Goal: Information Seeking & Learning: Learn about a topic

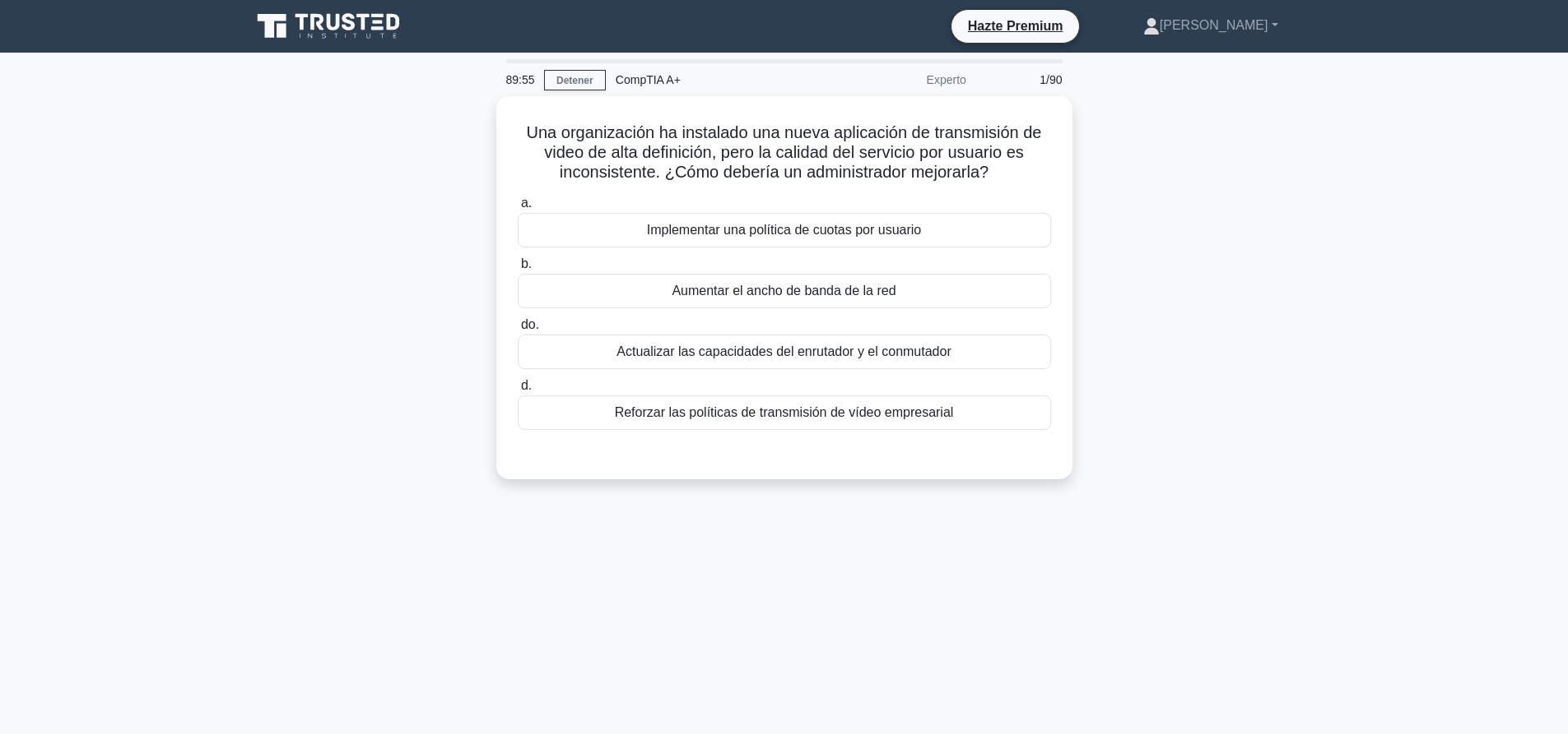
click at [1317, 294] on div "Una organización ha instalado una nueva aplicación de transmisión de video de a…" at bounding box center [784, 297] width 1087 height 403
click at [831, 219] on font "Implementar una política de cuotas por usuario" at bounding box center [784, 226] width 275 height 14
click at [518, 205] on input "a. Implementar una política de cuotas por usuario" at bounding box center [518, 199] width 0 height 11
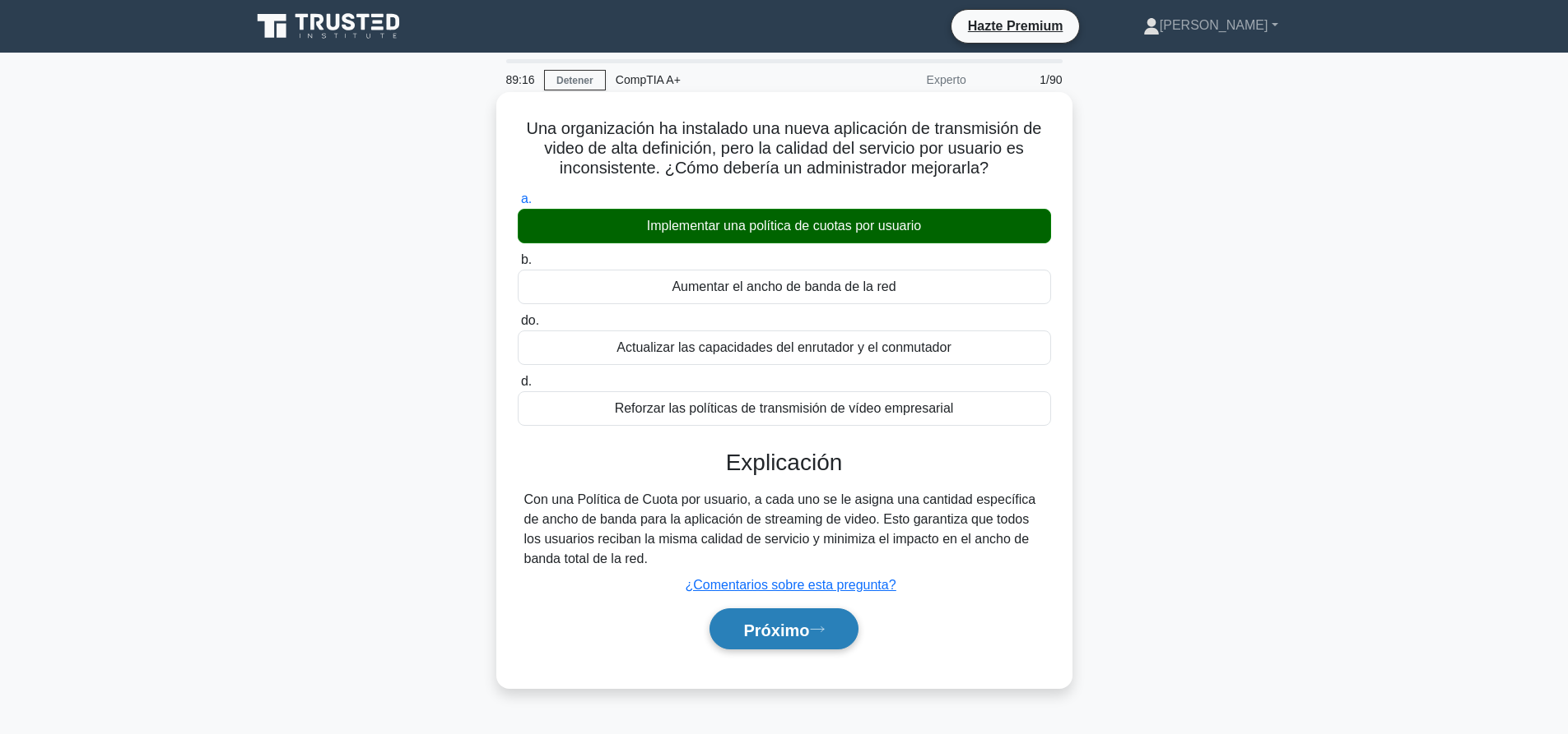
click at [811, 650] on button "Próximo" at bounding box center [783, 629] width 148 height 42
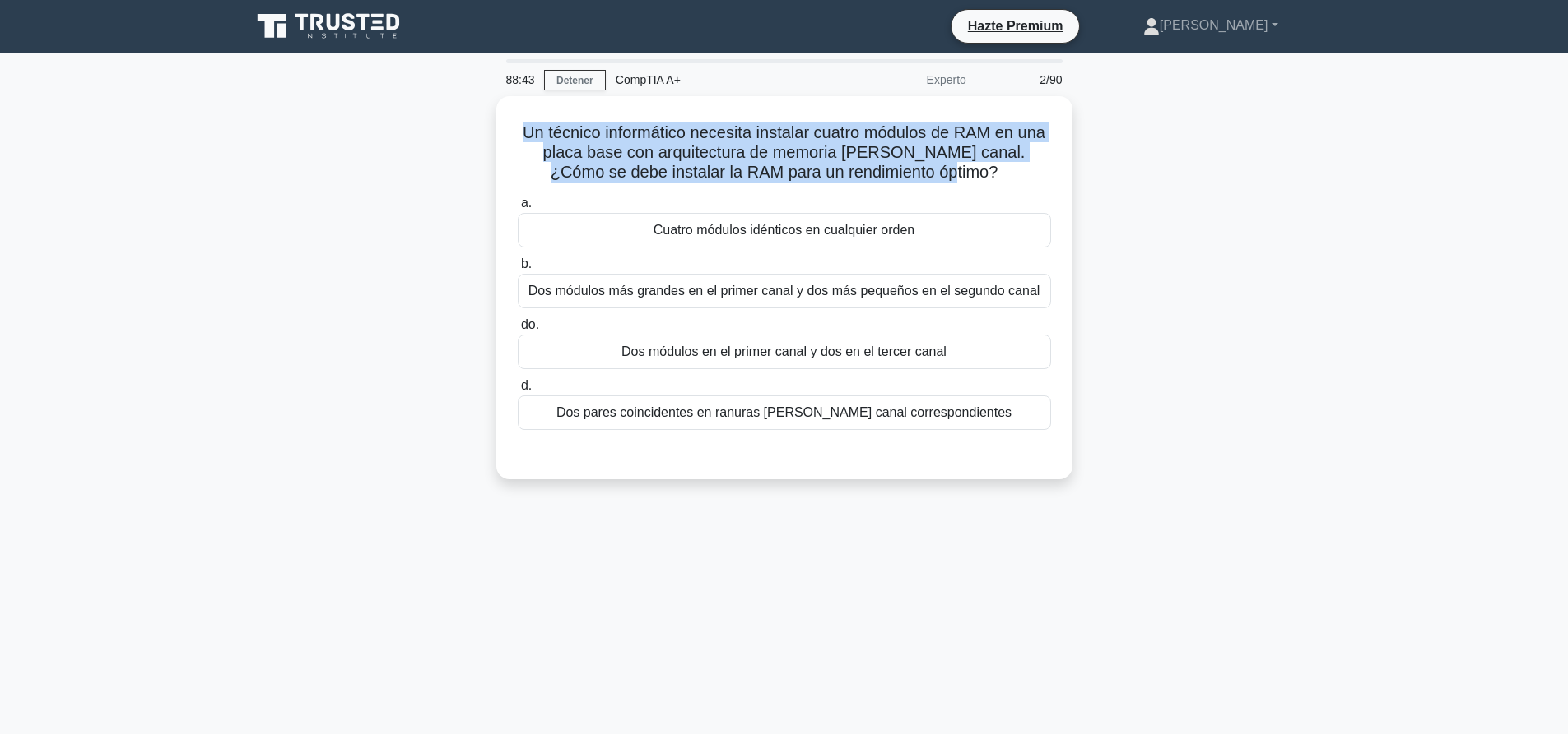
drag, startPoint x: 939, startPoint y: 173, endPoint x: 402, endPoint y: 126, distance: 539.1
click at [402, 126] on div "Un técnico informático necesita instalar cuatro módulos de RAM en una placa bas…" at bounding box center [784, 297] width 1087 height 403
copy font "Un técnico informático necesita instalar cuatro módulos de RAM en una placa bas…"
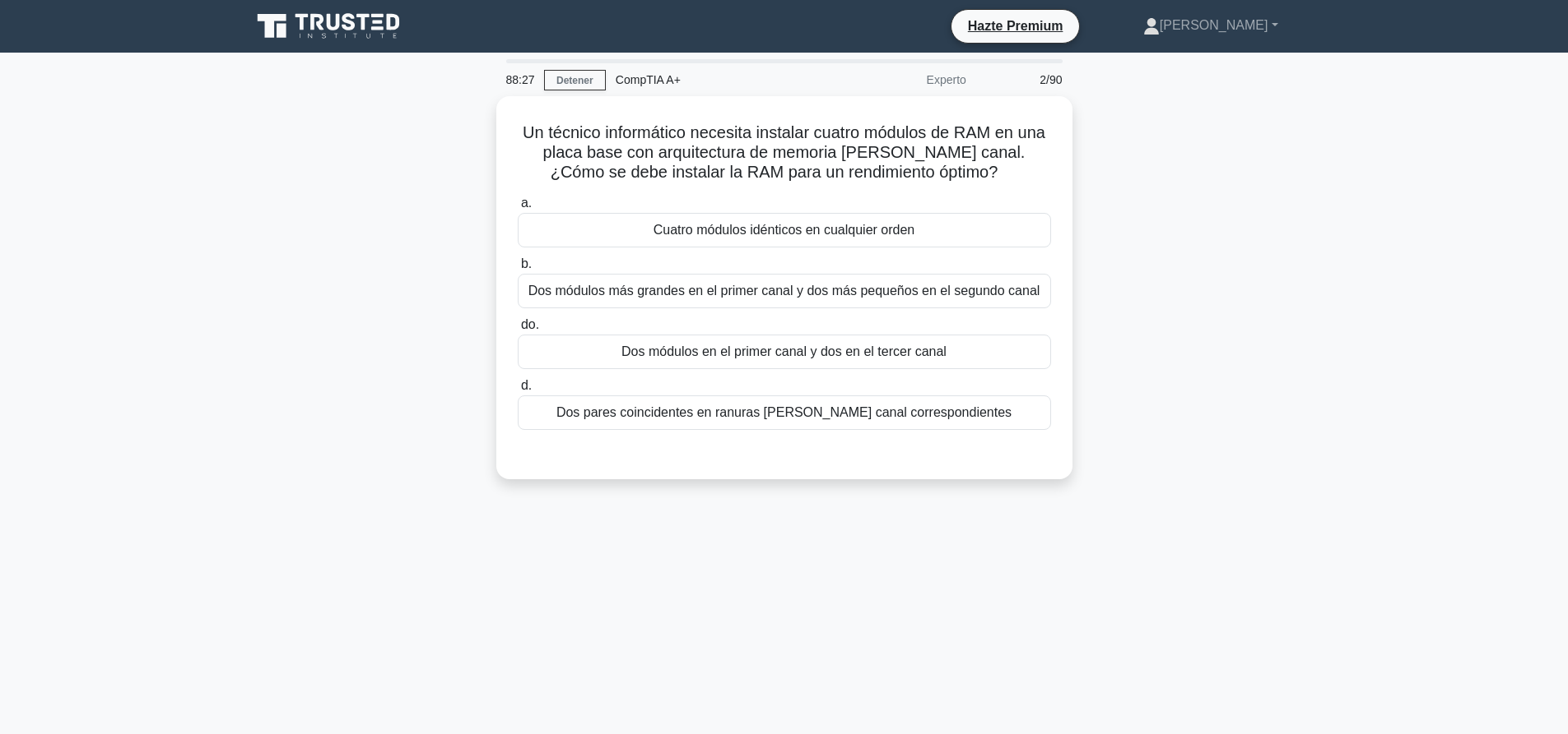
click at [1212, 323] on div "Un técnico informático necesita instalar cuatro módulos de RAM en una placa bas…" at bounding box center [784, 297] width 1087 height 403
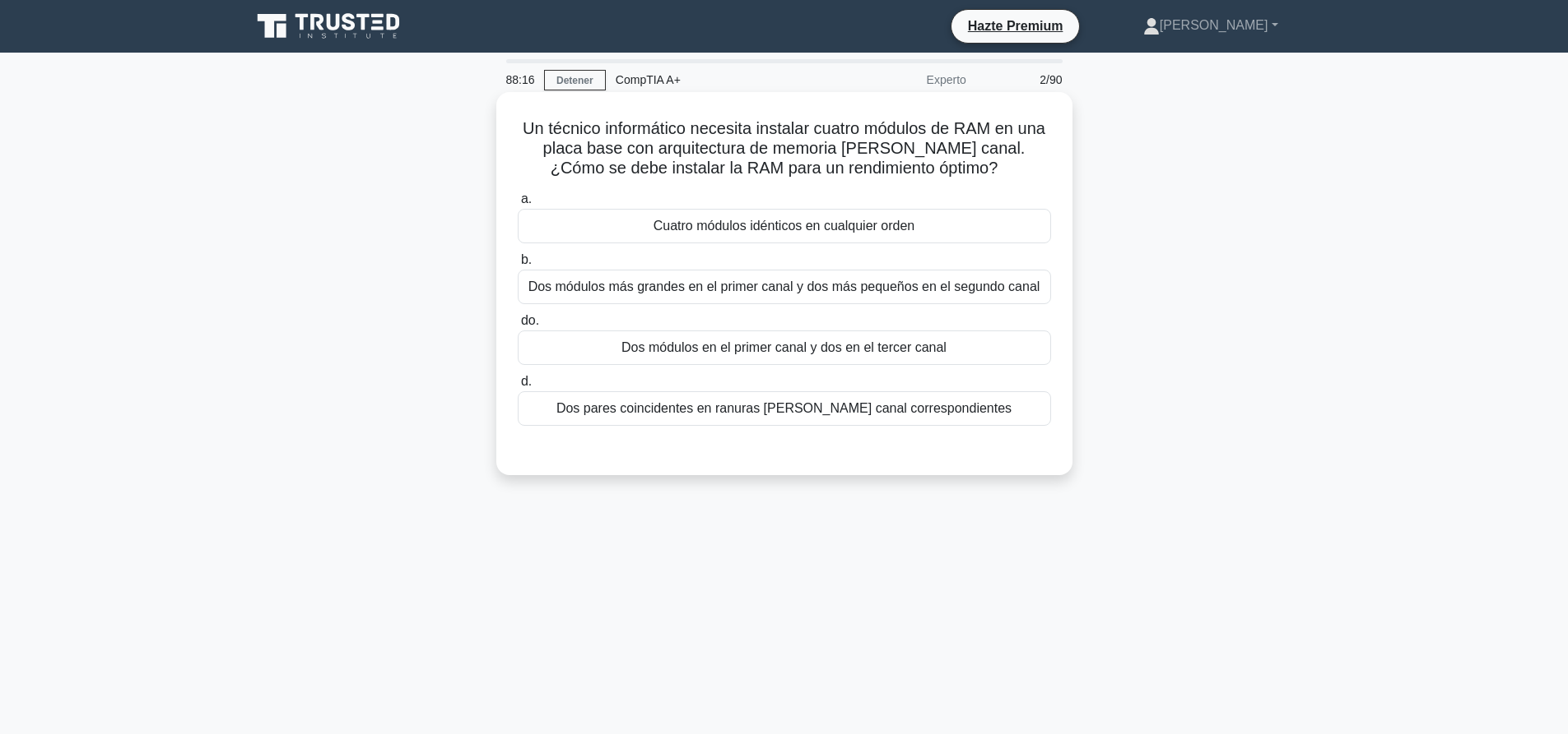
click at [906, 394] on div "Dos pares coincidentes en ranuras de doble canal correspondientes" at bounding box center [784, 408] width 533 height 35
click at [518, 387] on input "d. Dos pares coincidentes en ranuras de doble canal correspondientes" at bounding box center [518, 382] width 0 height 11
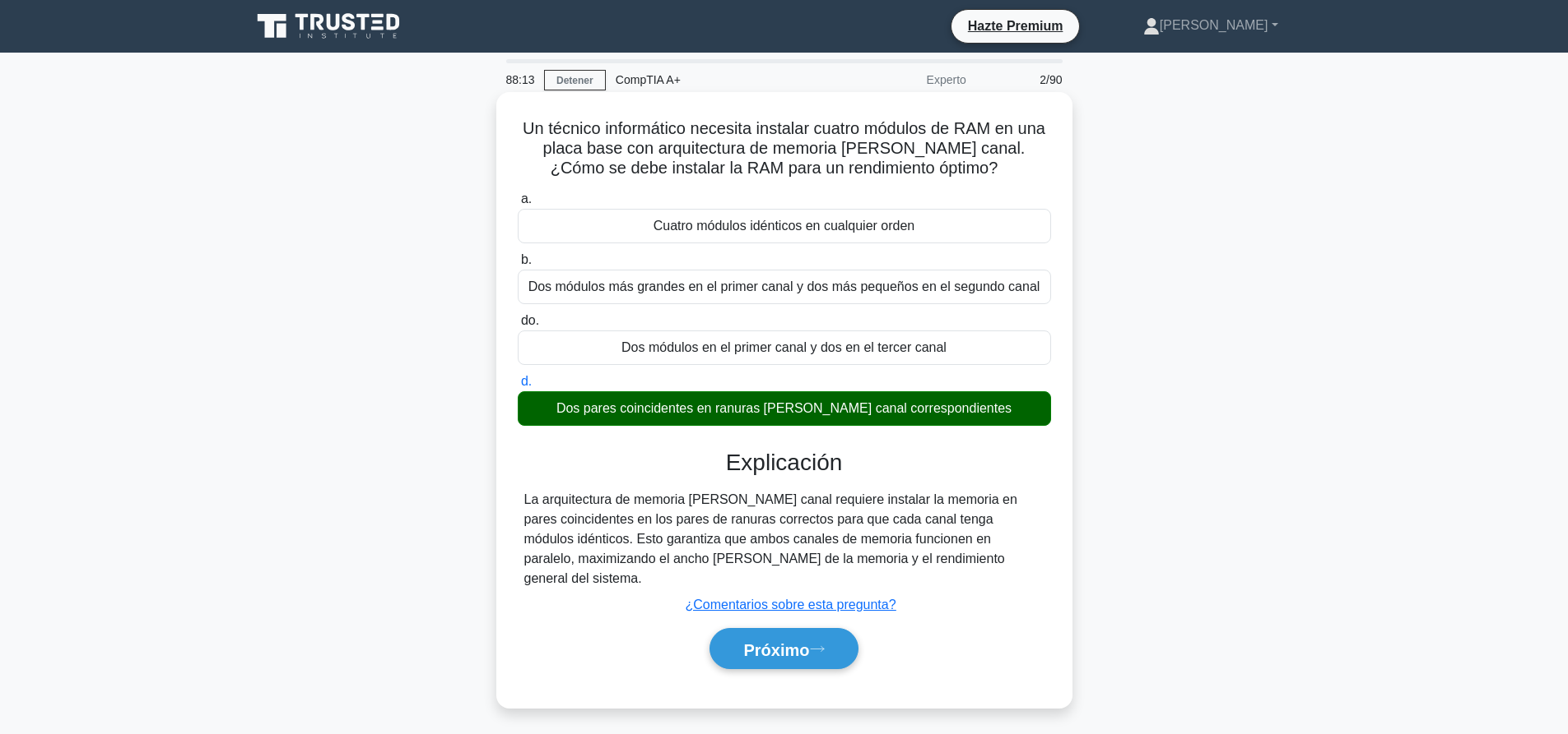
scroll to position [154, 0]
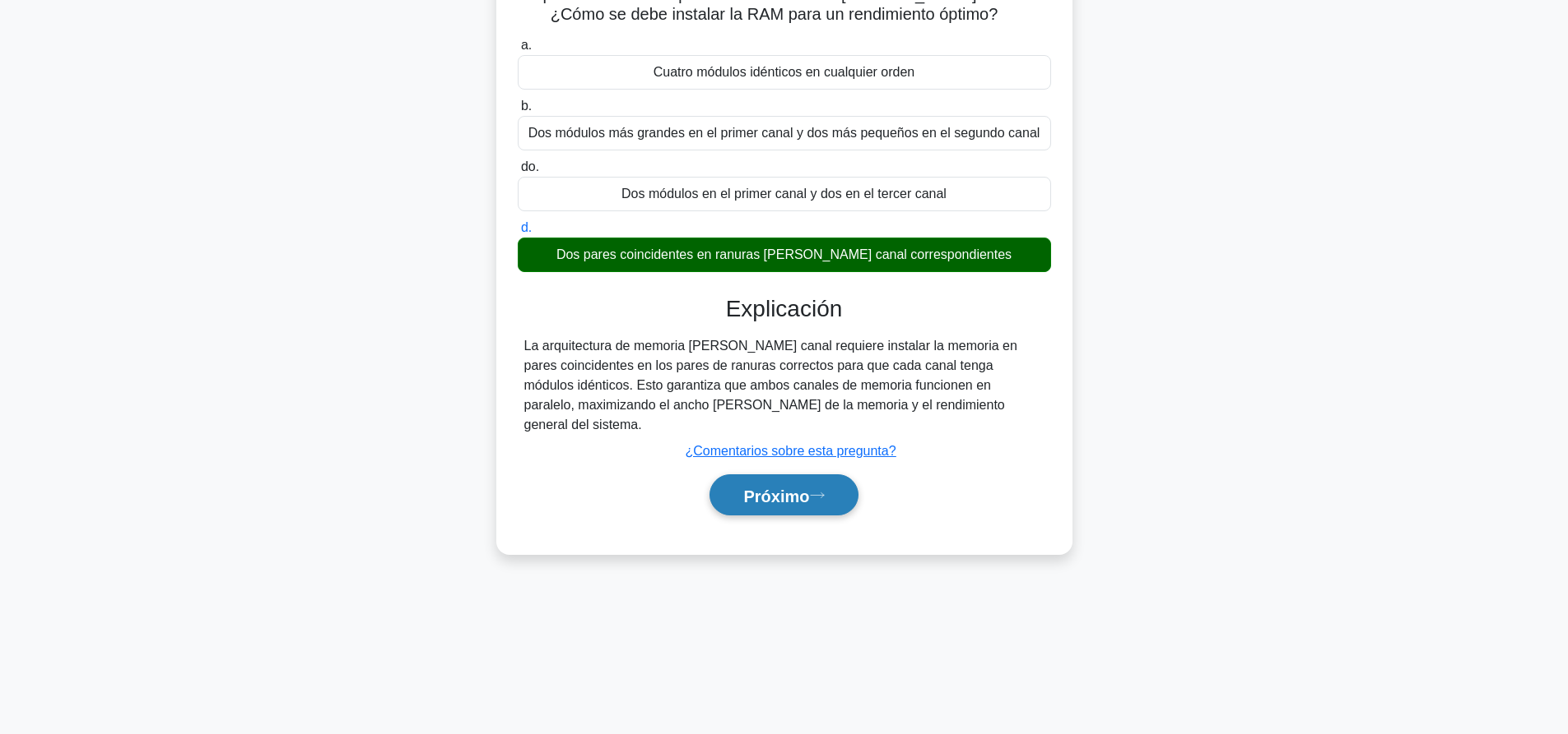
click at [819, 475] on button "Próximo" at bounding box center [783, 496] width 148 height 42
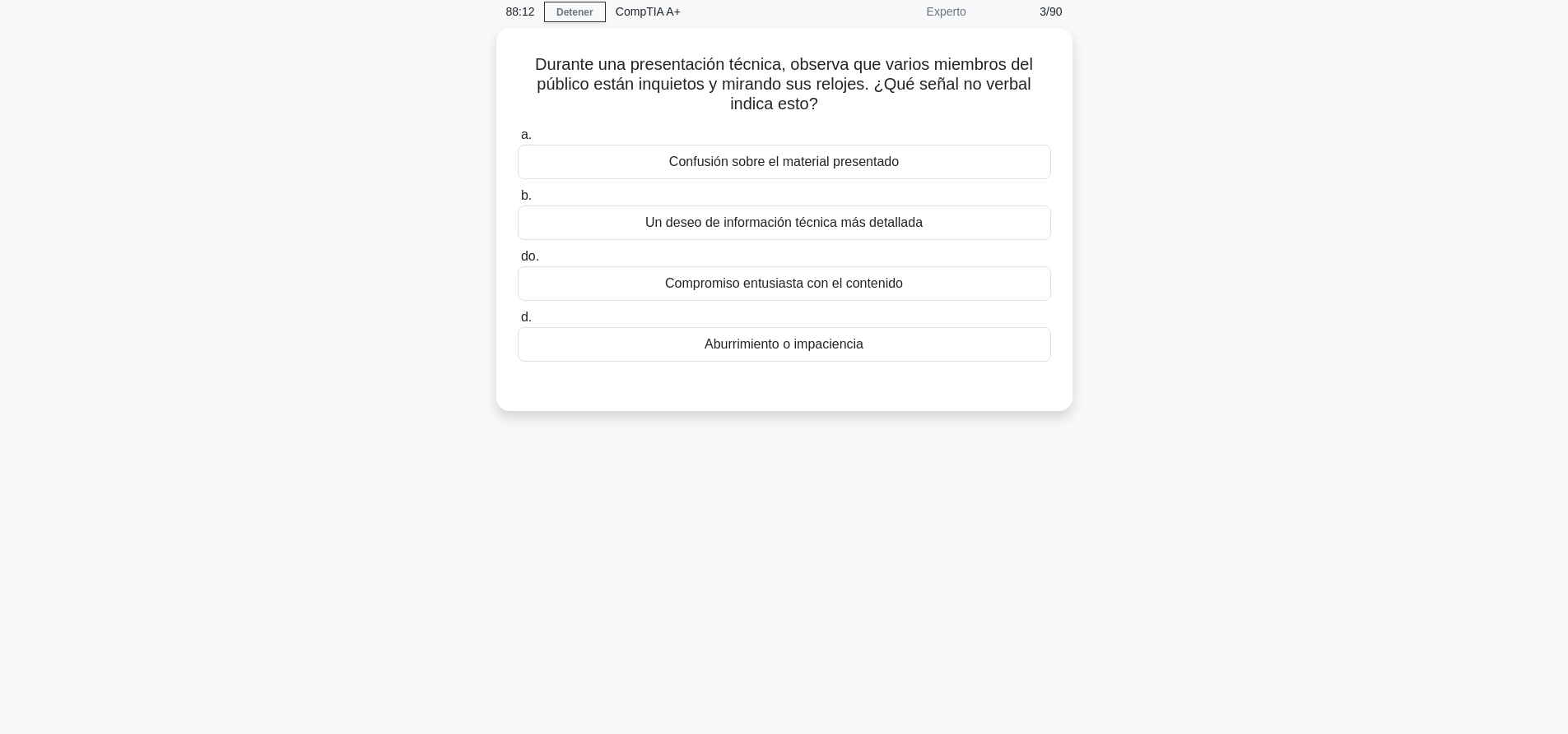
scroll to position [0, 0]
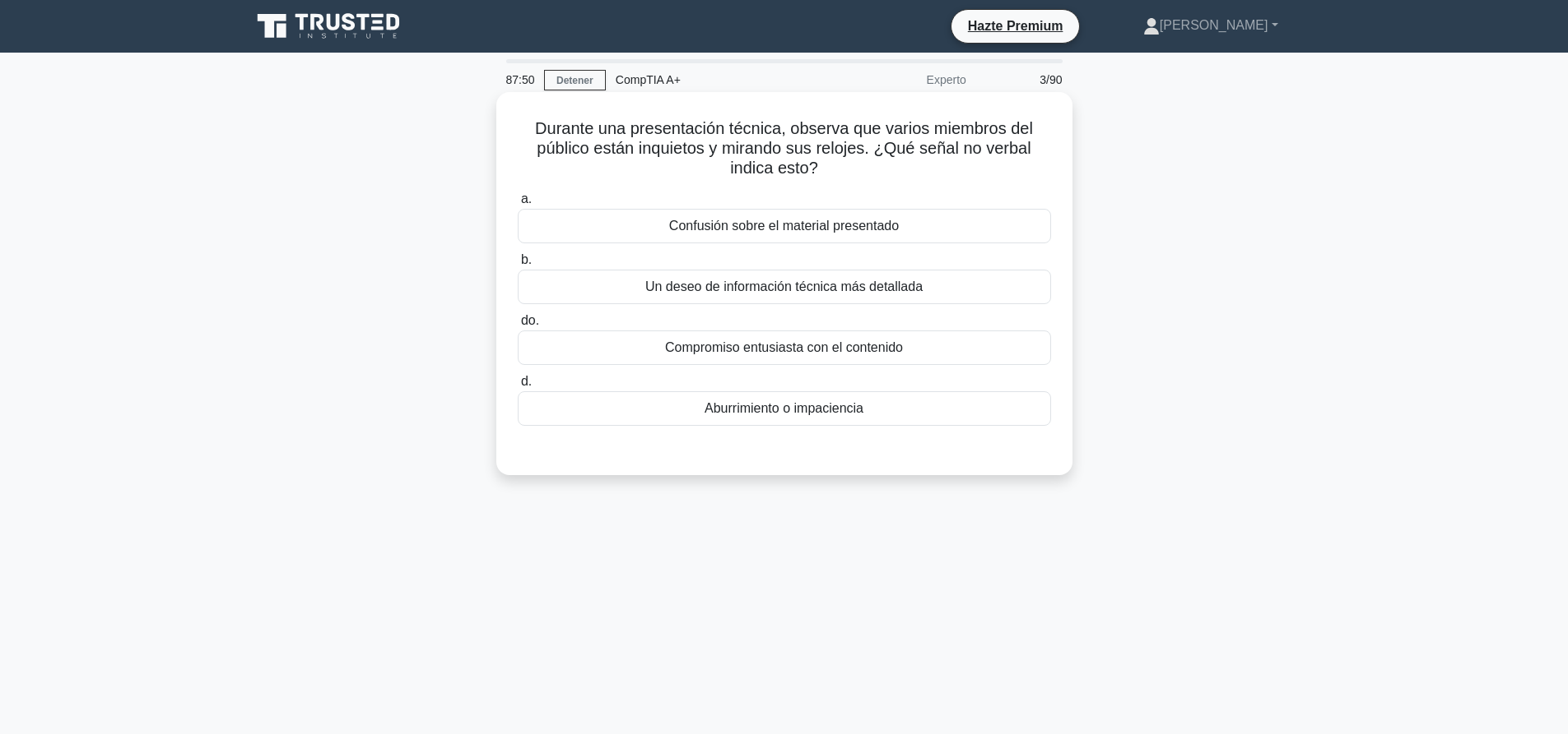
click at [849, 407] on font "Aburrimiento o impaciencia" at bounding box center [784, 407] width 159 height 14
click at [518, 387] on input "d. Aburrimiento o impaciencia" at bounding box center [518, 382] width 0 height 11
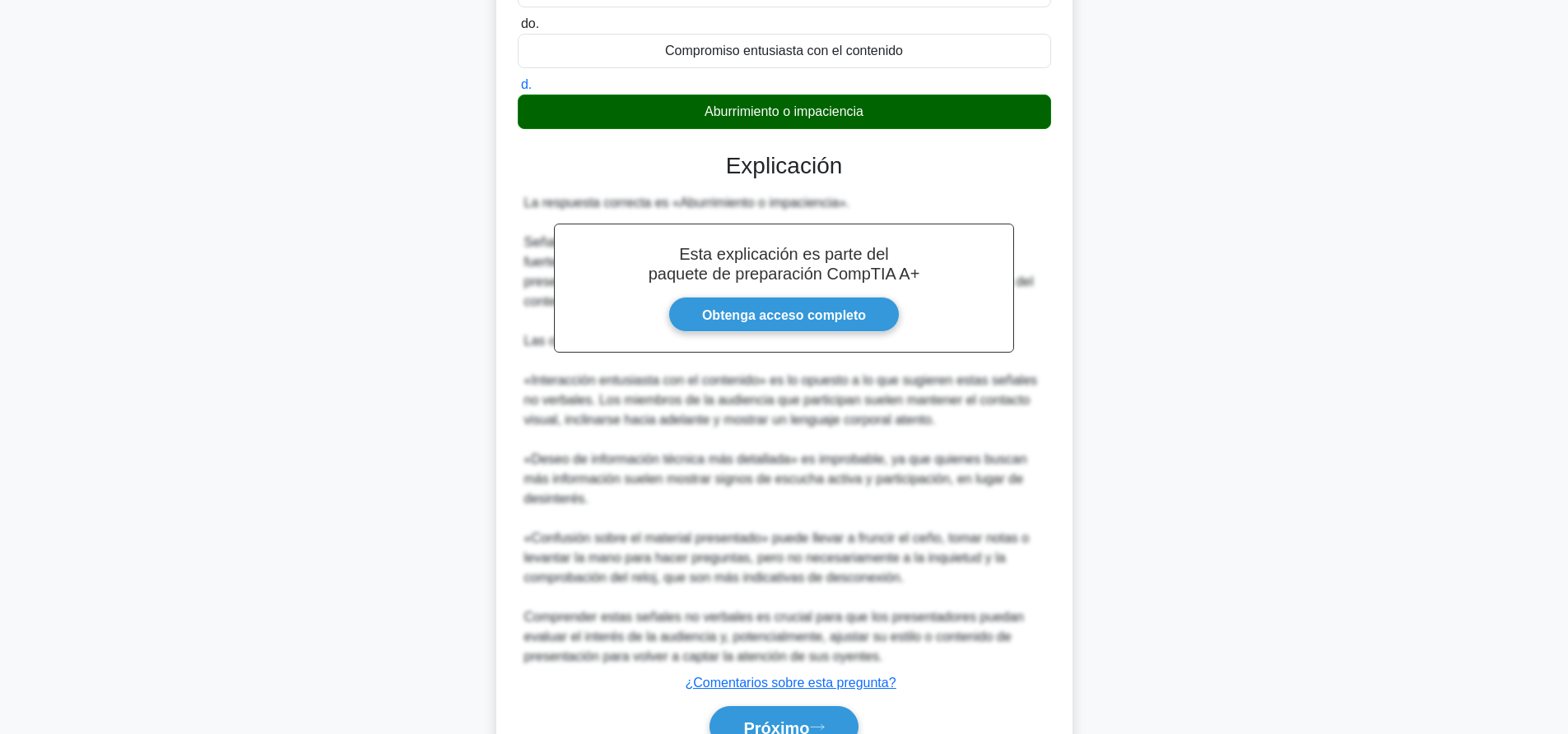
scroll to position [382, 0]
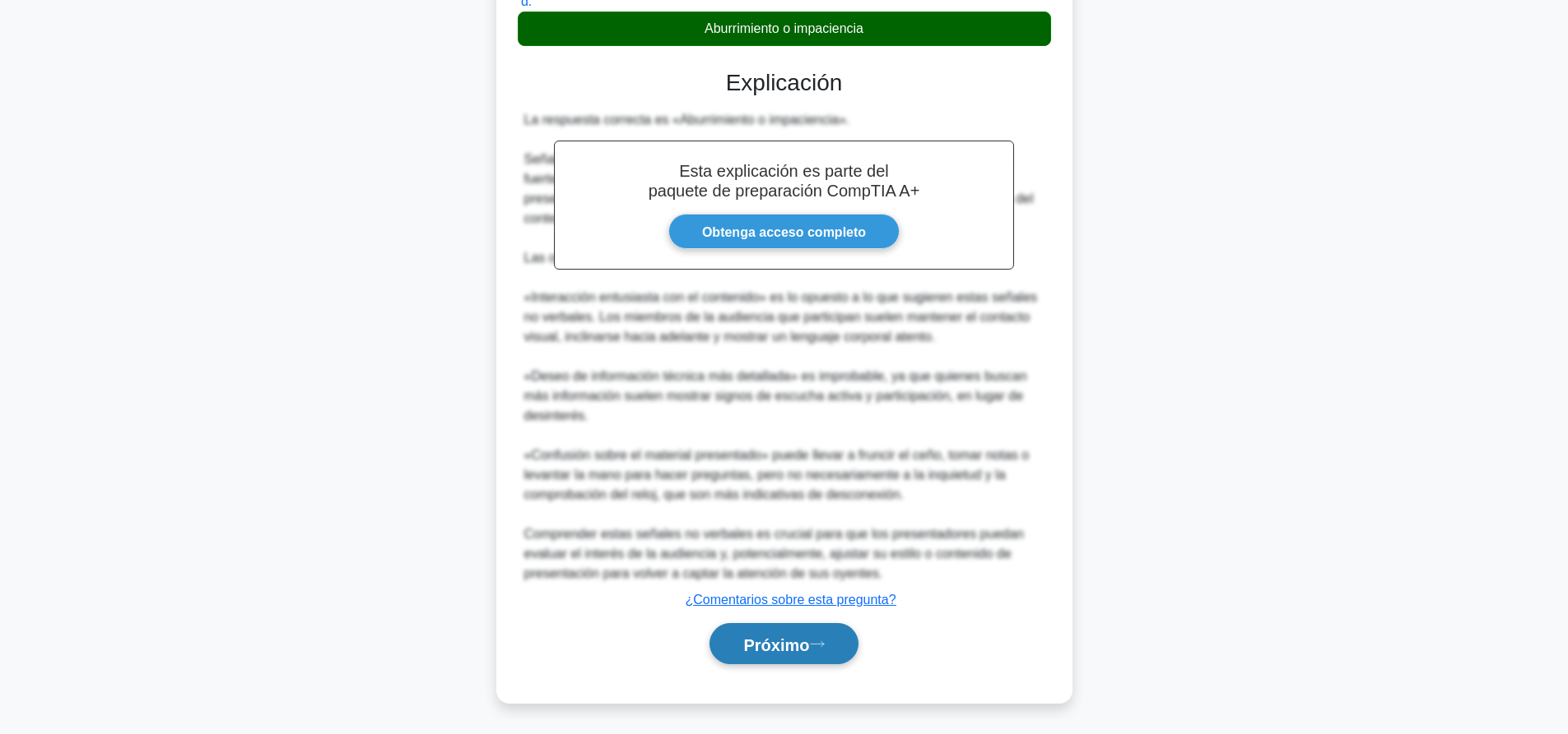
click at [774, 639] on font "Próximo" at bounding box center [776, 645] width 66 height 18
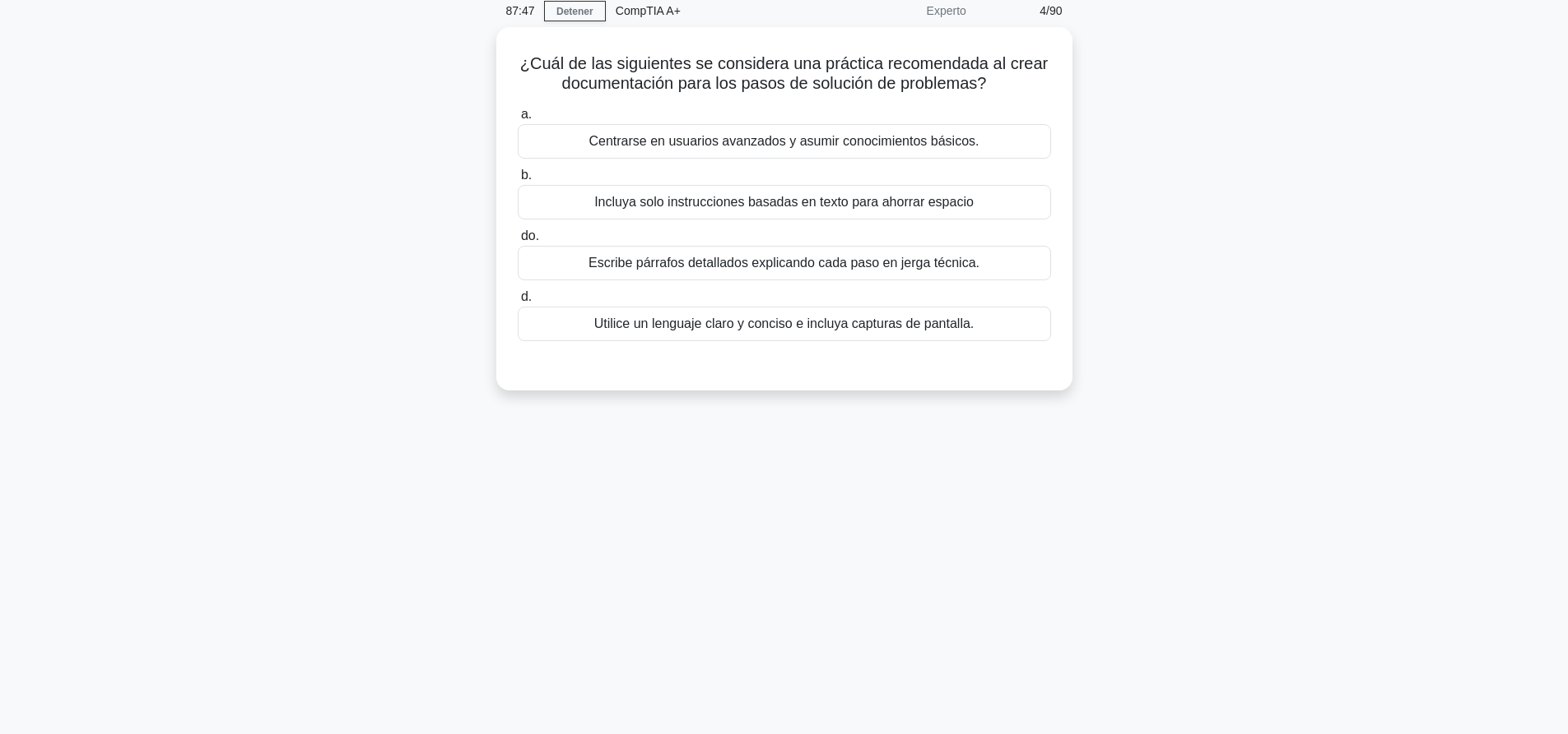
scroll to position [0, 0]
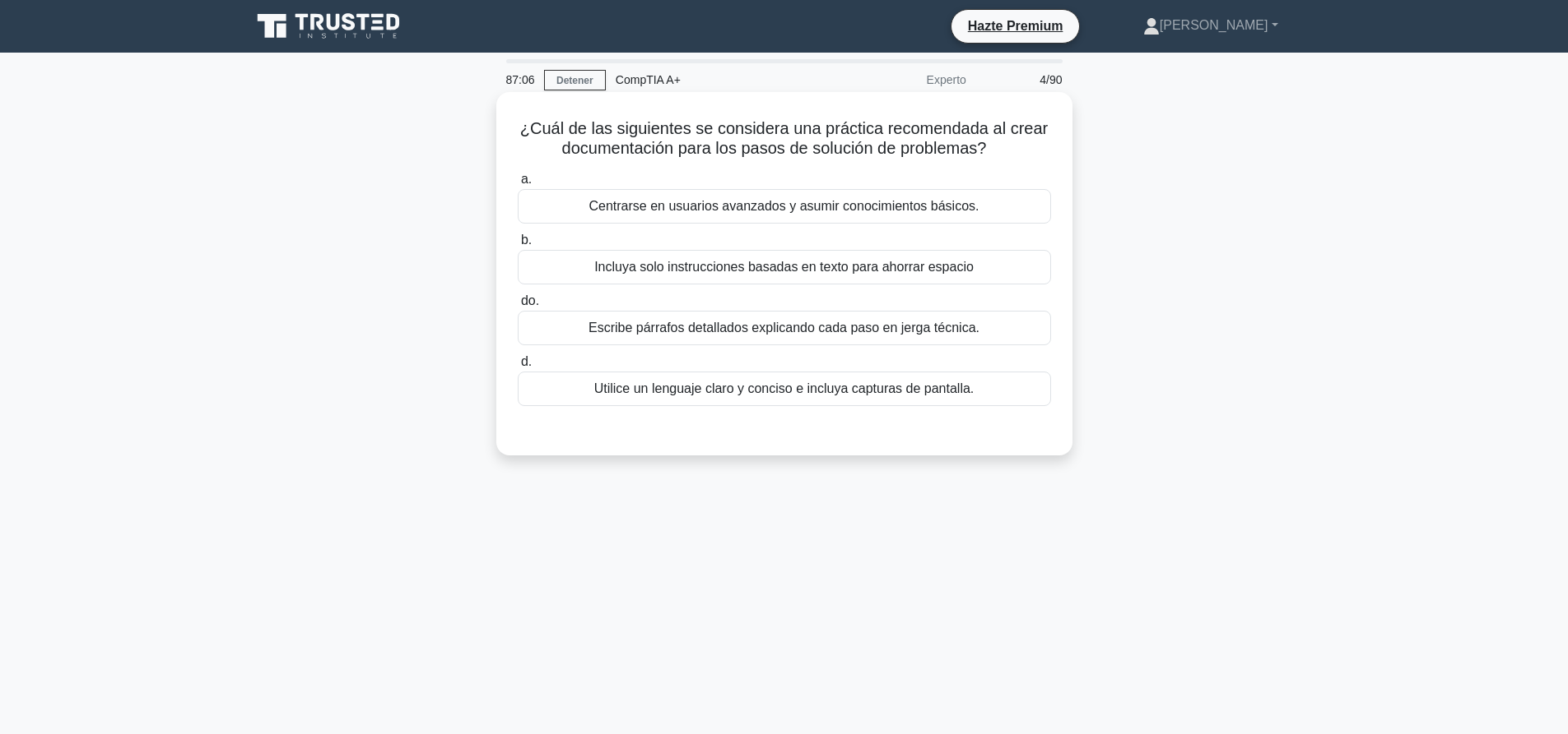
click at [681, 342] on div "Escribe párrafos detallados explicando cada paso en jerga técnica." at bounding box center [784, 328] width 533 height 35
click at [518, 307] on input "do. Escribe párrafos detallados explicando cada paso en jerga técnica." at bounding box center [518, 302] width 0 height 11
click at [736, 399] on div "Use clear, concise language and include screenshots" at bounding box center [784, 389] width 533 height 35
click at [518, 367] on input "d. Use clear, concise language and include screenshots" at bounding box center [518, 362] width 0 height 11
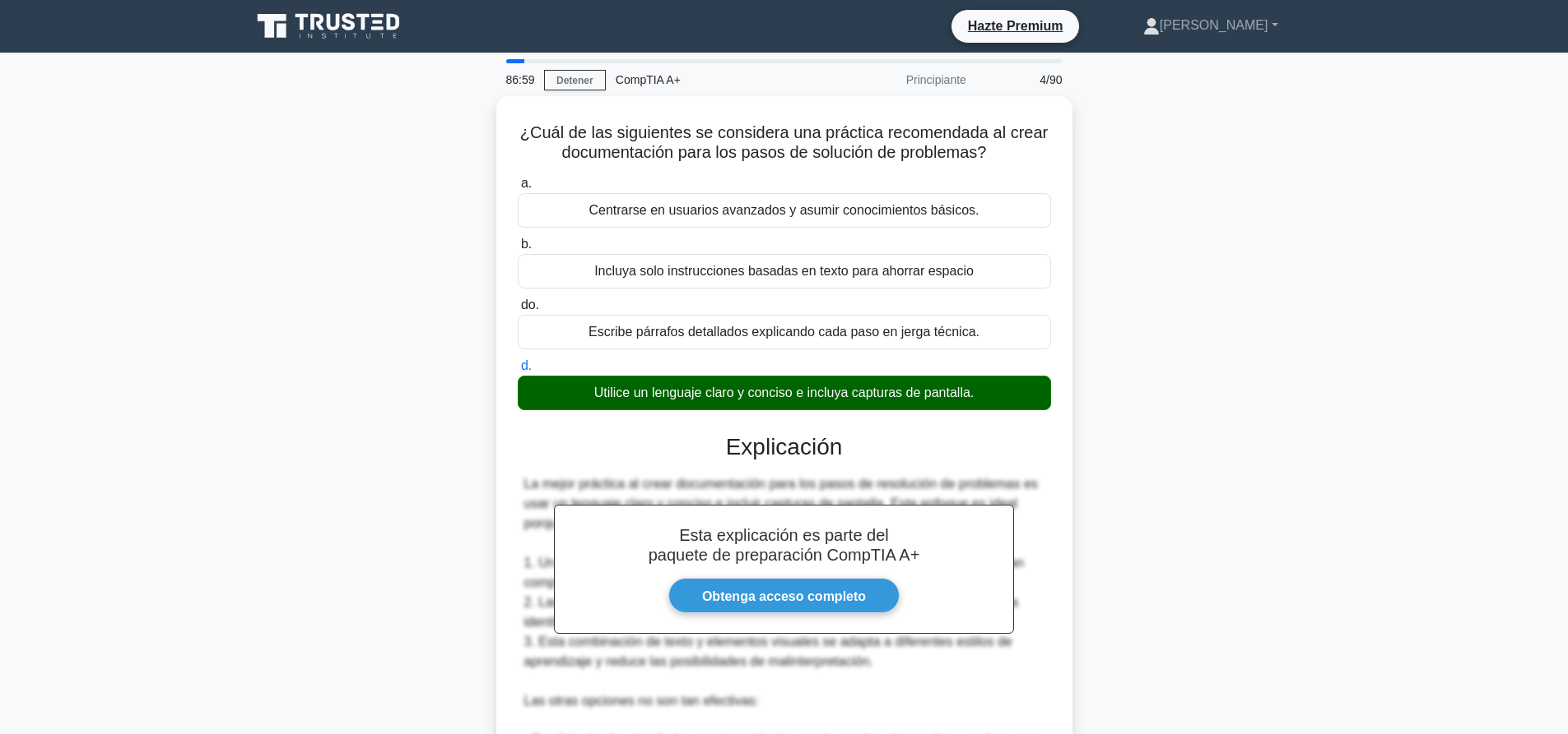
click at [1252, 261] on div "¿Cuál de las siguientes se considera una práctica recomendada al crear document…" at bounding box center [784, 592] width 1087 height 991
click at [1169, 234] on div "¿Cuál de las siguientes se considera una práctica recomendada al crear document…" at bounding box center [784, 592] width 1087 height 991
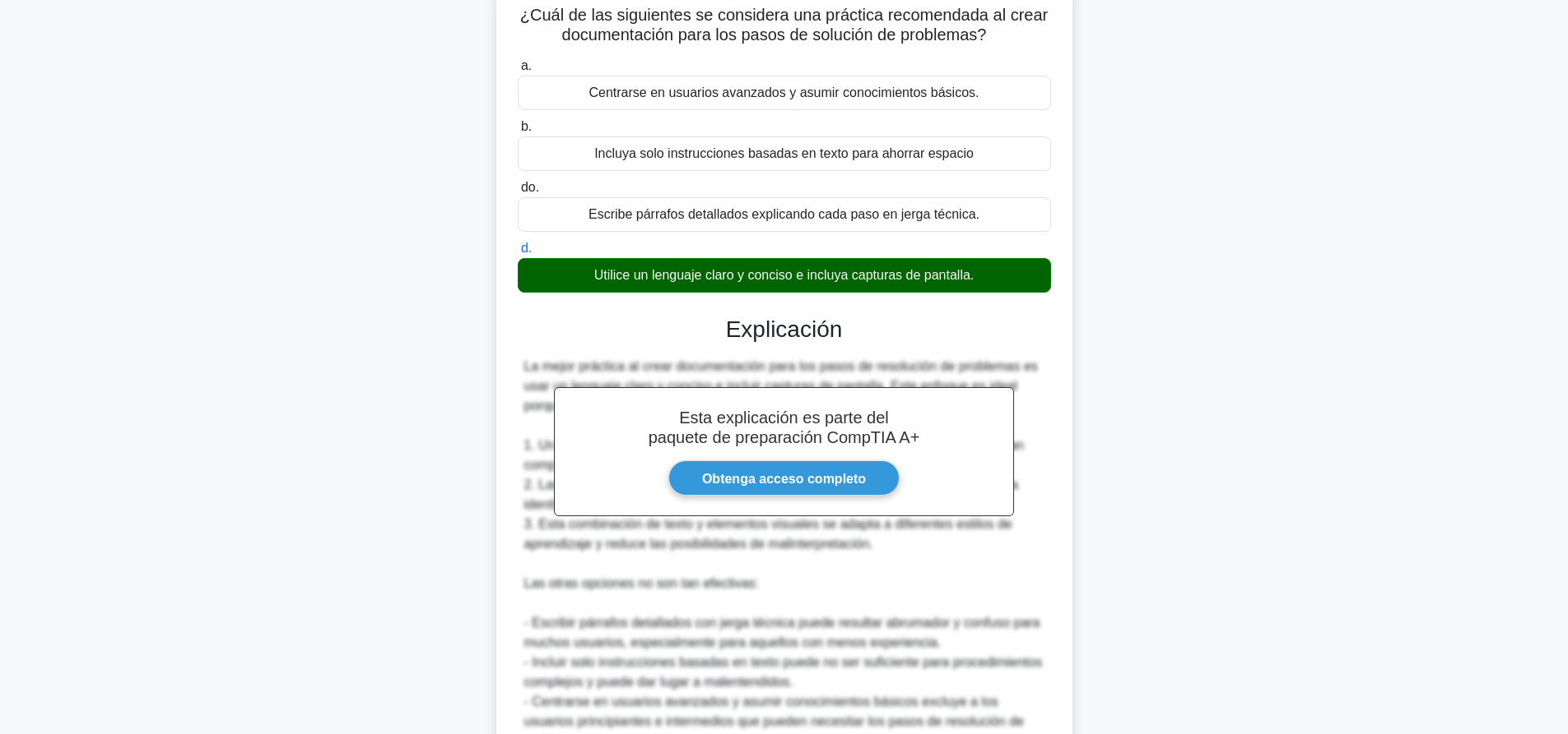
scroll to position [342, 0]
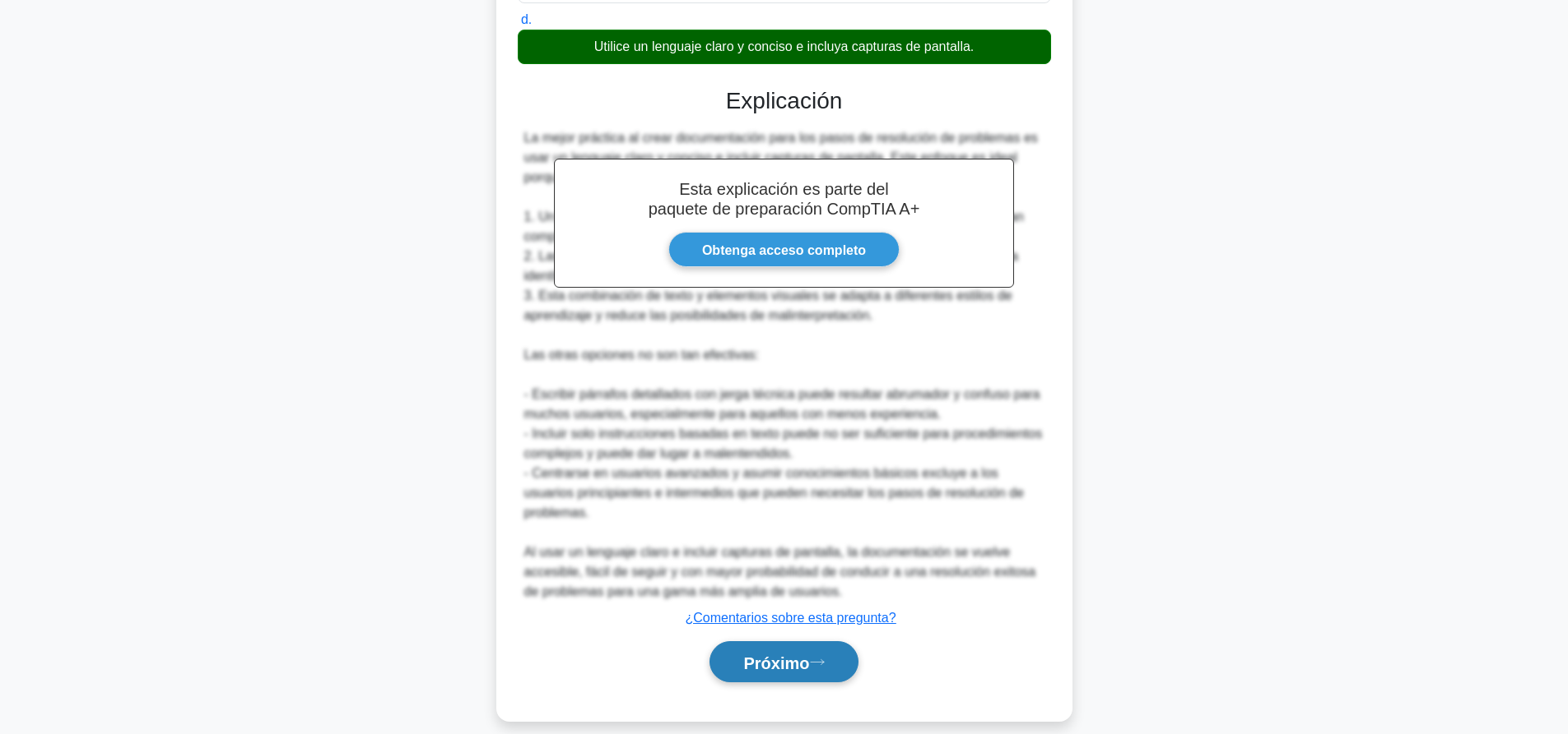
click at [833, 641] on button "Próximo" at bounding box center [783, 662] width 148 height 42
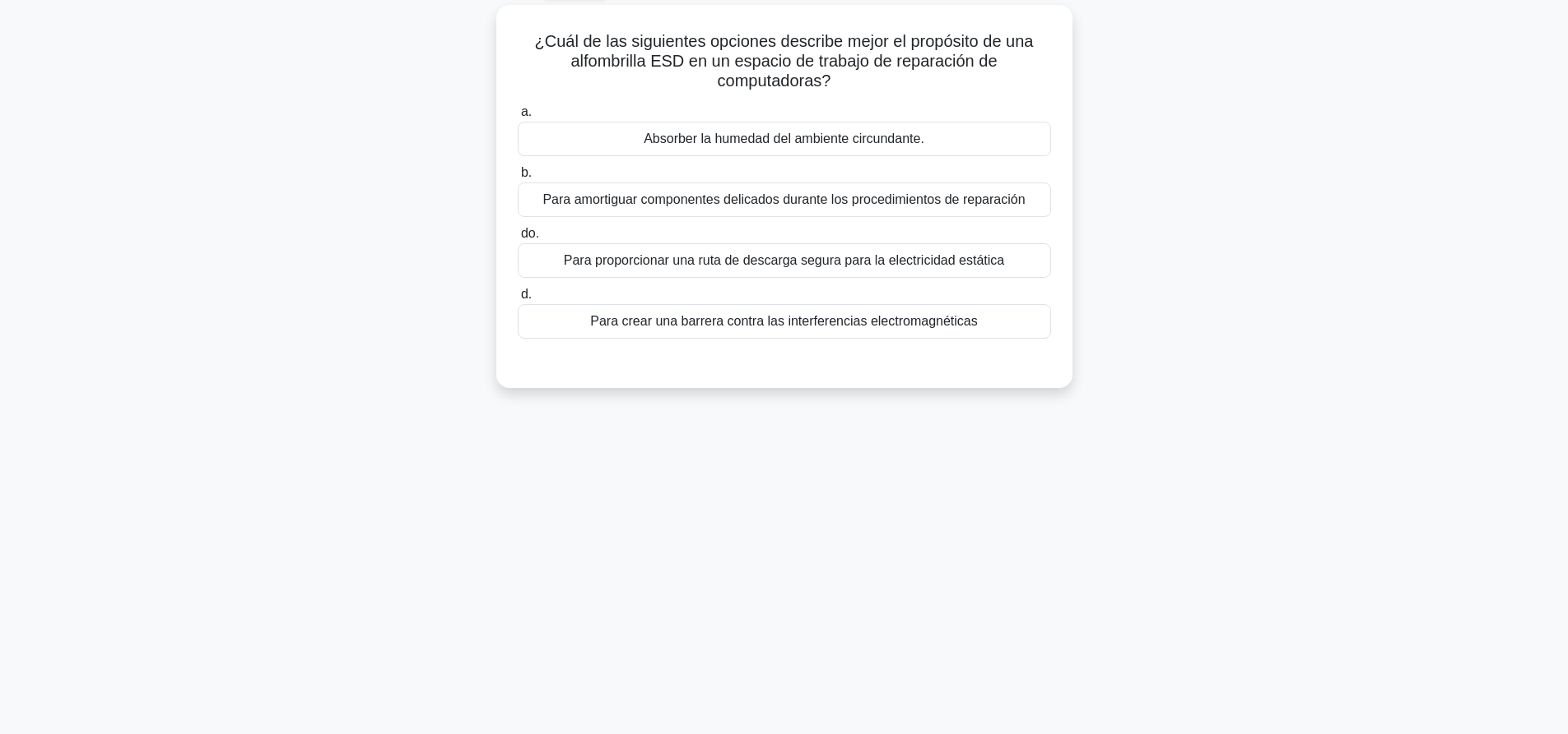
scroll to position [0, 0]
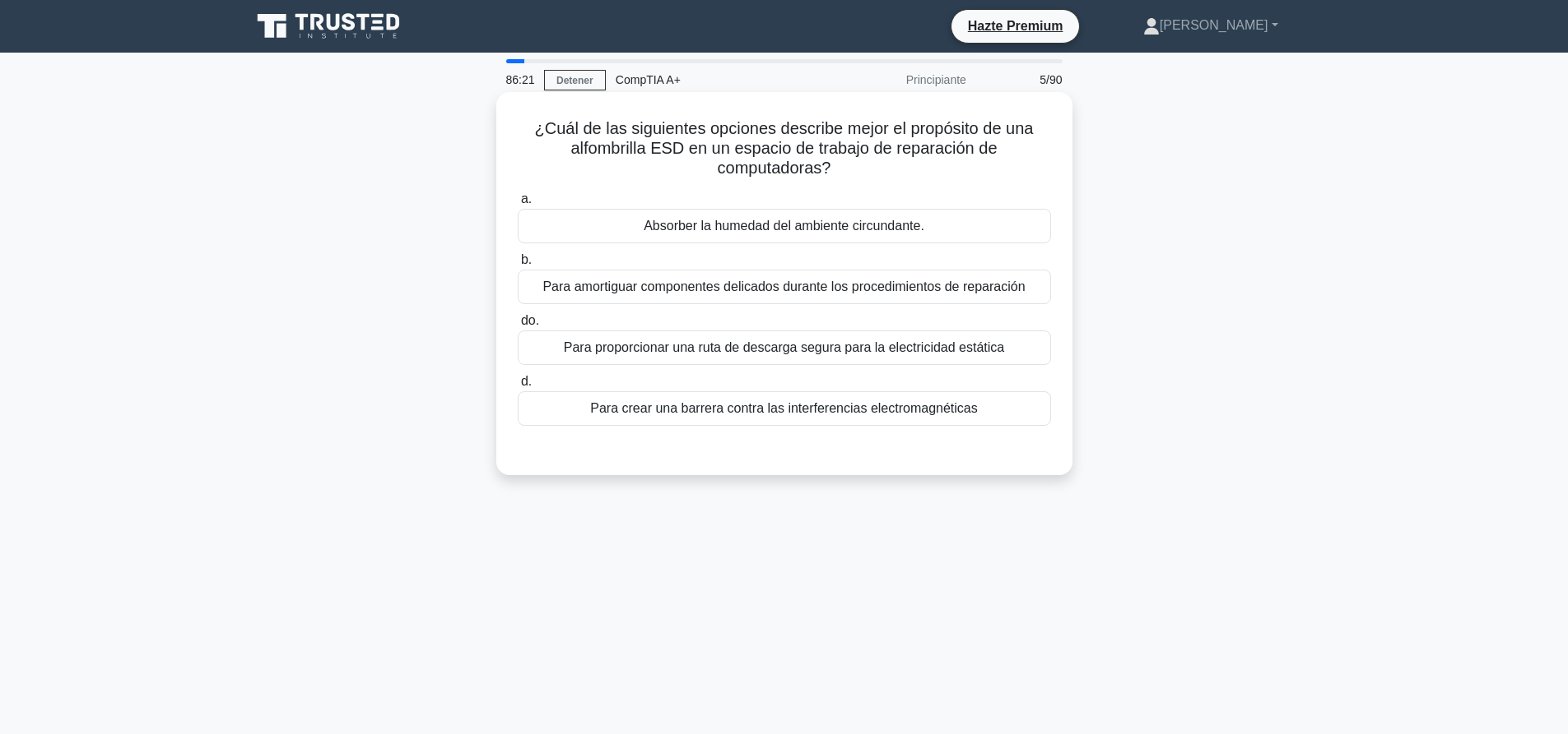
click at [778, 407] on font "Para crear una barrera contra las interferencias electromagnéticas" at bounding box center [783, 407] width 387 height 14
click at [518, 387] on input "d. Para crear una barrera contra las interferencias electromagnéticas" at bounding box center [518, 382] width 0 height 11
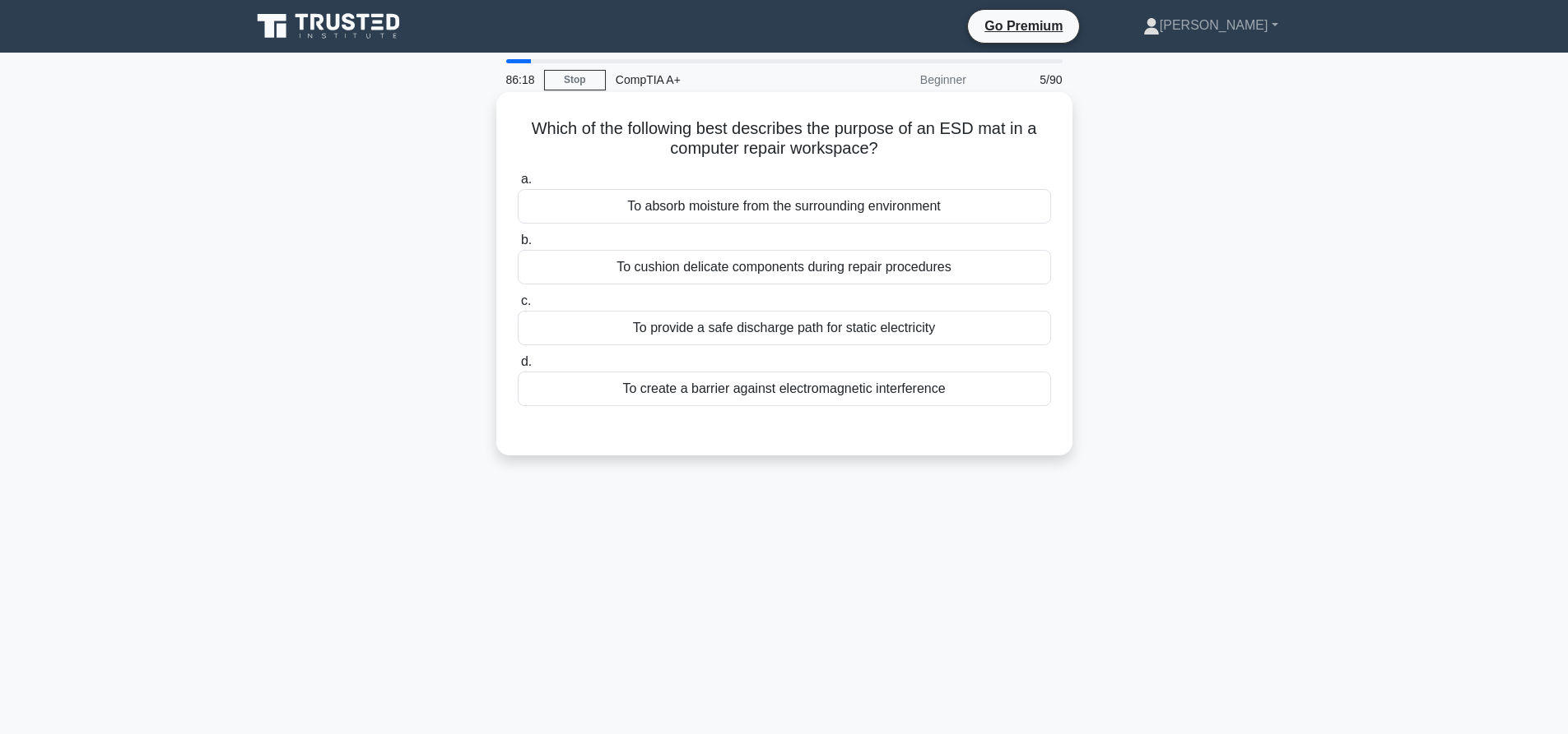
drag, startPoint x: 729, startPoint y: 333, endPoint x: 826, endPoint y: 252, distance: 126.4
click at [729, 333] on div "To provide a safe discharge path for static electricity" at bounding box center [784, 328] width 533 height 35
click at [518, 307] on input "c. To provide a safe discharge path for static electricity" at bounding box center [518, 302] width 0 height 11
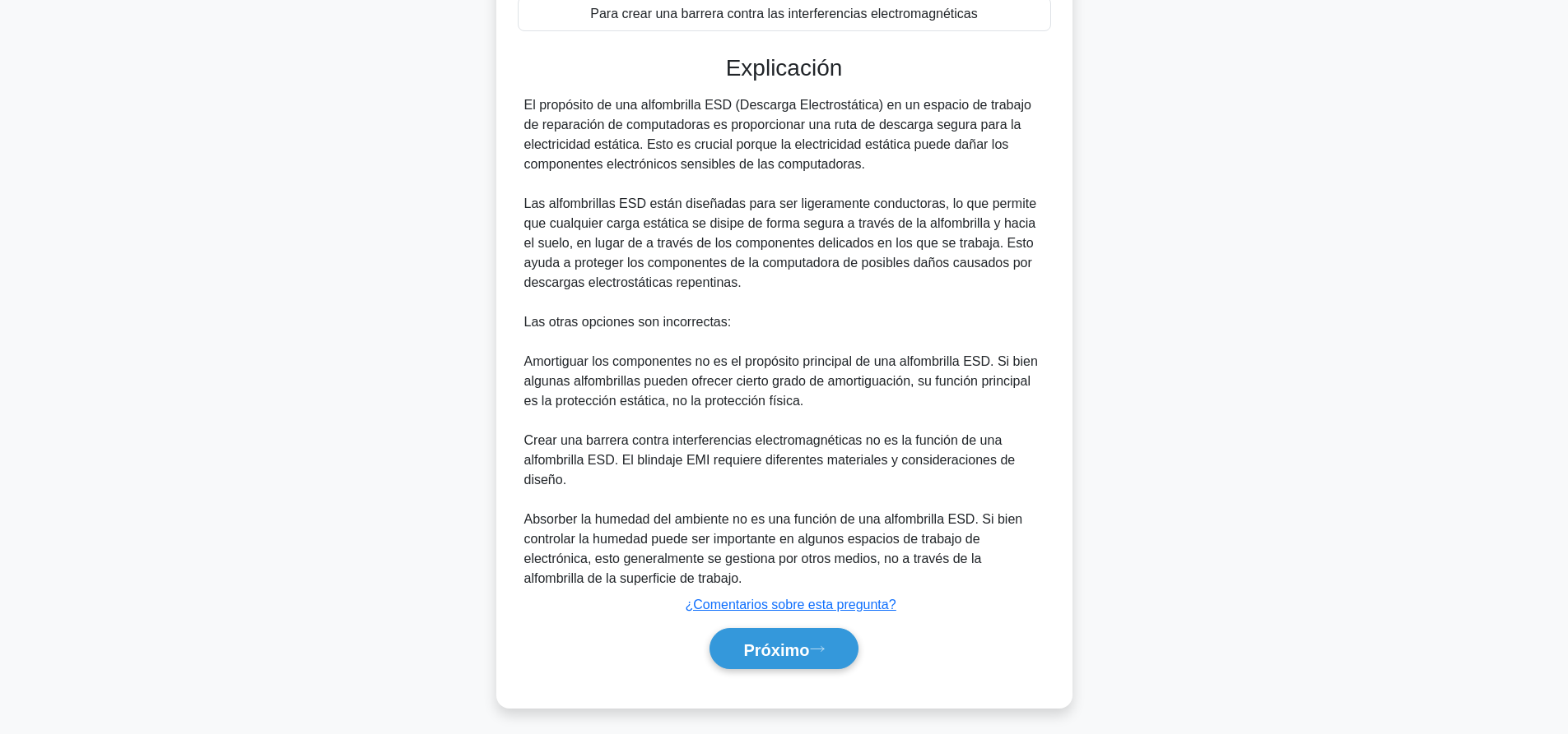
scroll to position [401, 0]
drag, startPoint x: 1172, startPoint y: 307, endPoint x: 1162, endPoint y: 319, distance: 15.6
click at [1168, 312] on div "¿Cuál de las siguientes opciones describe mejor el propósito de una alfombrilla…" at bounding box center [784, 212] width 1087 height 1031
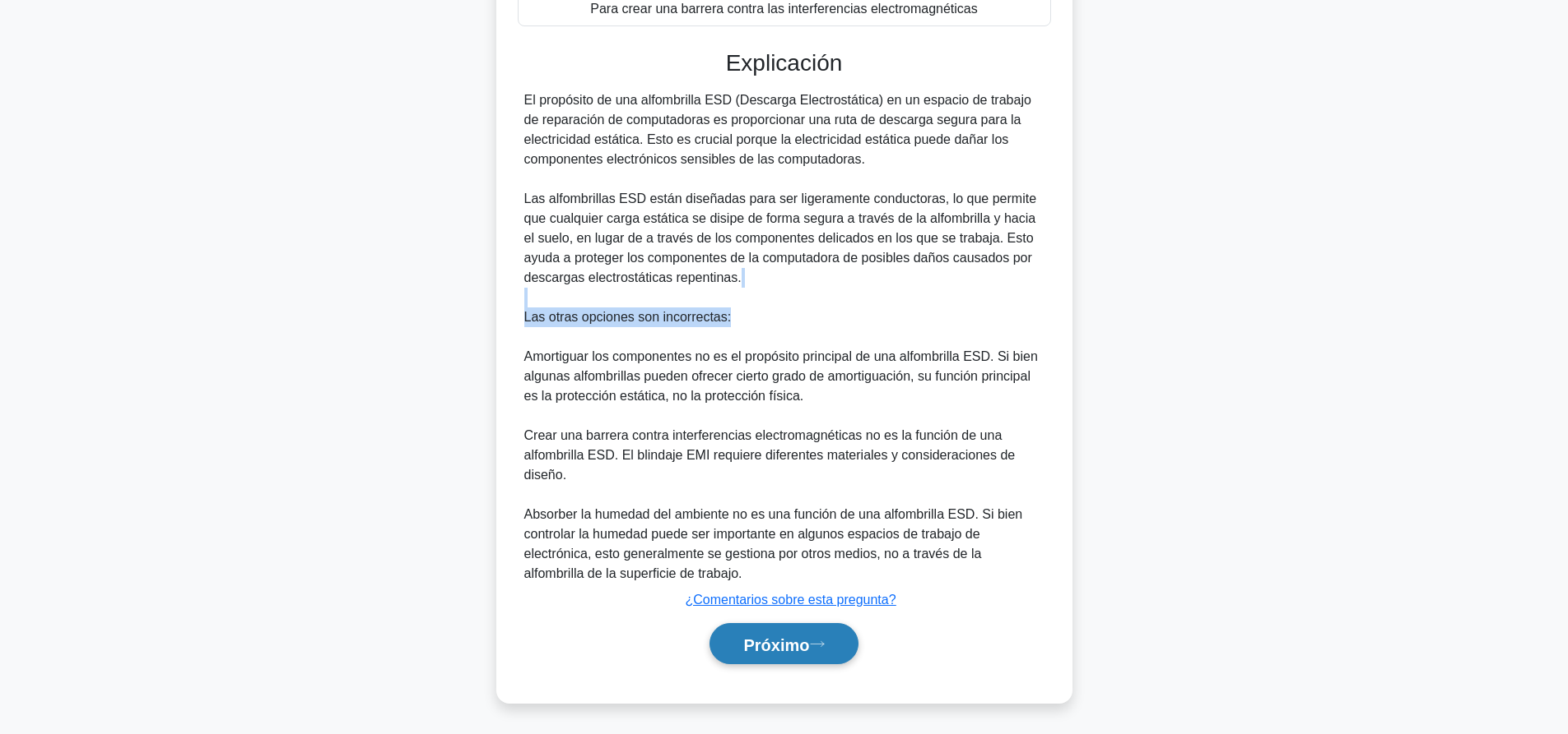
click at [824, 639] on icon at bounding box center [817, 644] width 15 height 9
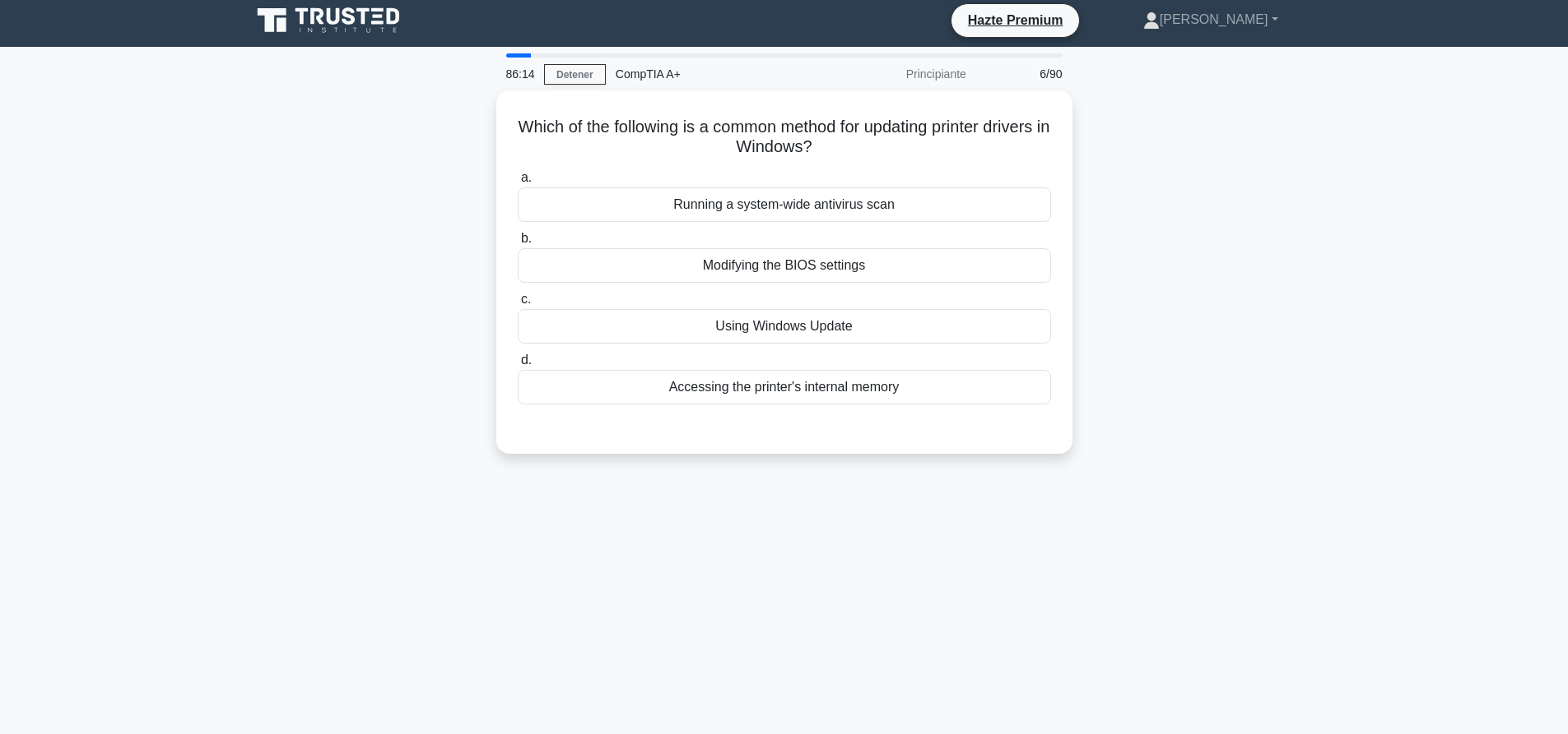
scroll to position [0, 0]
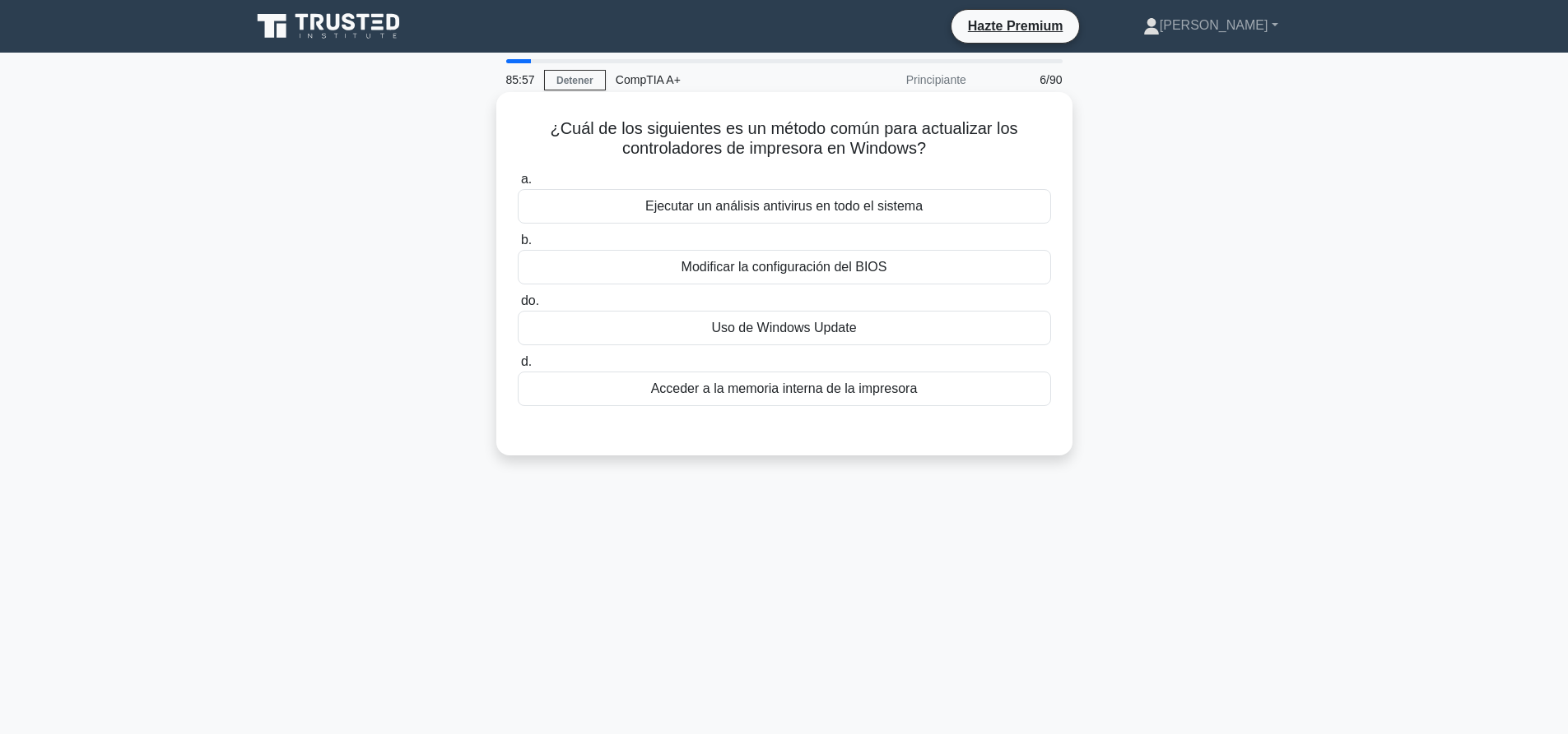
click at [791, 329] on font "Uso de Windows Update" at bounding box center [783, 327] width 145 height 14
click at [518, 307] on input "do. Uso de Windows Update" at bounding box center [518, 302] width 0 height 11
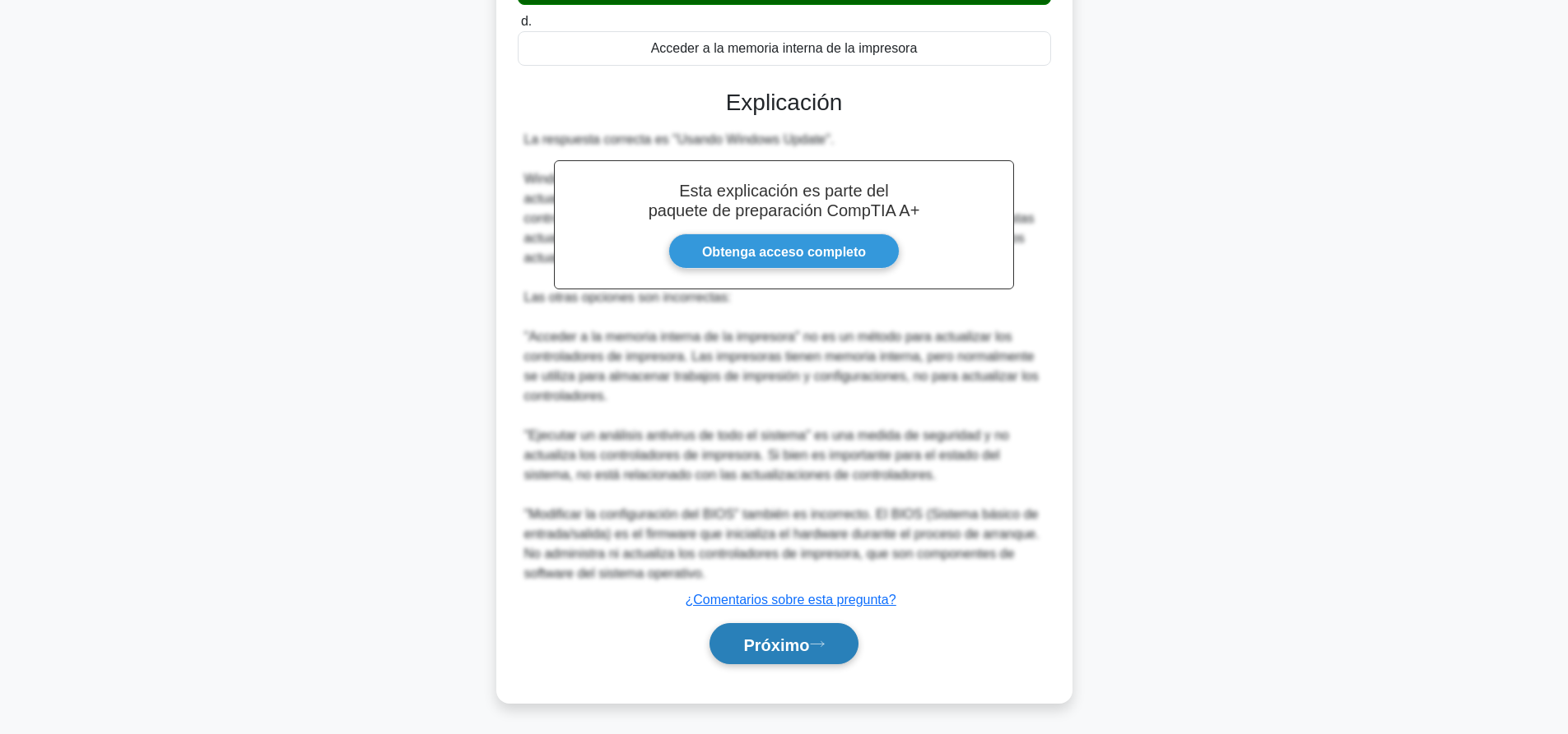
click at [794, 633] on button "Próximo" at bounding box center [783, 644] width 148 height 42
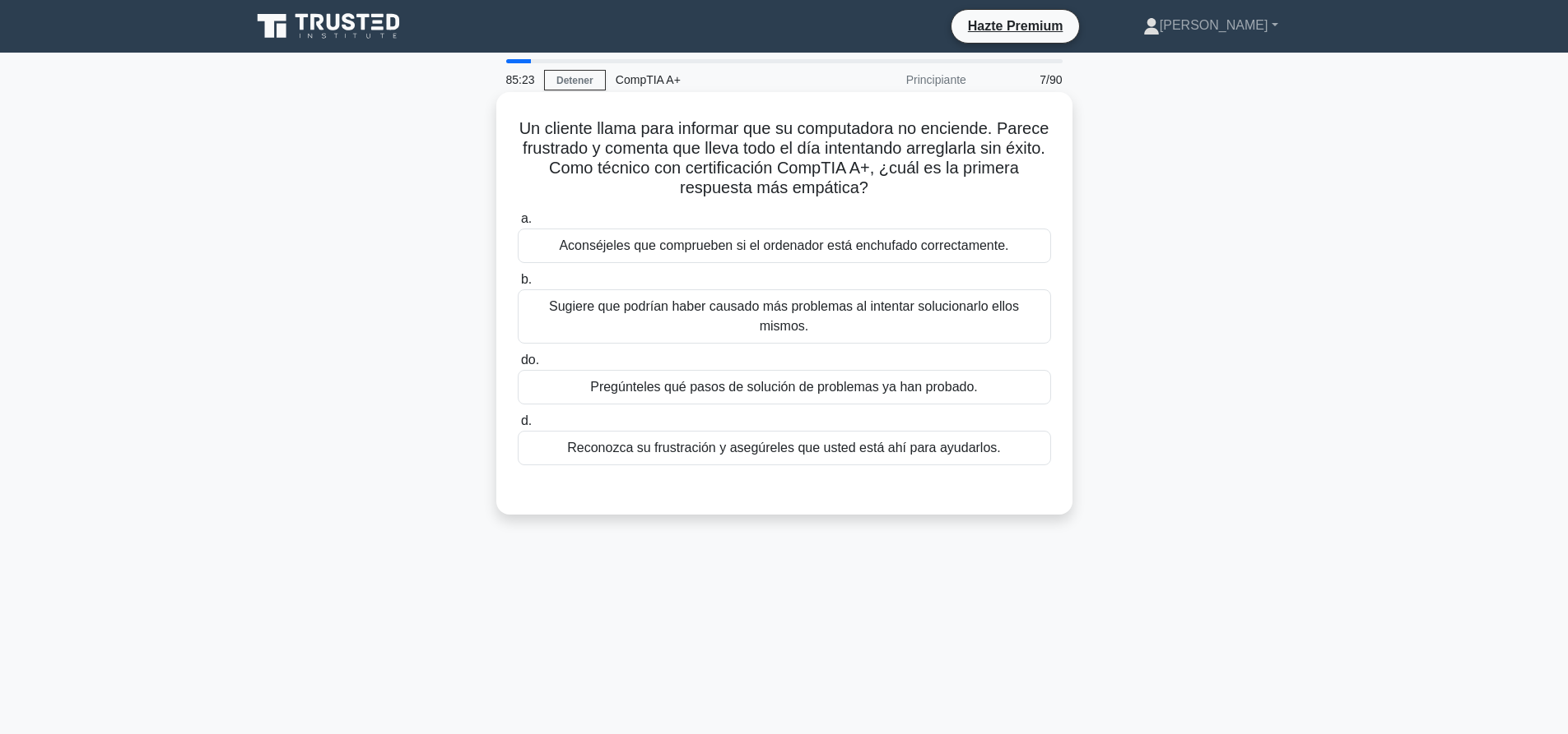
click at [684, 441] on font "Reconozca su frustración y asegúreles que usted está ahí para ayudarlos." at bounding box center [784, 447] width 434 height 14
click at [518, 427] on input "d. Reconozca su frustración y asegúreles que usted está ahí para ayudarlos." at bounding box center [518, 422] width 0 height 11
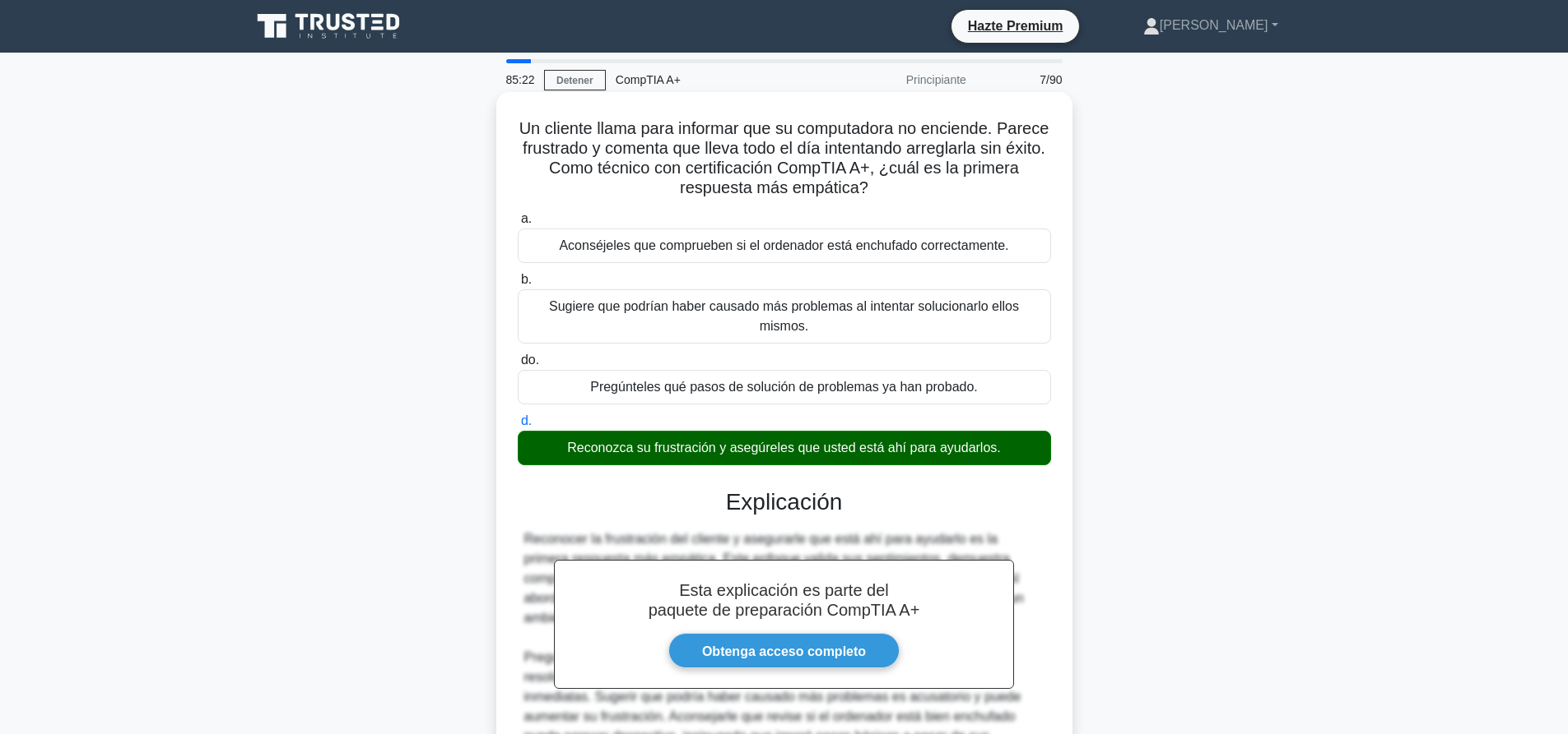
scroll to position [154, 0]
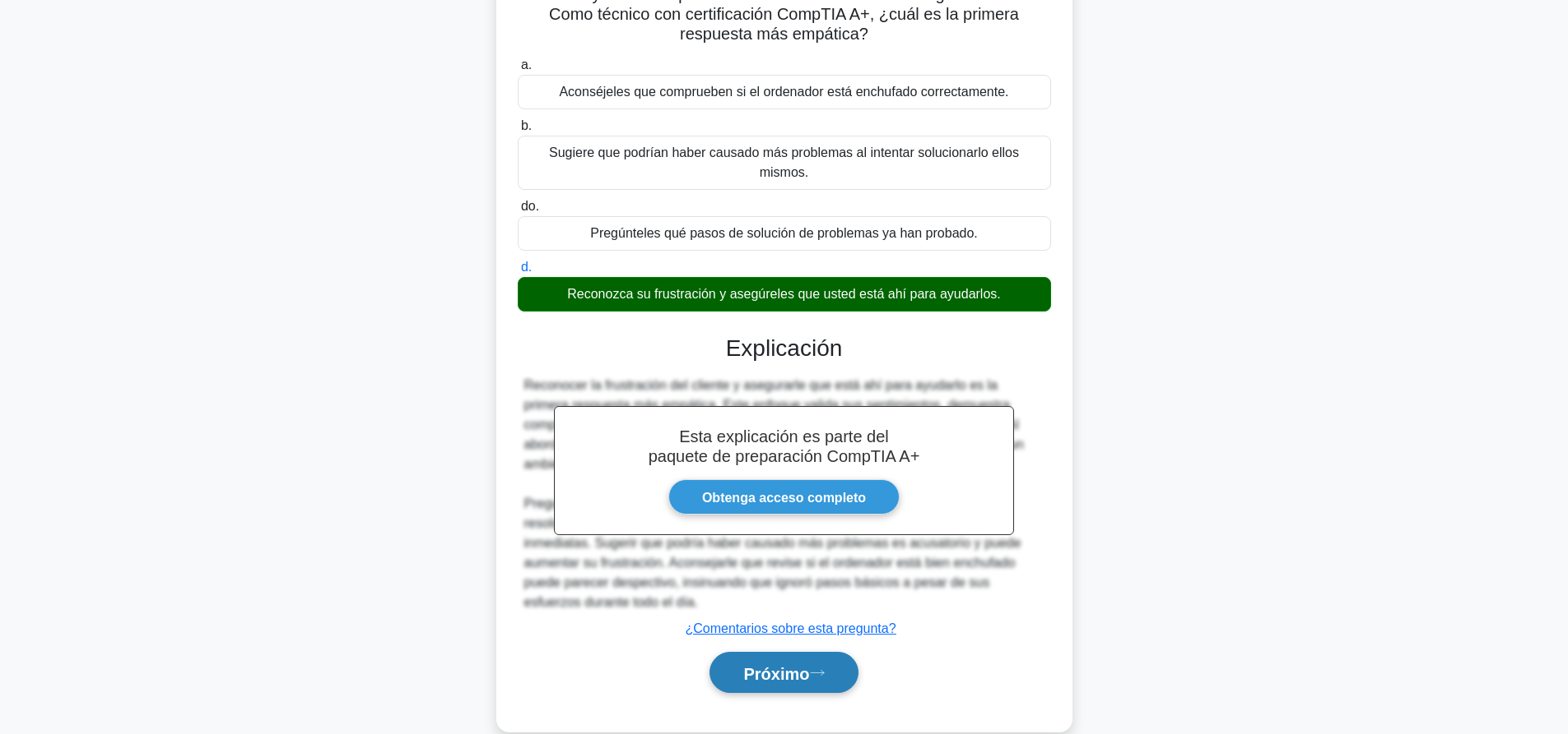
click at [744, 665] on font "Próximo" at bounding box center [776, 674] width 66 height 18
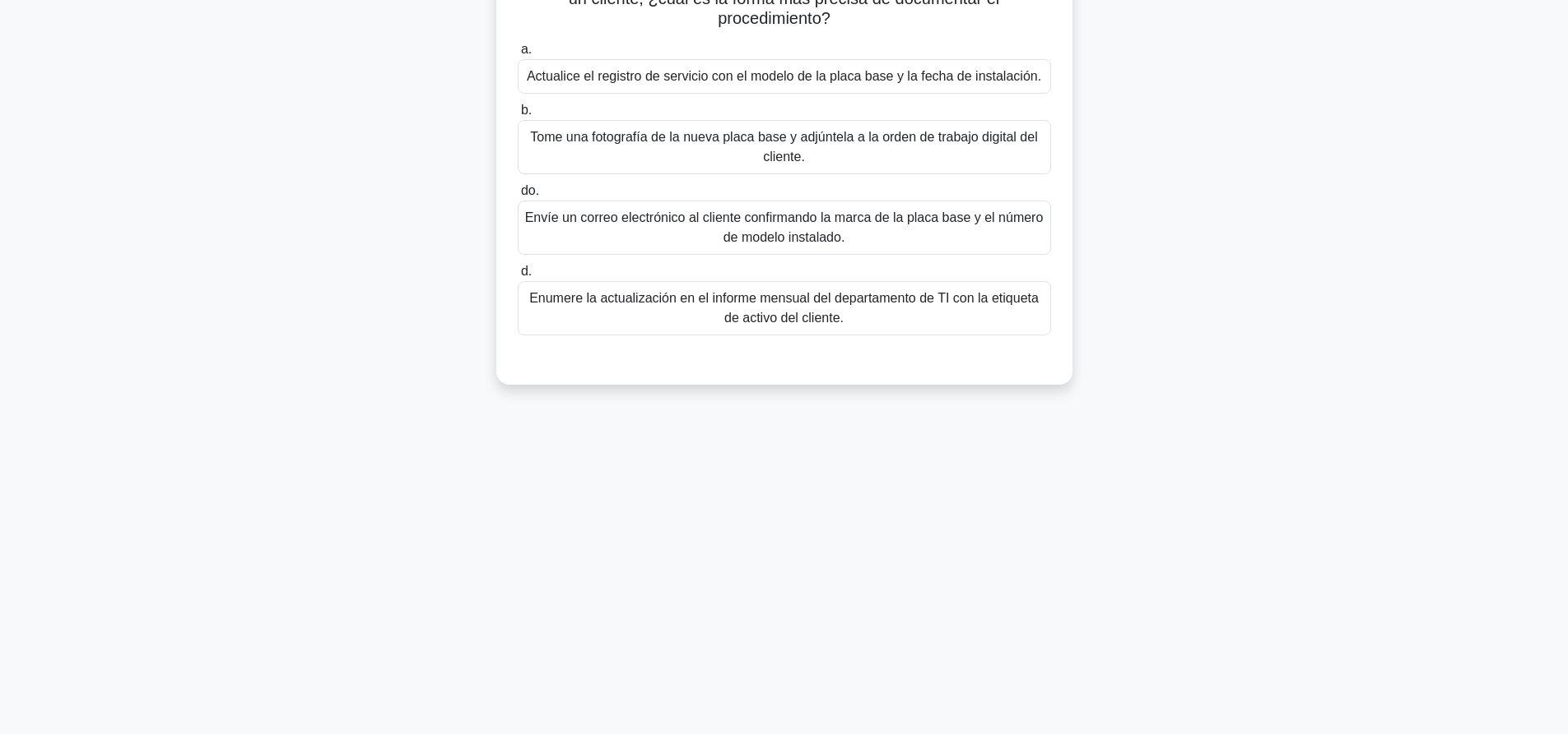
scroll to position [0, 0]
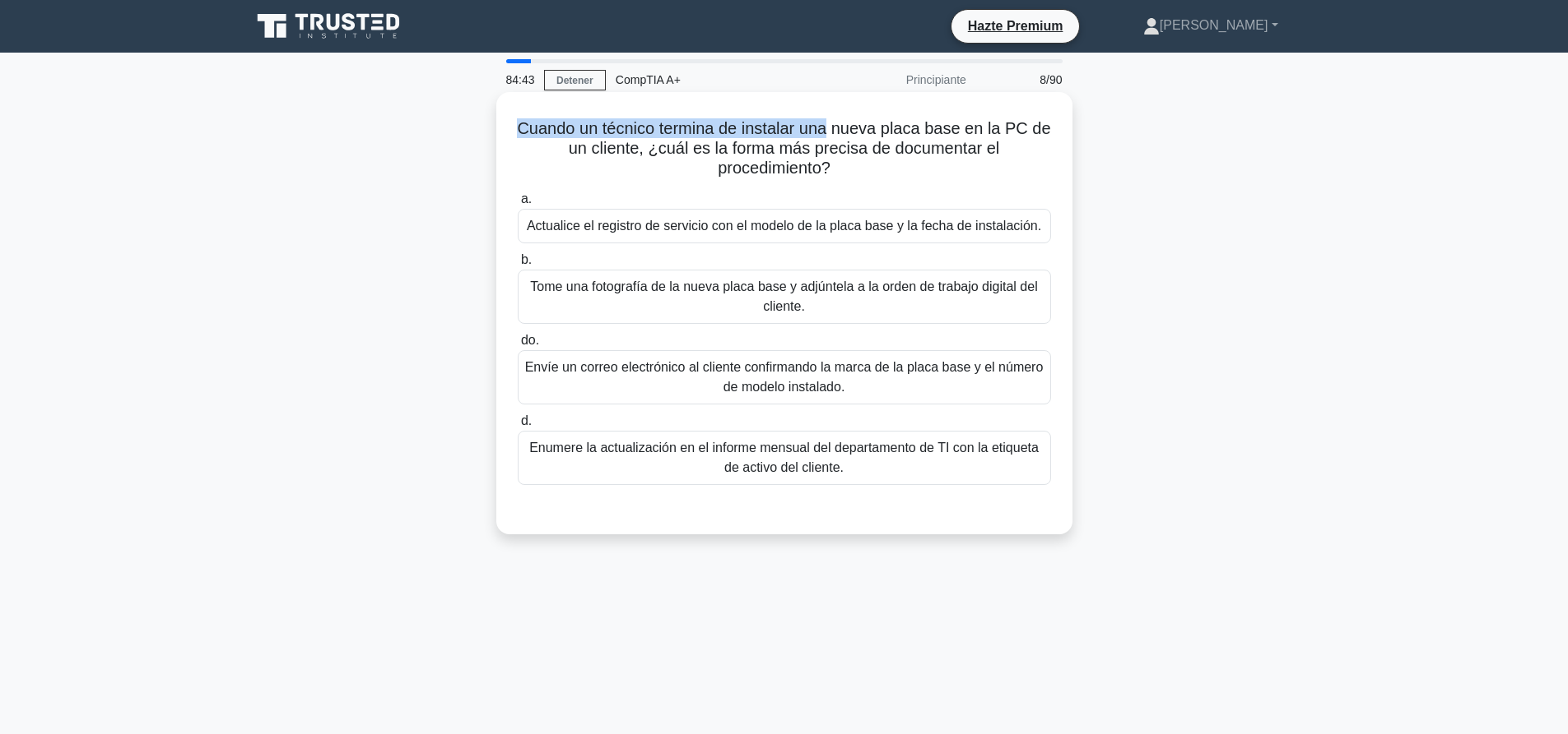
drag, startPoint x: 507, startPoint y: 130, endPoint x: 829, endPoint y: 125, distance: 322.0
click at [829, 125] on div "Cuando un técnico termina de instalar una nueva placa base en la PC de un clien…" at bounding box center [784, 314] width 562 height 429
click at [829, 125] on font "Cuando un técnico termina de instalar una nueva placa base en la PC de un clien…" at bounding box center [784, 147] width 533 height 57
click at [749, 244] on div "Actualice el registro de servicio con el modelo de la placa base y la fecha de …" at bounding box center [784, 226] width 533 height 35
click at [518, 205] on input "a. Actualice el registro de servicio con el modelo de la placa base y la fecha …" at bounding box center [518, 199] width 0 height 11
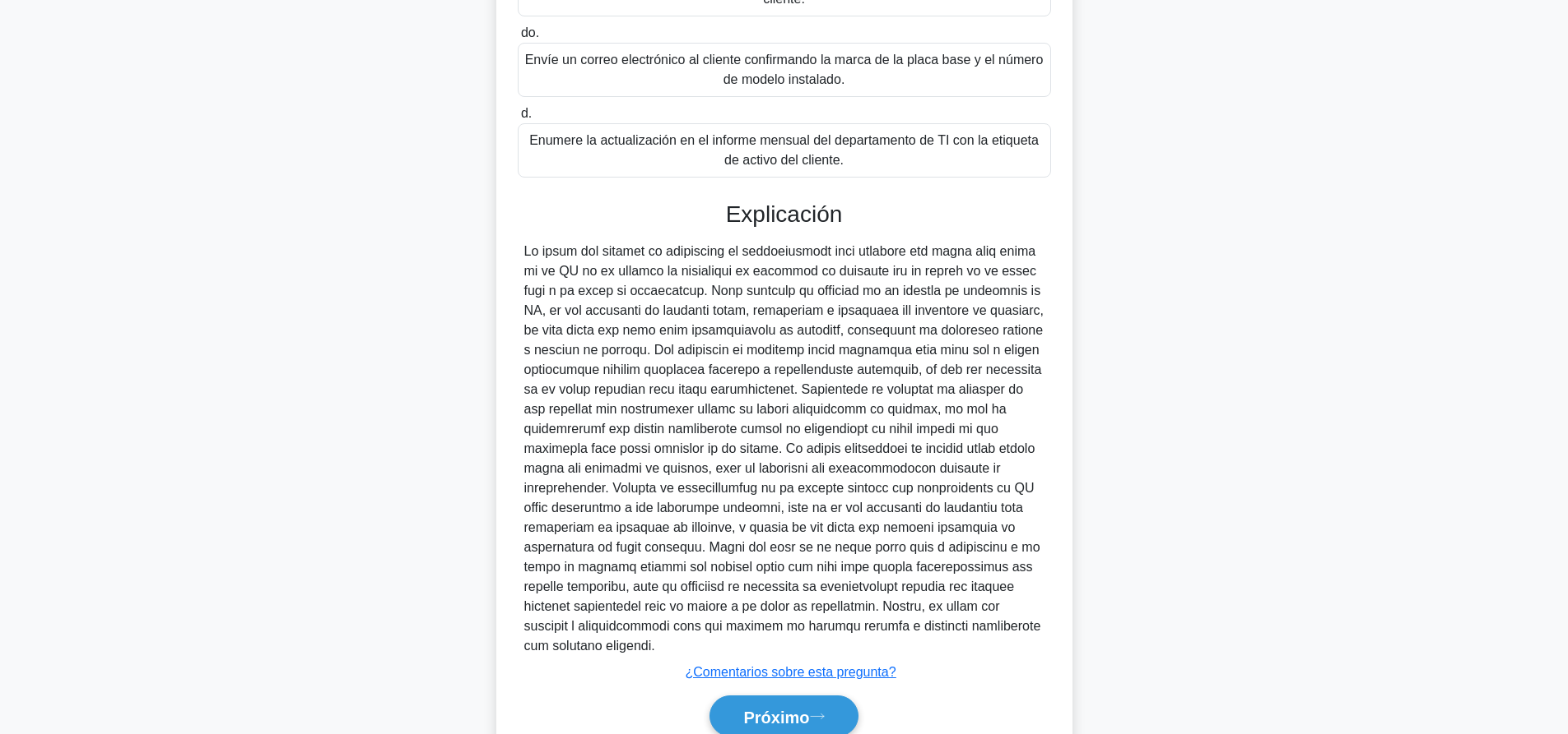
scroll to position [382, 0]
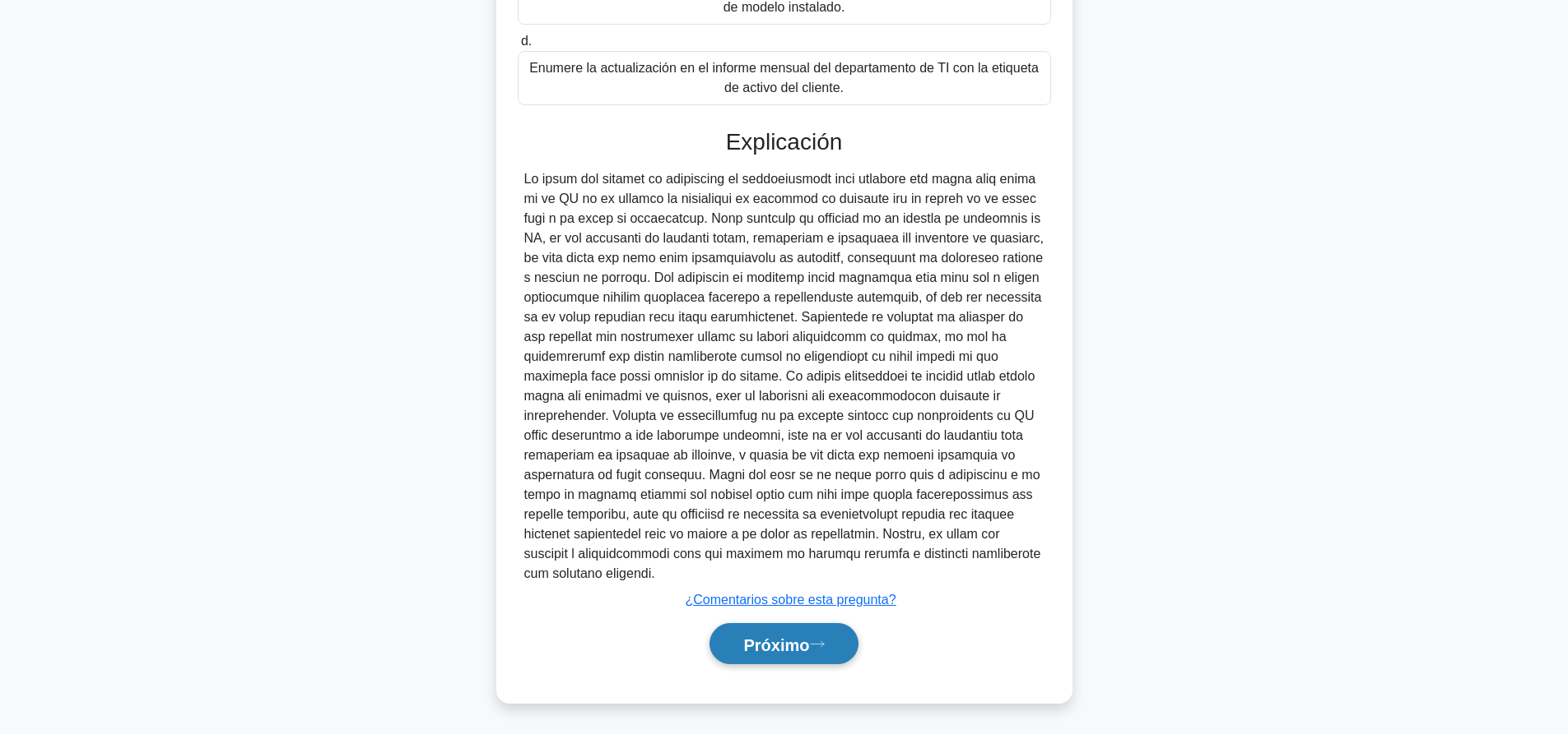
click at [767, 659] on button "Próximo" at bounding box center [783, 644] width 148 height 42
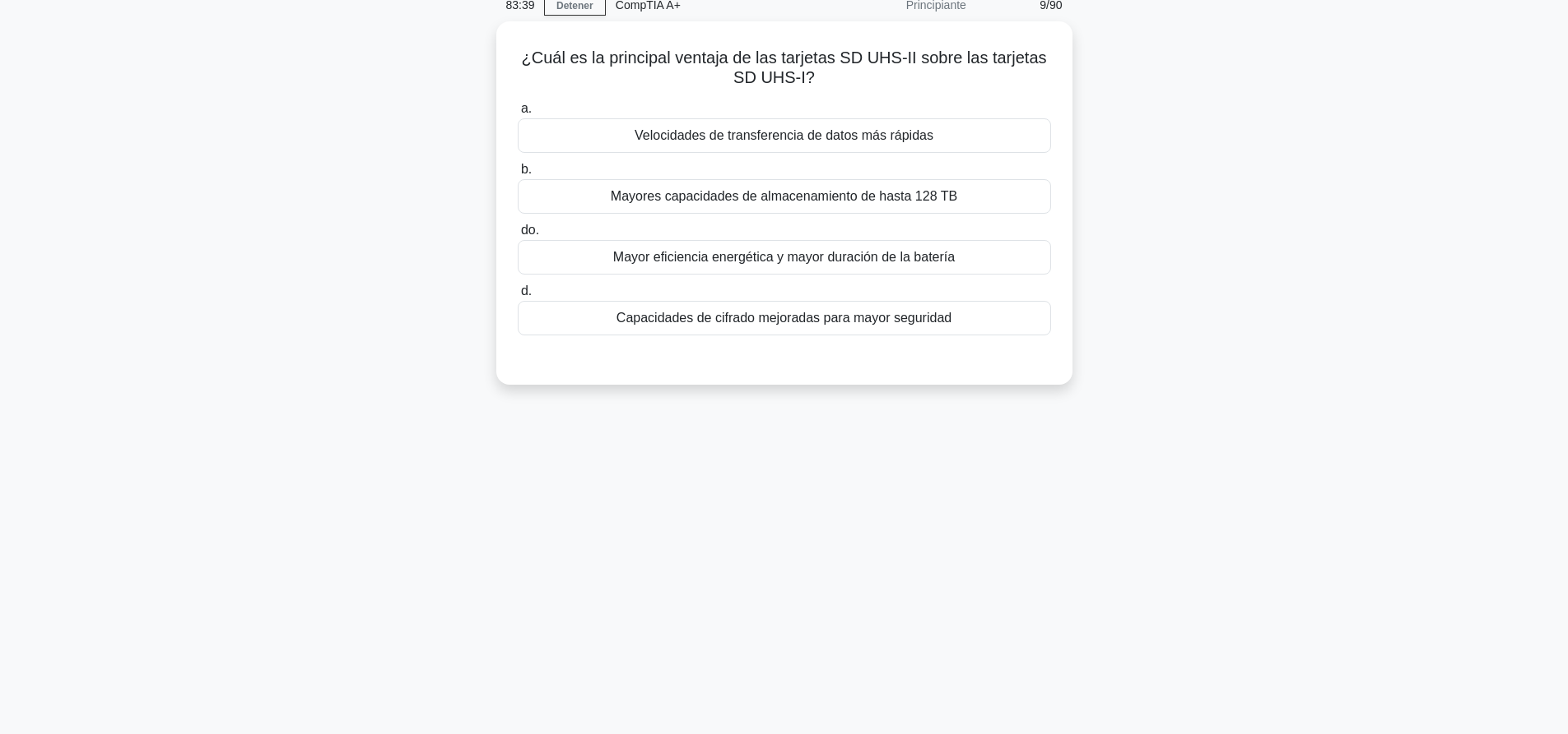
scroll to position [0, 0]
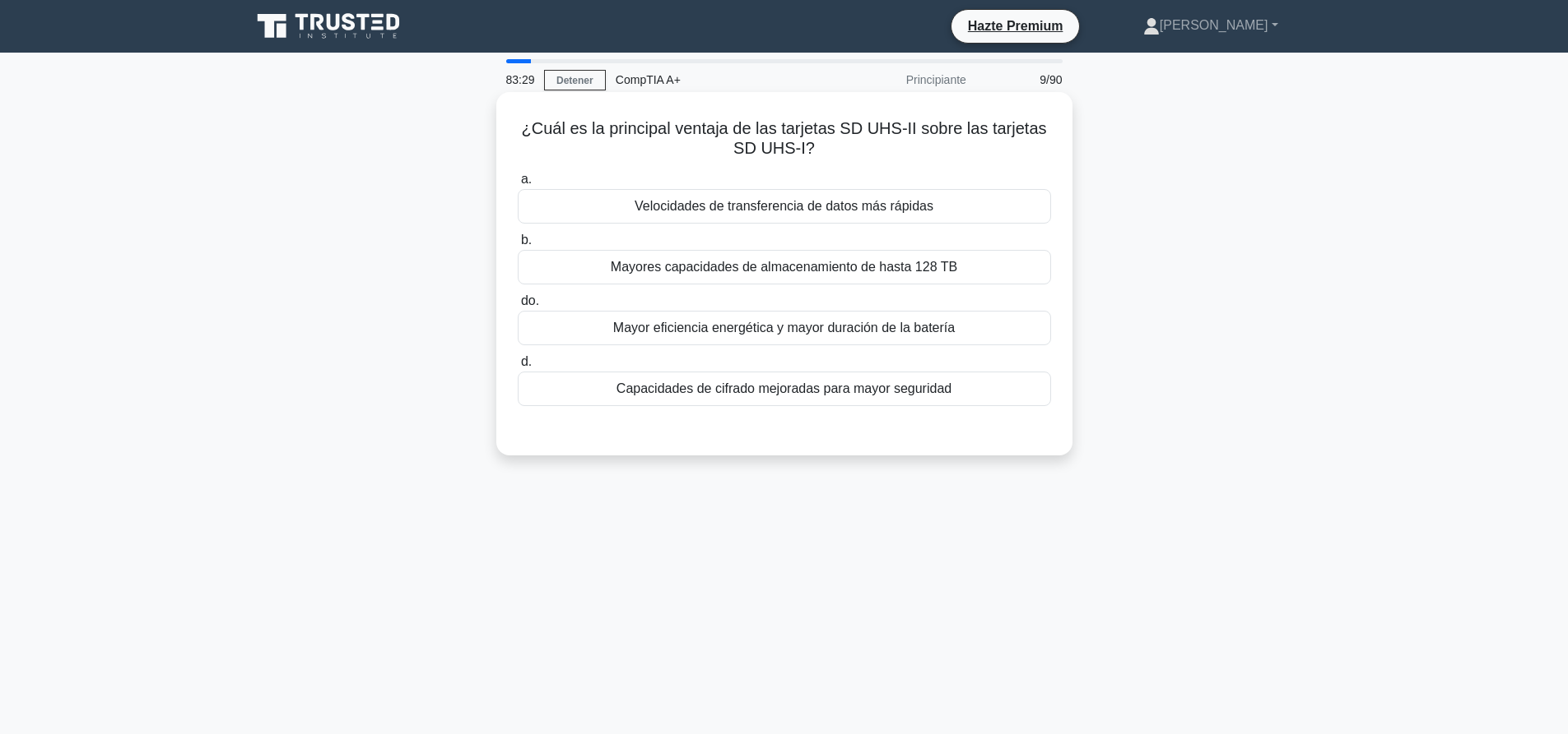
click at [845, 219] on div "Velocidades de transferencia de datos más rápidas" at bounding box center [784, 206] width 533 height 35
click at [518, 185] on input "a. Velocidades de transferencia de datos más rápidas" at bounding box center [518, 180] width 0 height 11
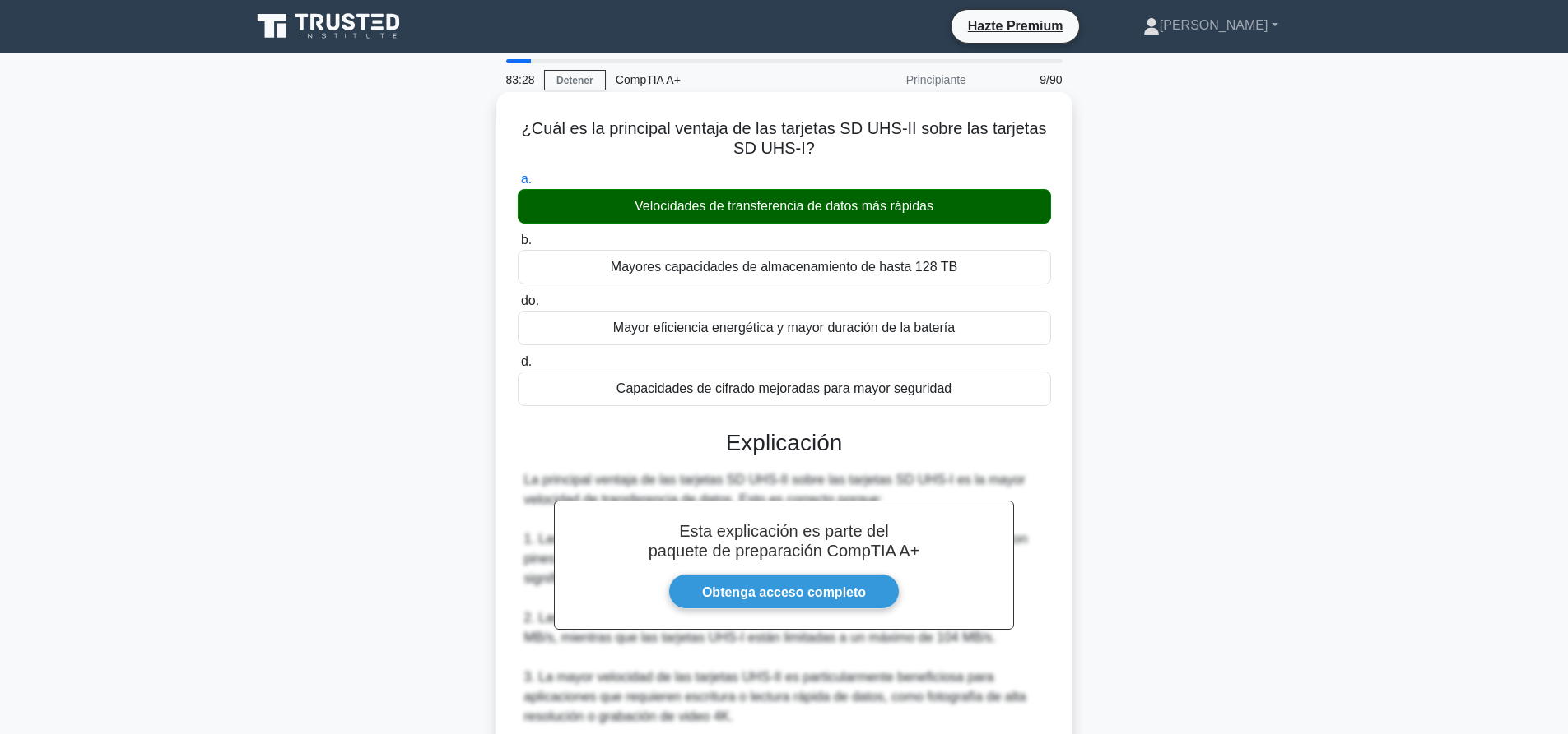
scroll to position [460, 0]
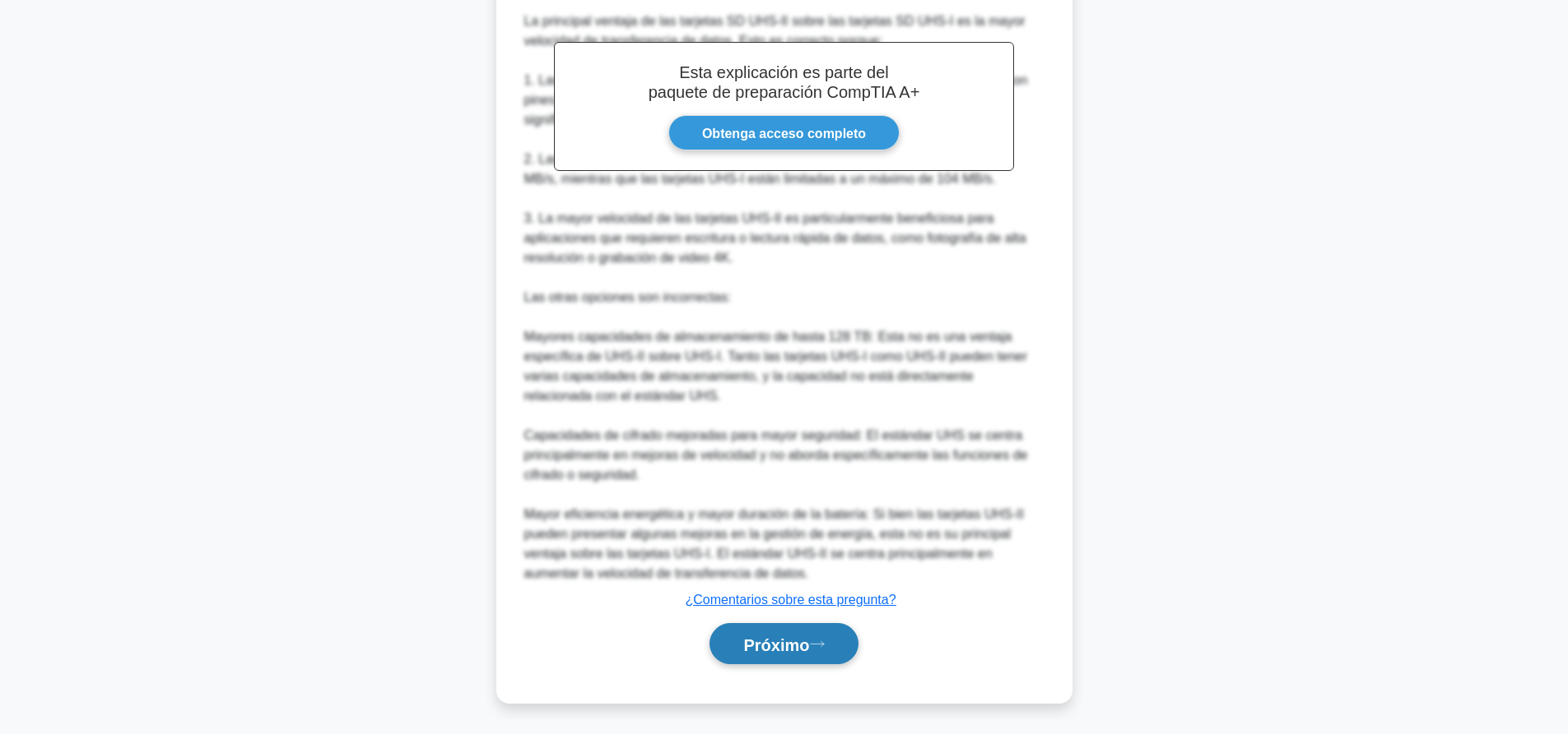
click at [804, 640] on font "Próximo" at bounding box center [776, 645] width 66 height 18
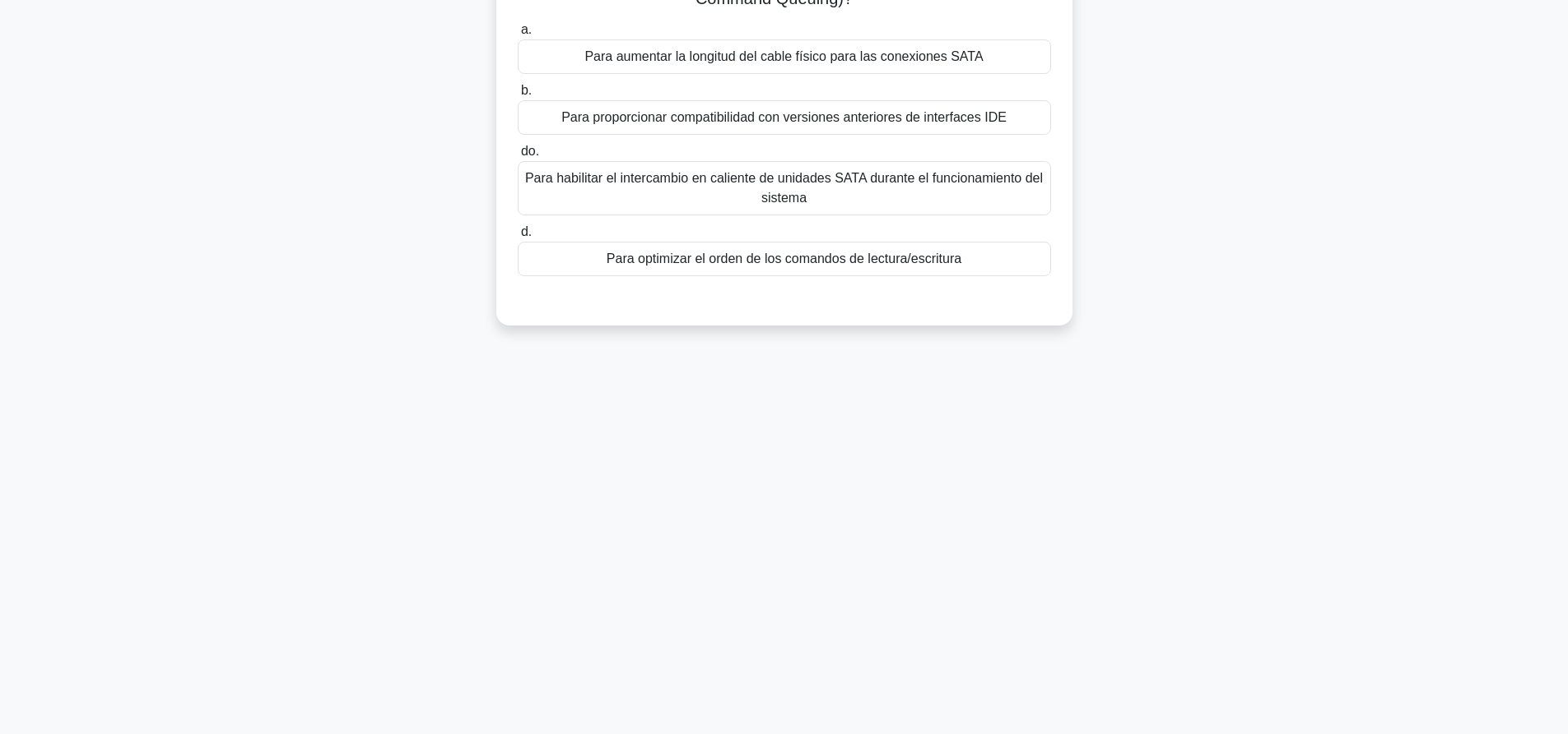
scroll to position [0, 0]
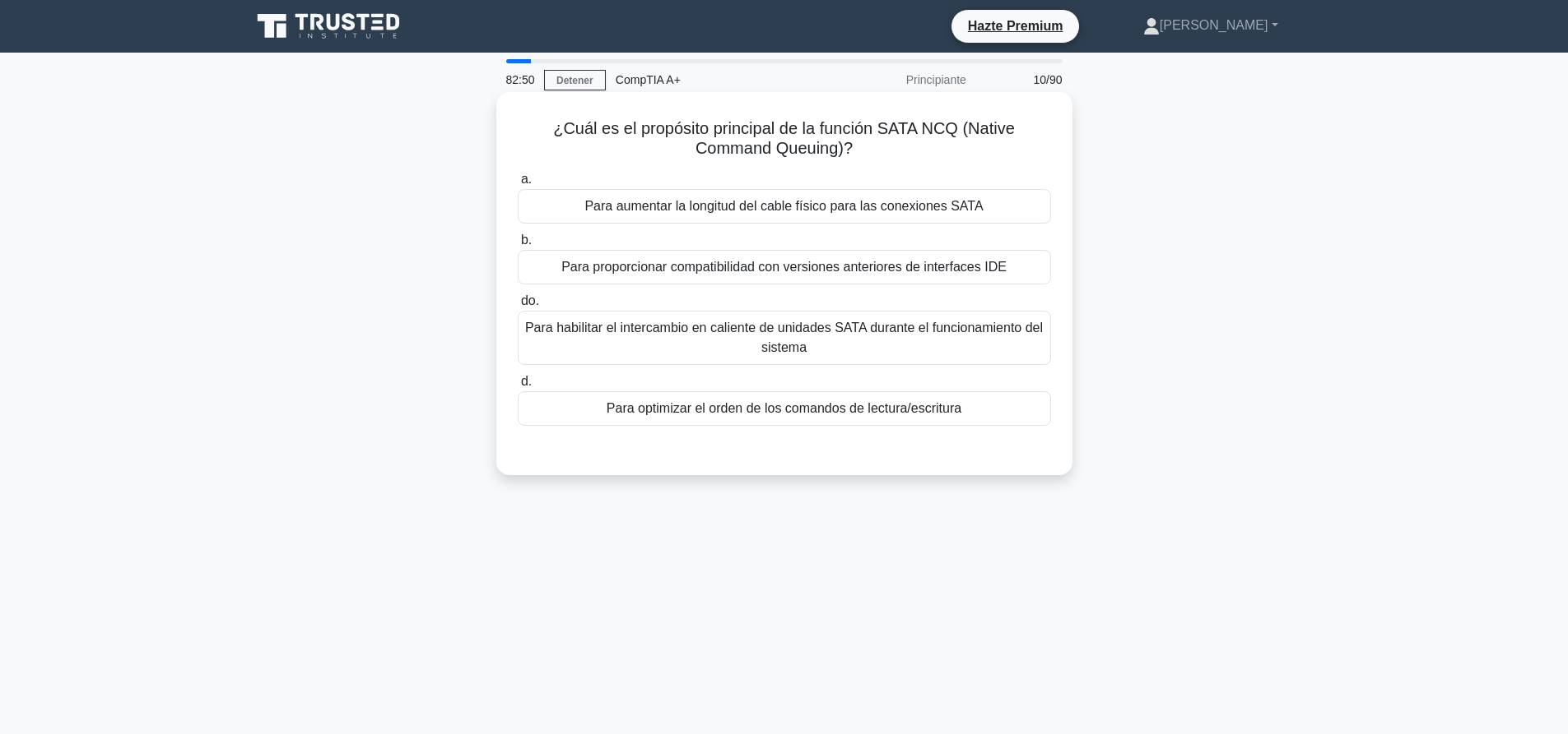
drag, startPoint x: 872, startPoint y: 144, endPoint x: 538, endPoint y: 108, distance: 335.9
click at [538, 108] on div "¿Cuál es el propósito principal de la función SATA NCQ (Native Command Queuing)…" at bounding box center [784, 284] width 562 height 370
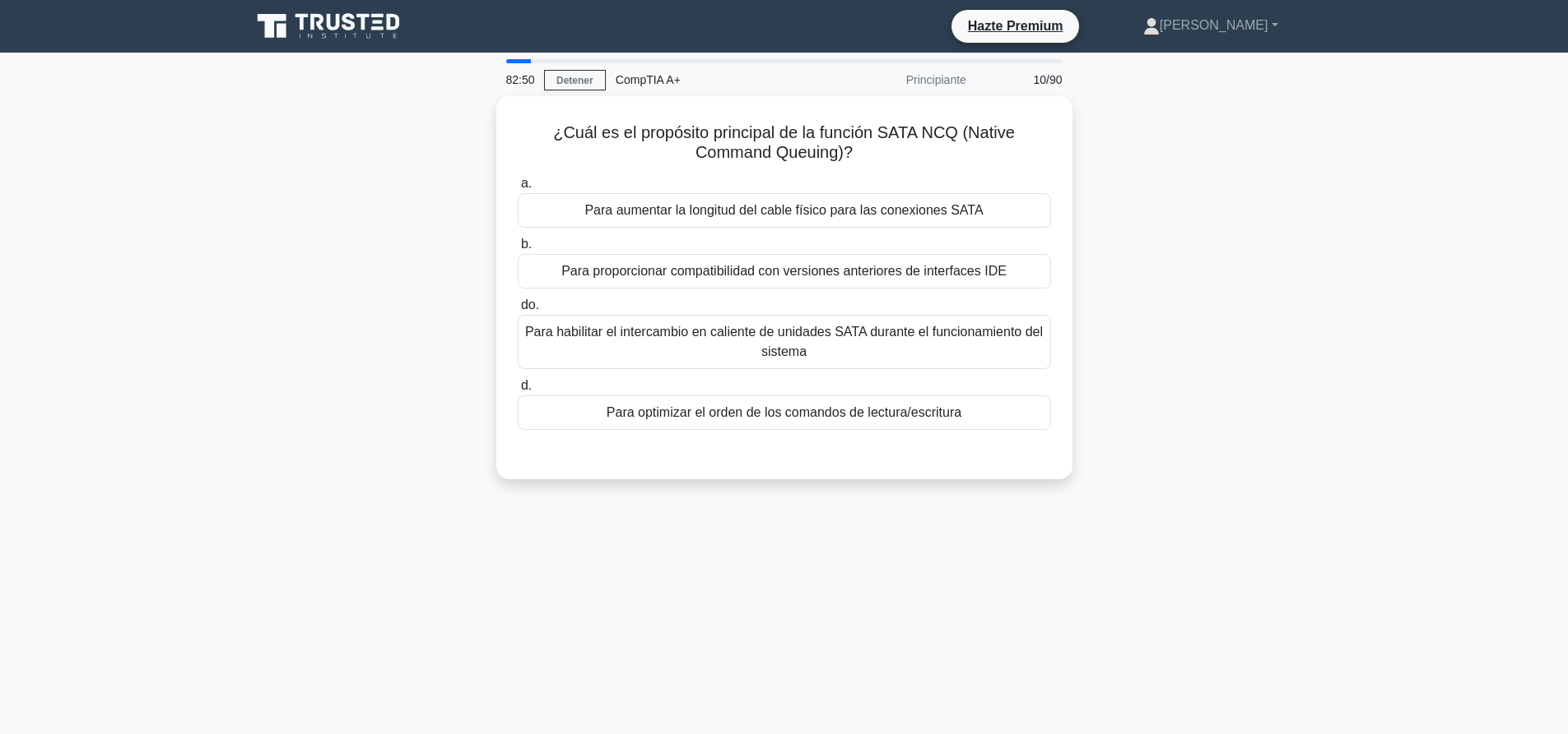
copy font "¿Cuál es el propósito principal de la función SATA NCQ (Native Command Queuing)?"
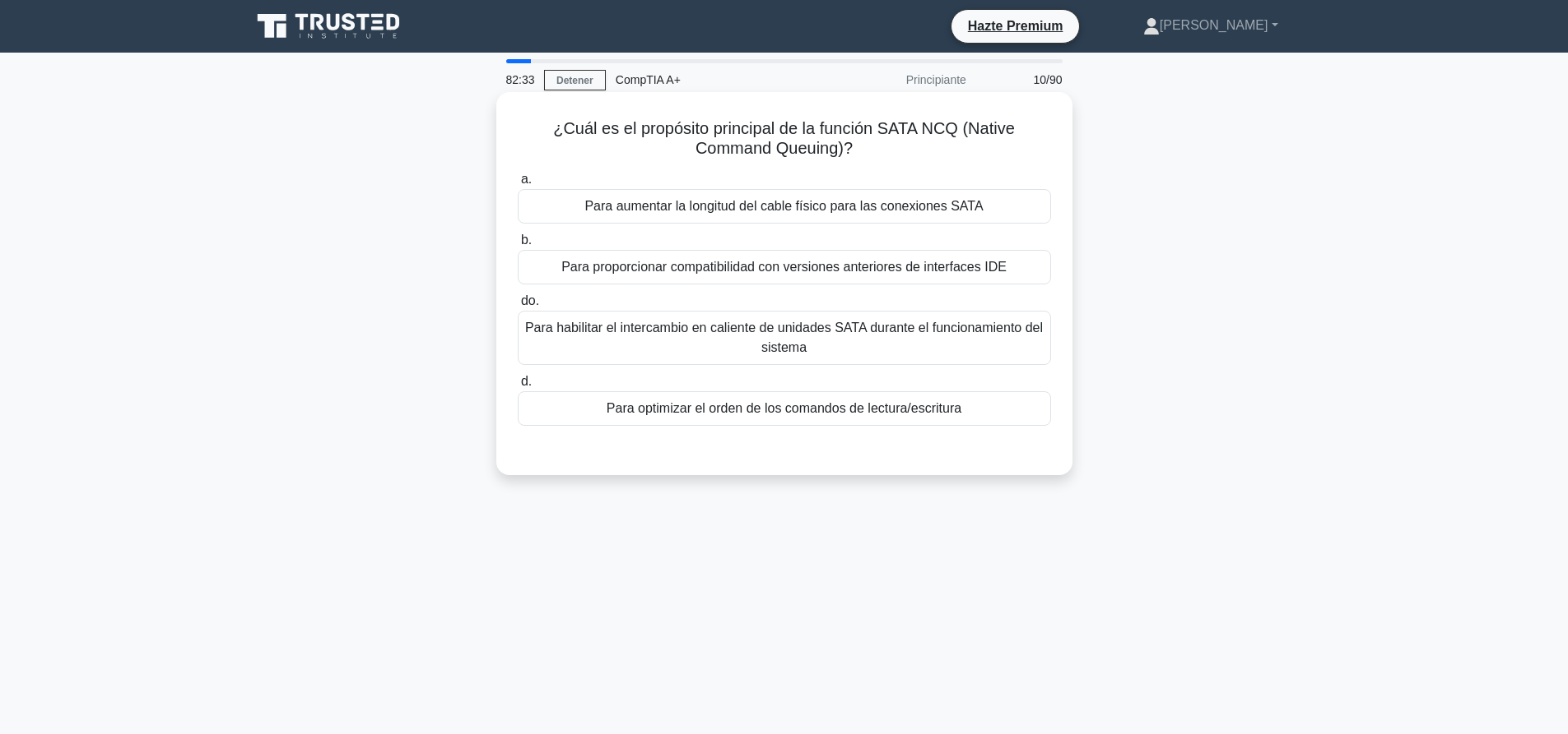
click at [820, 416] on font "Para optimizar el orden de los comandos de lectura/escritura" at bounding box center [784, 407] width 355 height 14
click at [518, 387] on input "d. Para optimizar el orden de los comandos de lectura/escritura" at bounding box center [518, 382] width 0 height 11
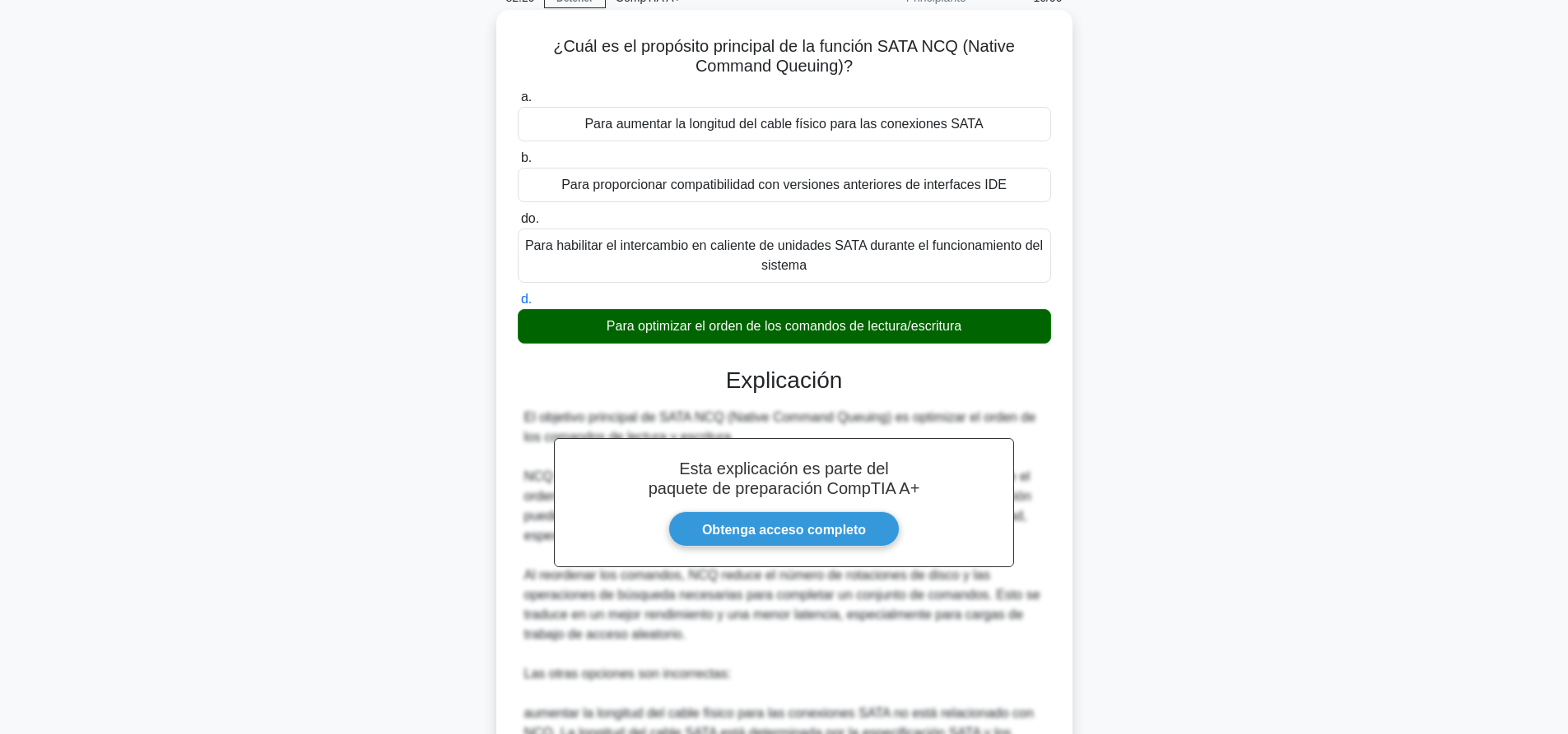
scroll to position [441, 0]
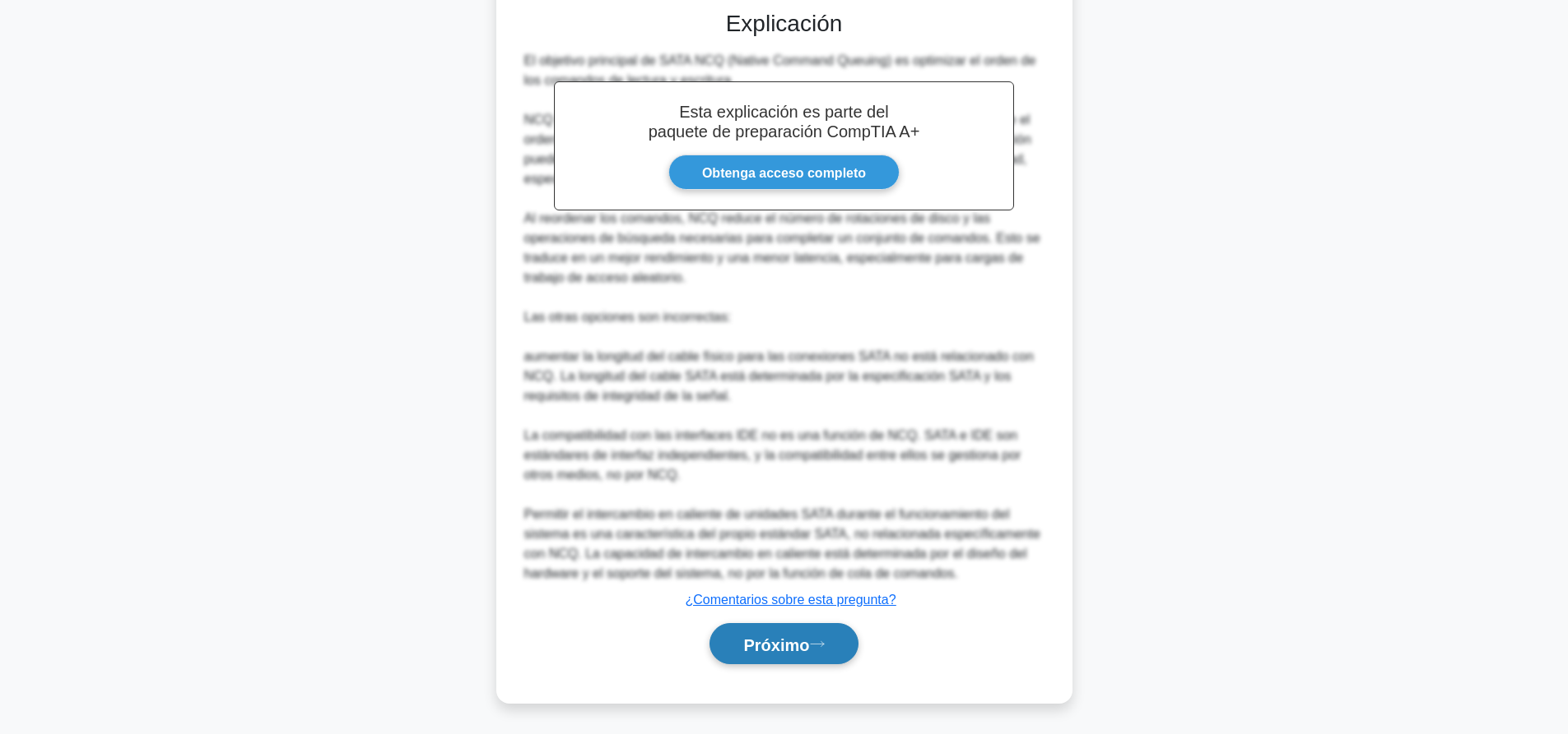
click at [791, 647] on font "Próximo" at bounding box center [776, 645] width 66 height 18
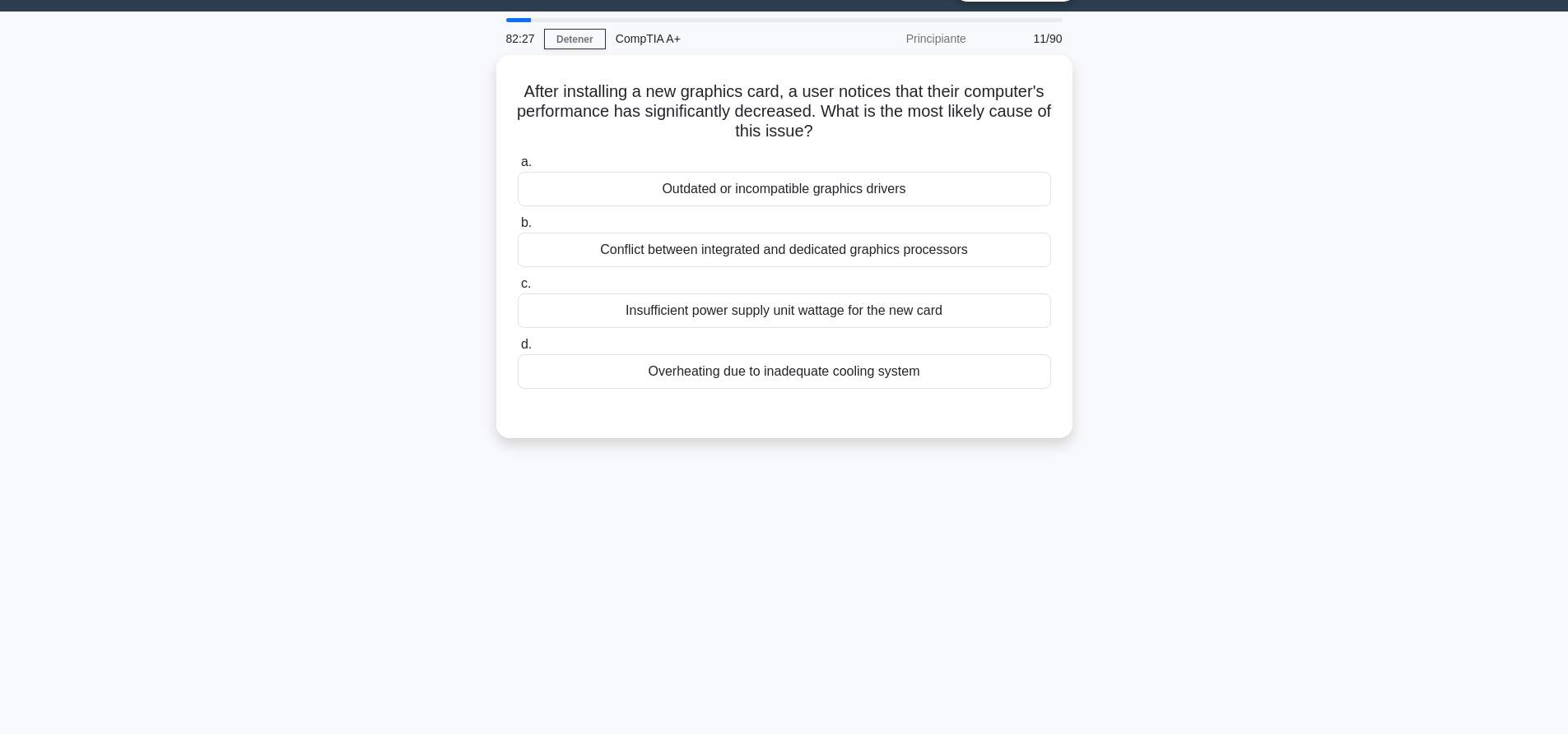
scroll to position [0, 0]
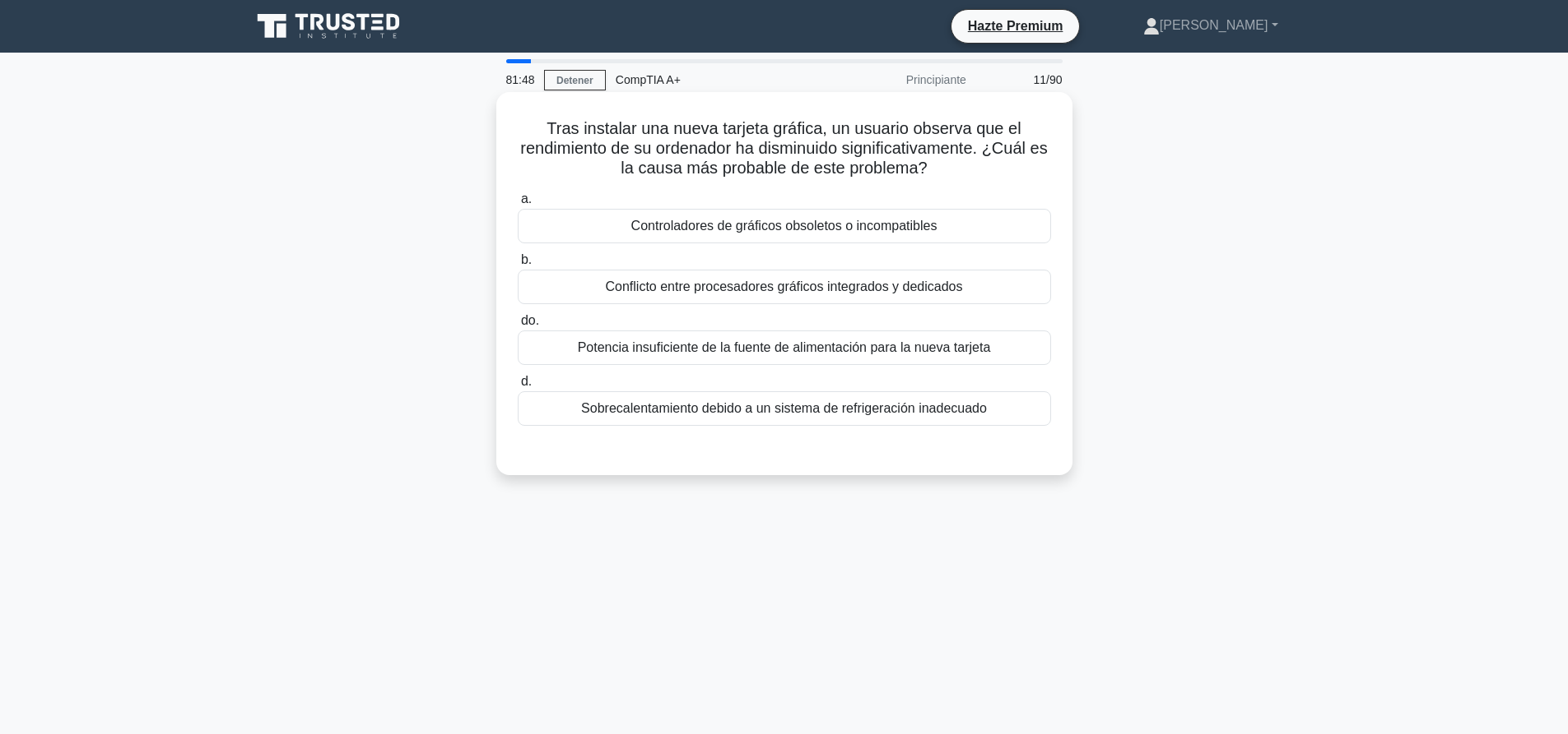
click at [668, 355] on font "Potencia insuficiente de la fuente de alimentación para la nueva tarjeta" at bounding box center [784, 347] width 413 height 14
click at [518, 327] on input "do. Potencia insuficiente de la fuente de alimentación para la nueva tarjeta" at bounding box center [518, 321] width 0 height 11
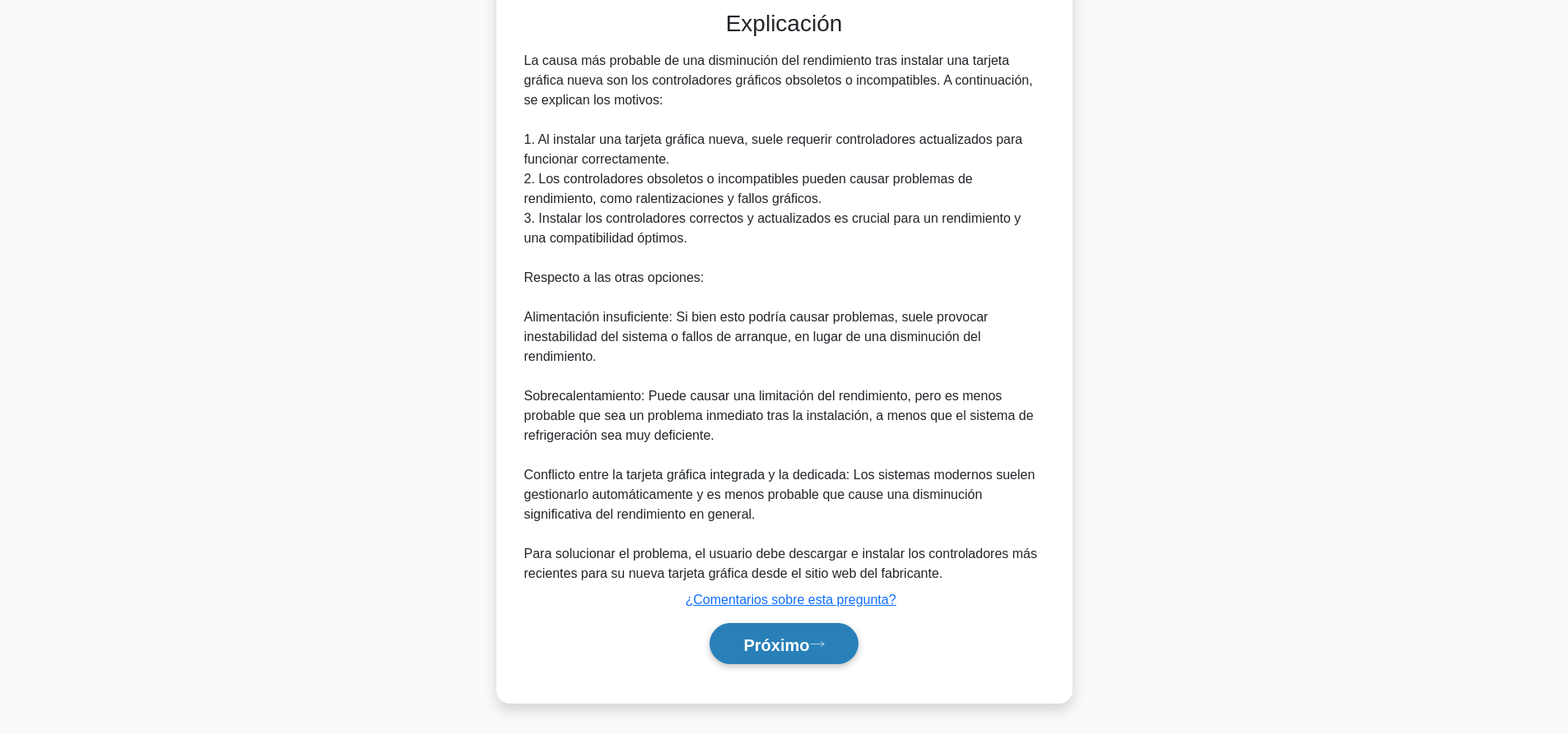
click at [790, 626] on button "Próximo" at bounding box center [783, 644] width 148 height 42
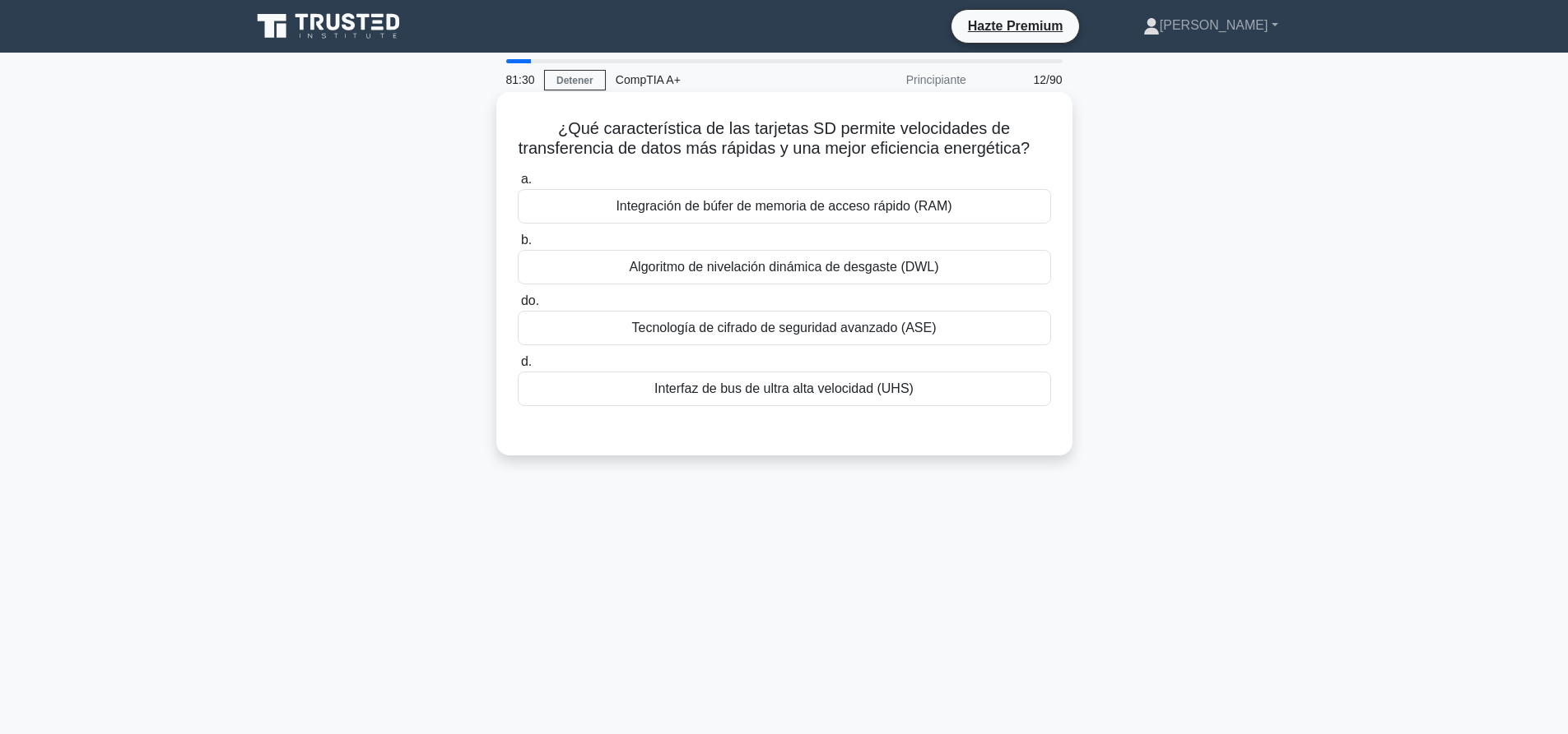
click at [835, 399] on font "Interfaz de bus de ultra alta velocidad (UHS)" at bounding box center [784, 389] width 259 height 20
click at [518, 367] on input "d. Interfaz de bus de ultra alta velocidad (UHS)" at bounding box center [518, 362] width 0 height 11
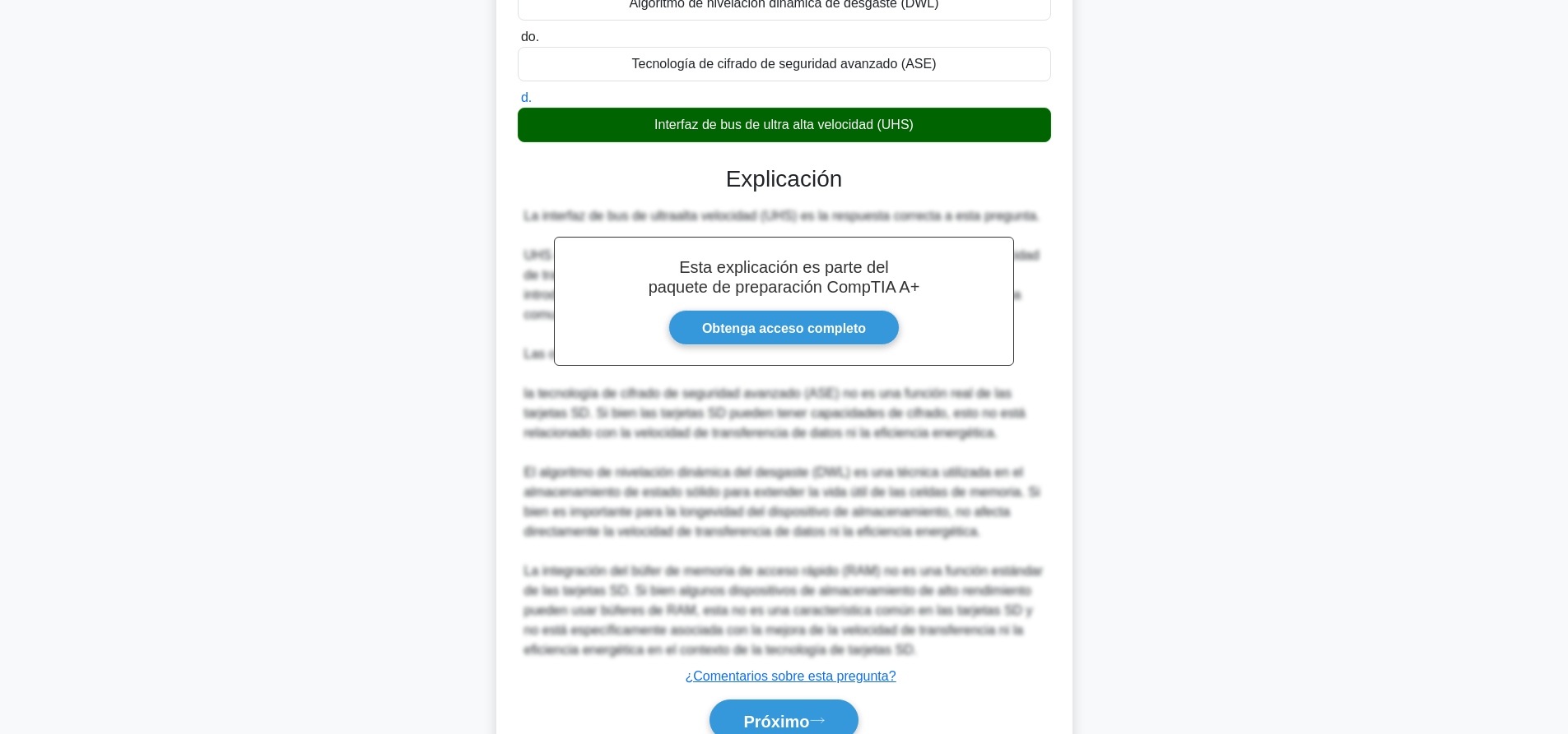
scroll to position [362, 0]
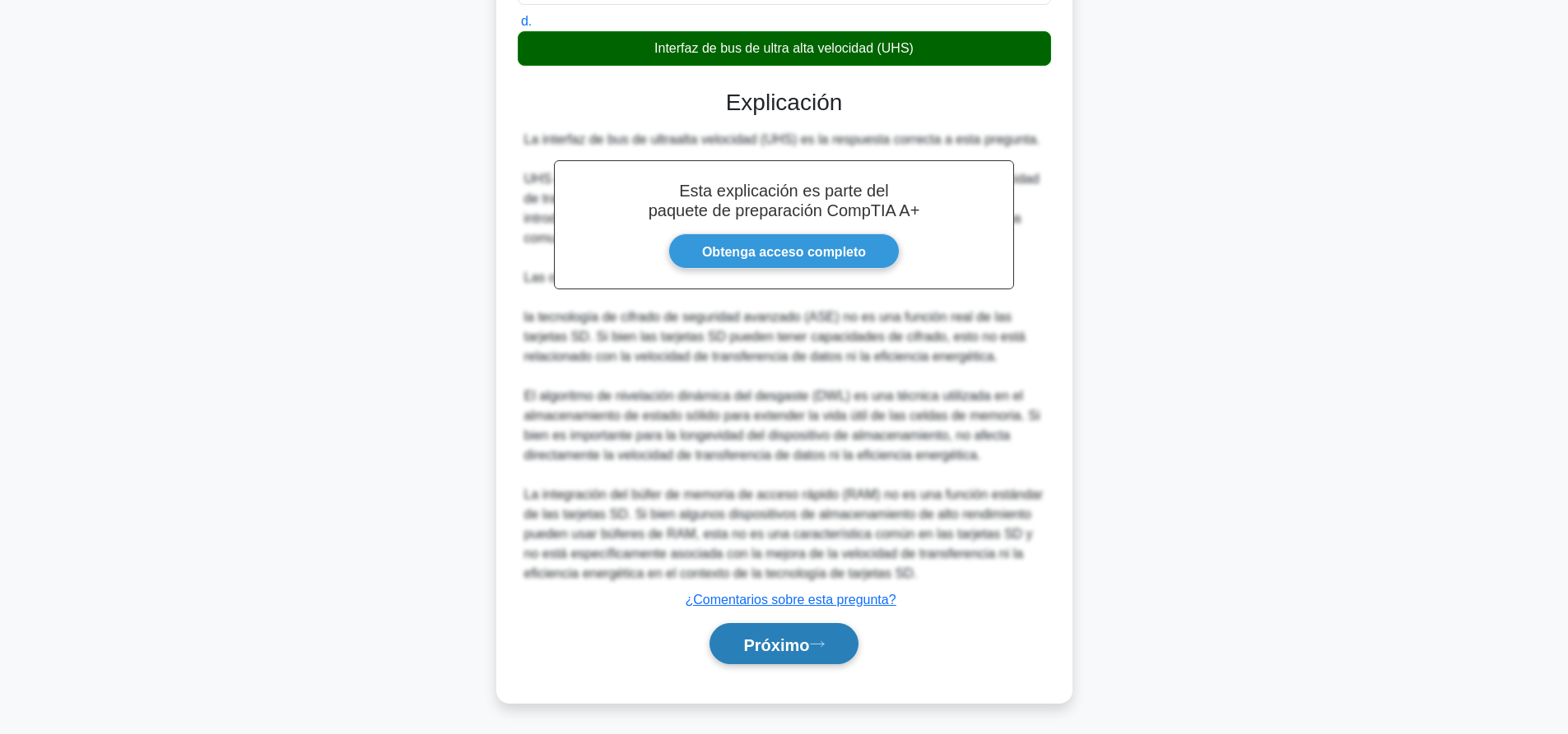
click at [817, 657] on button "Próximo" at bounding box center [783, 644] width 148 height 42
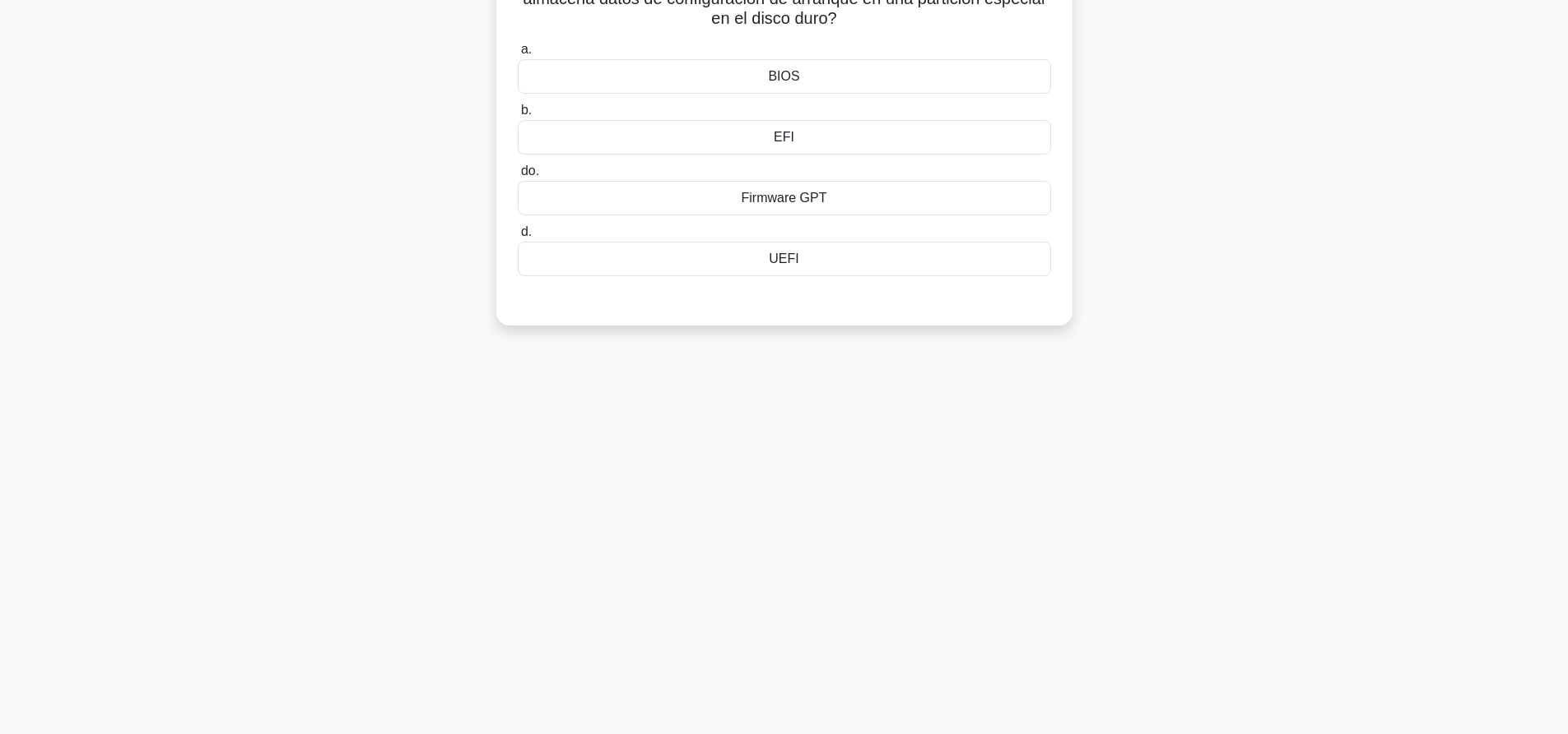
scroll to position [0, 0]
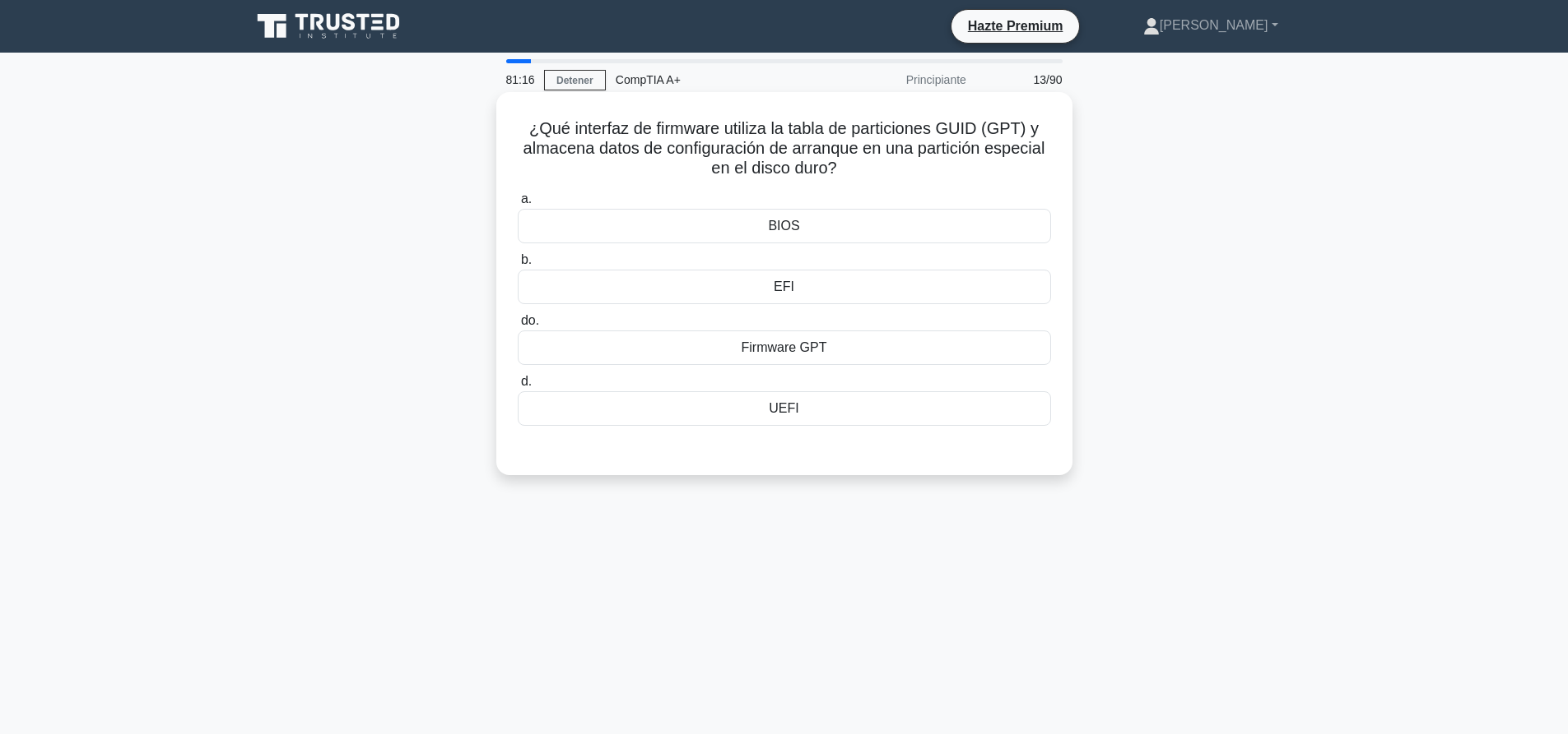
click at [768, 364] on div "Firmware GPT" at bounding box center [784, 347] width 533 height 35
click at [518, 327] on input "do. Firmware GPT" at bounding box center [518, 321] width 0 height 11
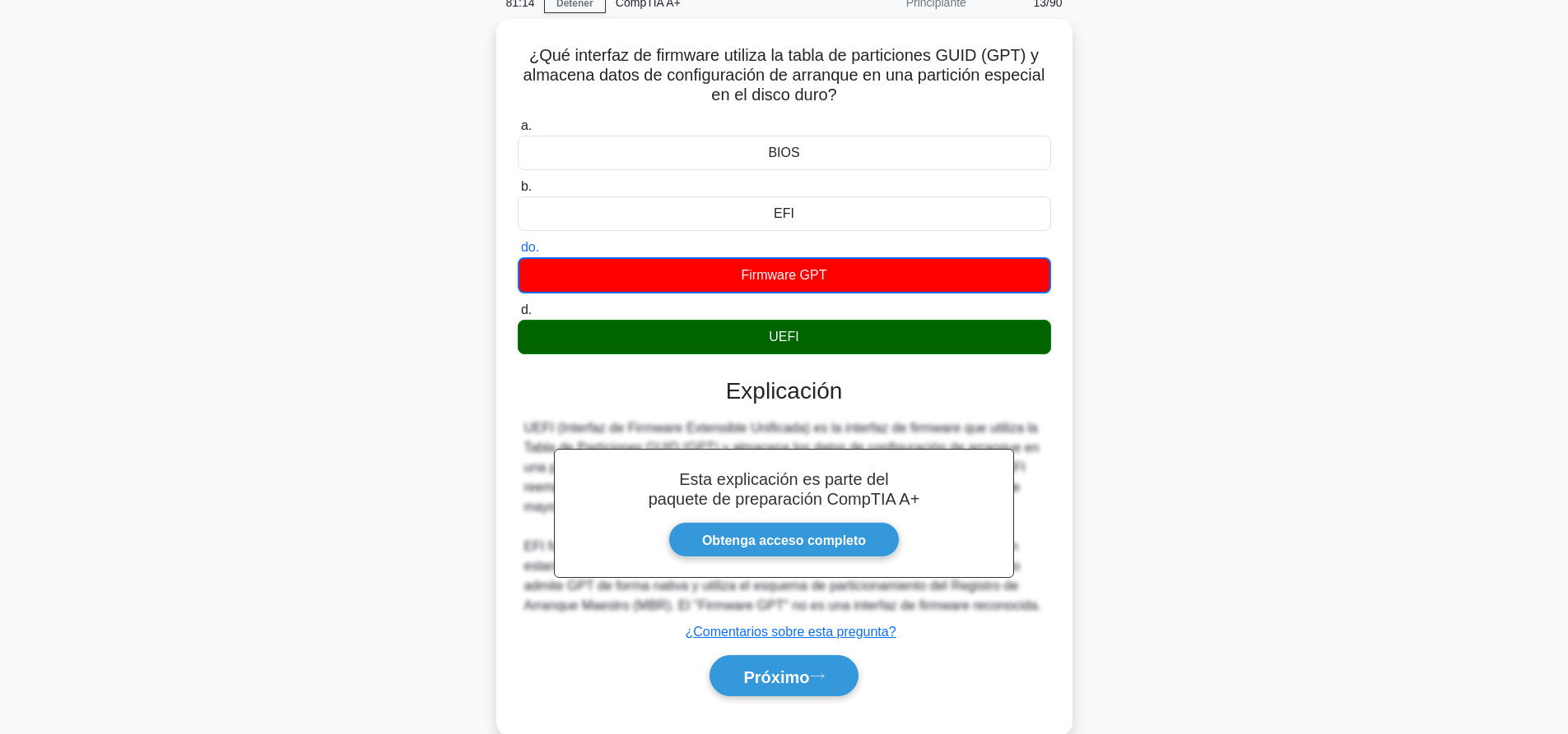
scroll to position [154, 0]
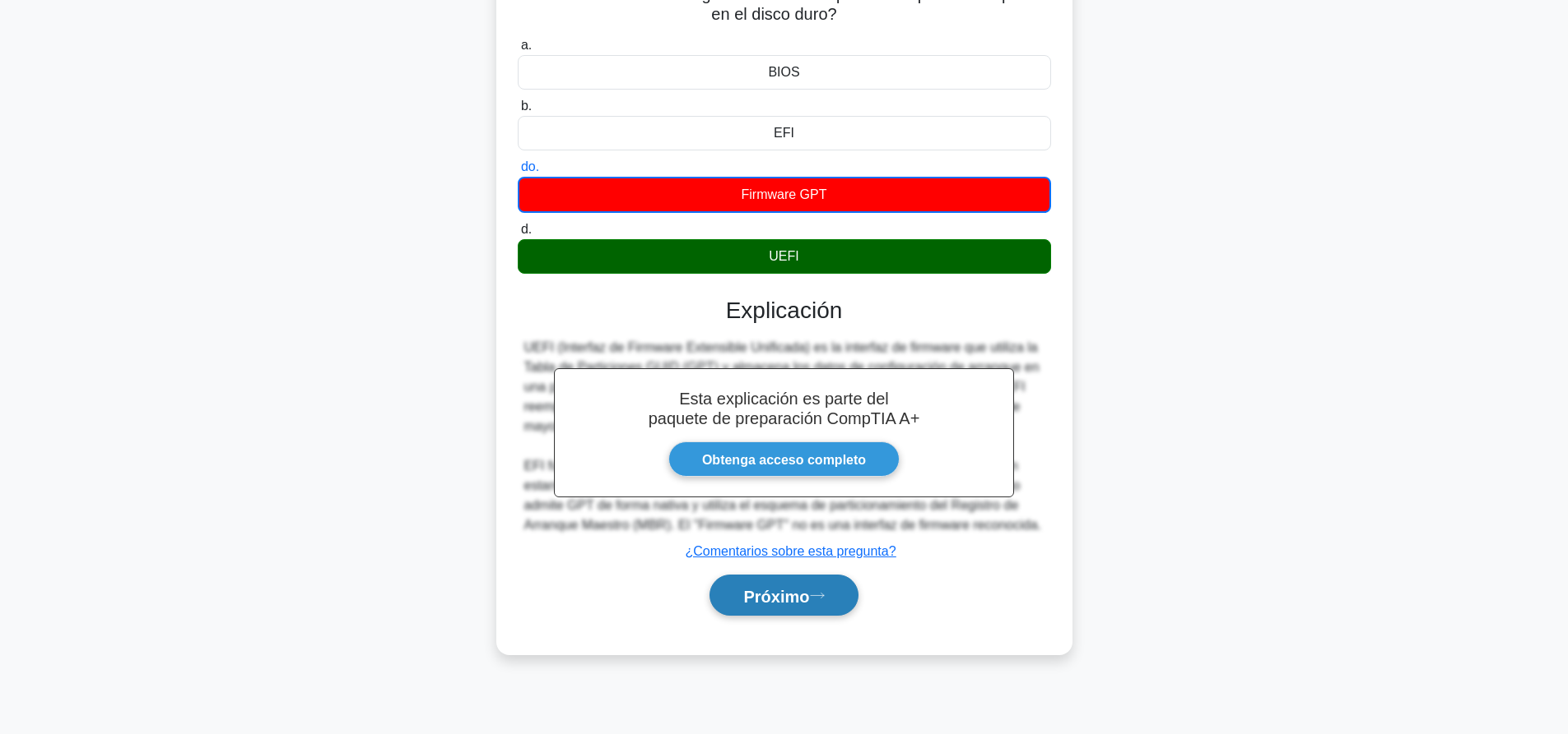
click at [809, 593] on font "Próximo" at bounding box center [776, 597] width 66 height 18
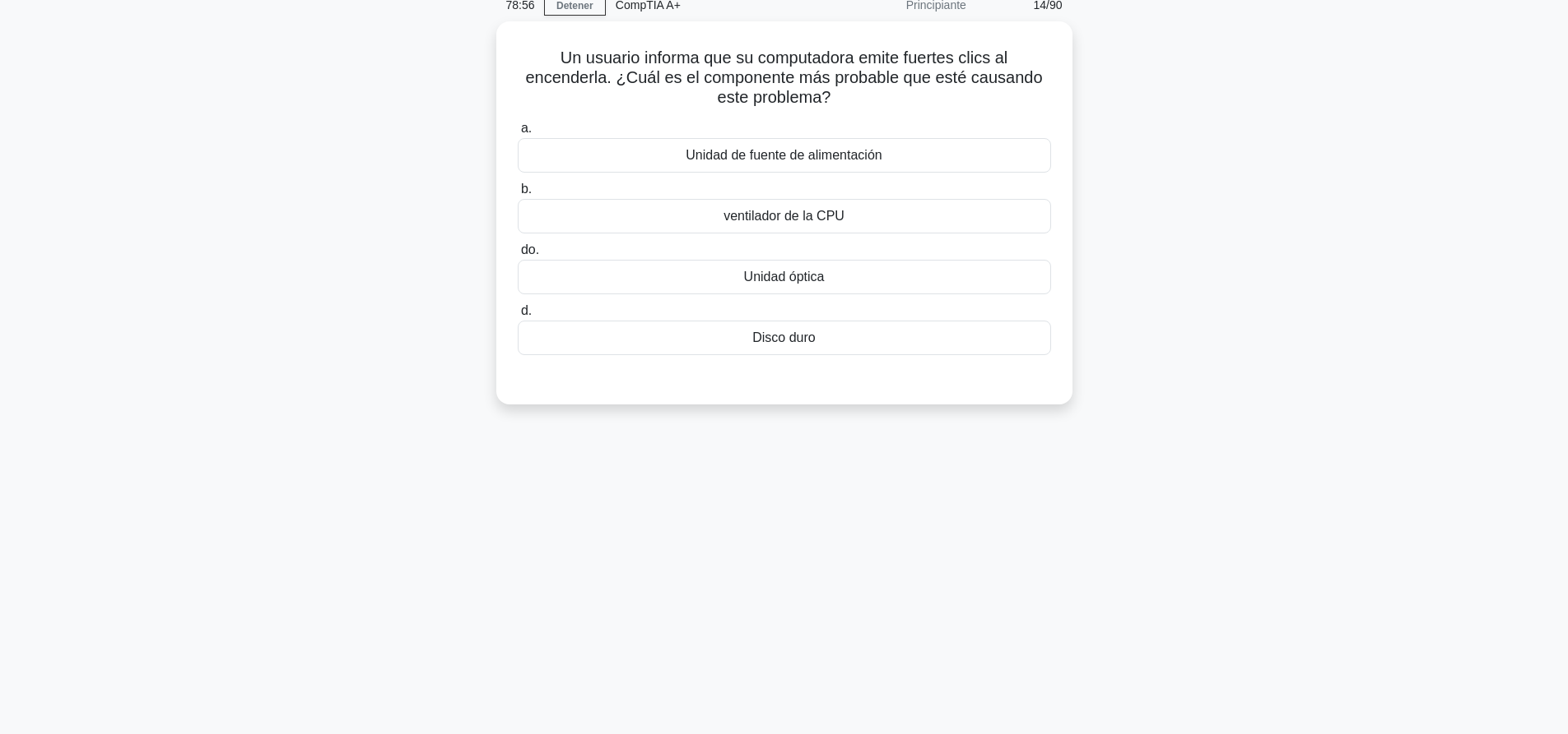
scroll to position [0, 0]
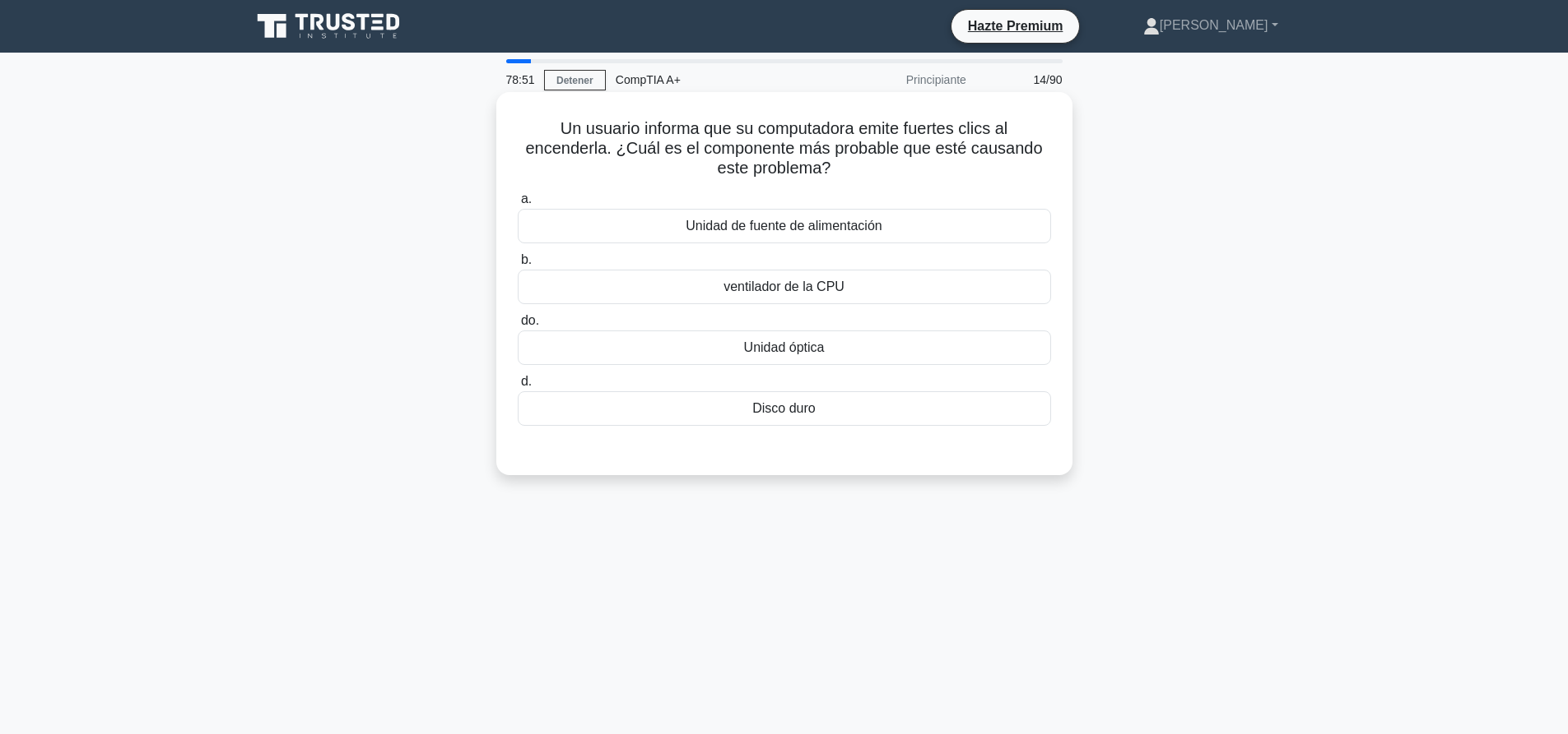
click at [861, 422] on div "Disco duro" at bounding box center [784, 408] width 533 height 35
click at [518, 387] on input "d. Disco duro" at bounding box center [518, 382] width 0 height 11
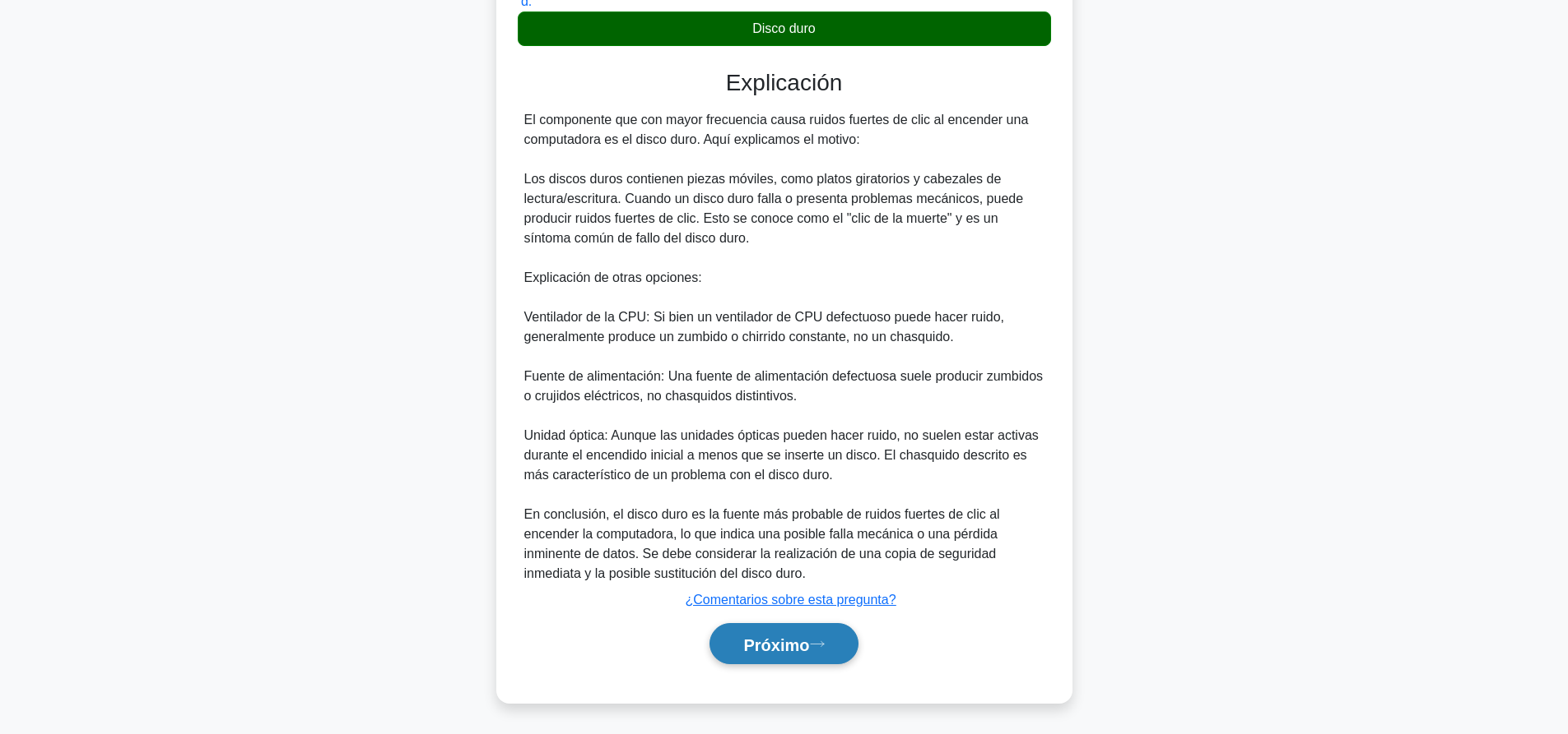
click at [818, 641] on icon at bounding box center [817, 644] width 15 height 9
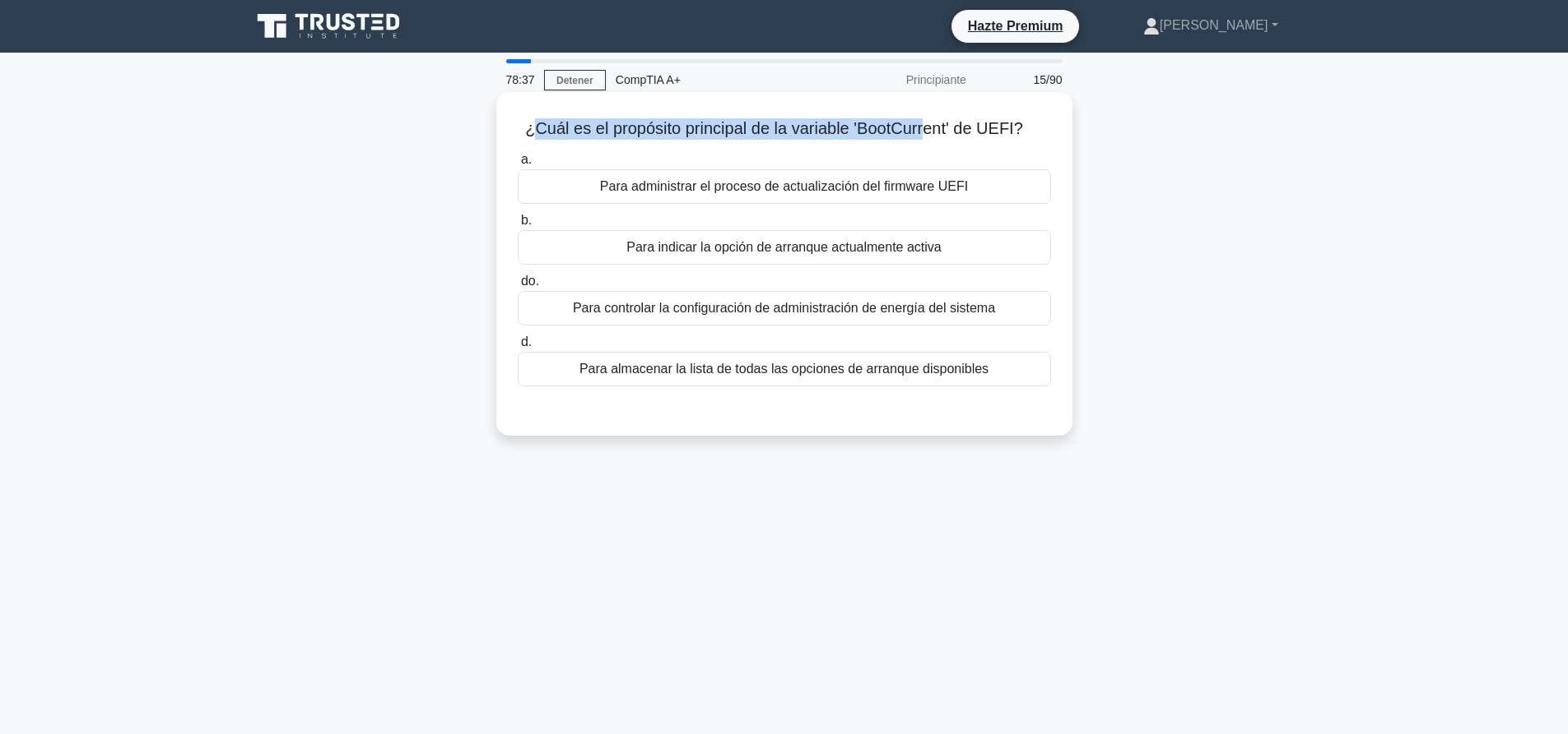
drag, startPoint x: 533, startPoint y: 128, endPoint x: 927, endPoint y: 123, distance: 394.0
click at [927, 123] on font "¿Cuál es el propósito principal de la variable 'BootCurrent' de UEFI?" at bounding box center [774, 128] width 498 height 18
click at [943, 129] on font "¿Cuál es el propósito principal de la variable 'BootCurrent' de UEFI?" at bounding box center [774, 128] width 498 height 18
click at [864, 259] on div "Para indicar la opción de arranque actualmente activa" at bounding box center [784, 247] width 533 height 35
click at [518, 226] on input "b. Para indicar la opción de arranque actualmente activa" at bounding box center [518, 221] width 0 height 11
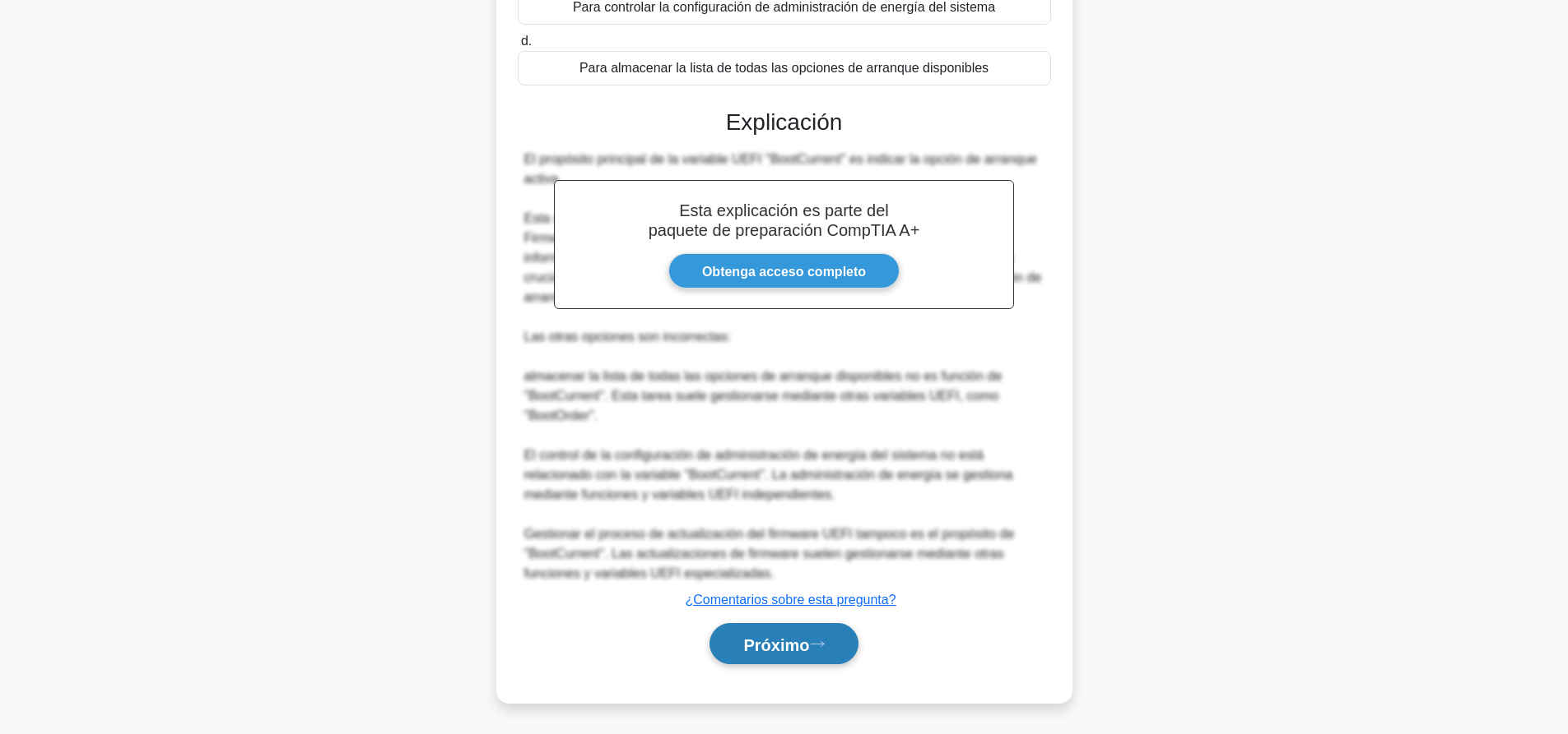
click at [843, 649] on button "Próximo" at bounding box center [783, 644] width 148 height 42
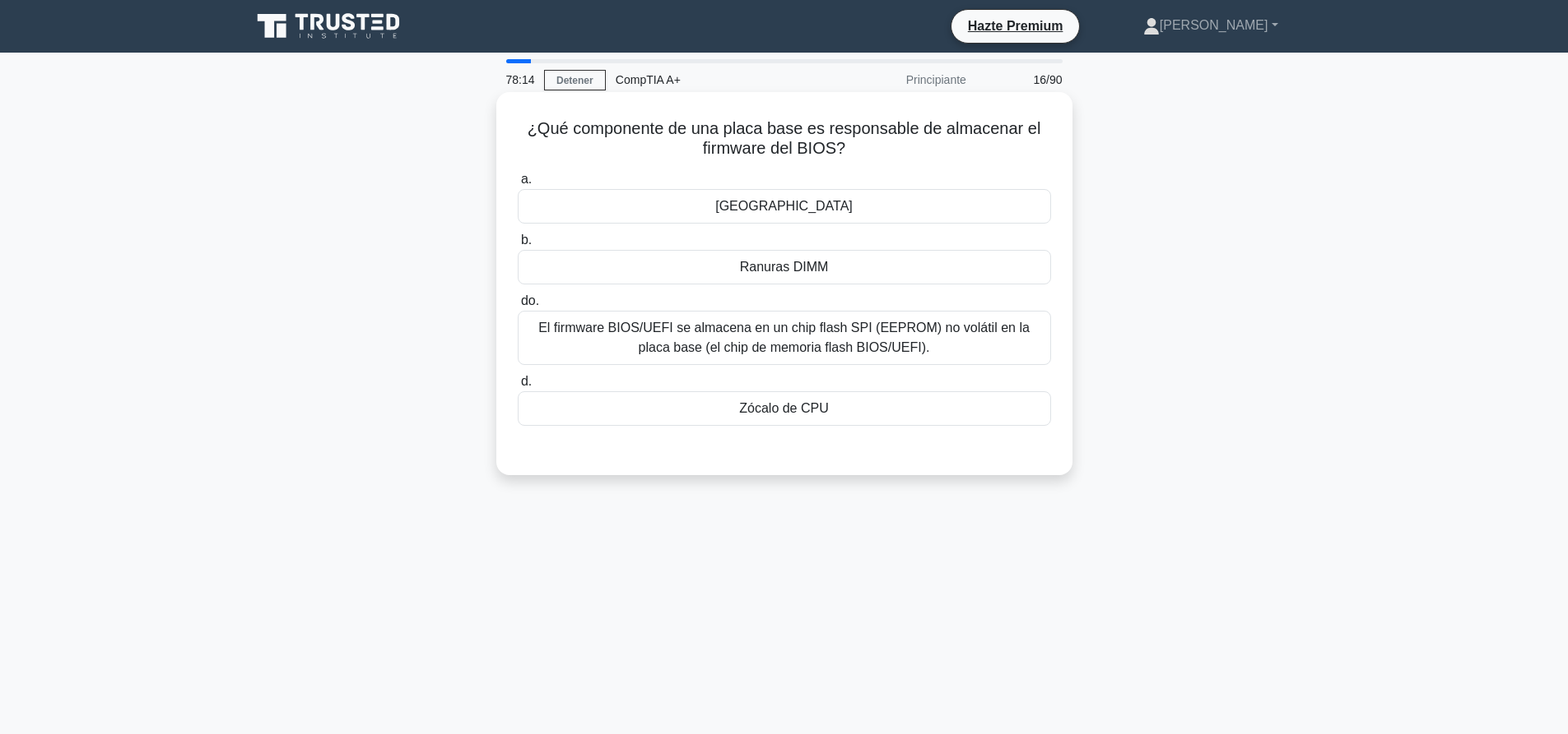
click at [787, 336] on font "El firmware BIOS/UEFI se almacena en un chip flash SPI (EEPROM) no volátil en l…" at bounding box center [784, 337] width 491 height 34
click at [518, 307] on input "do. El firmware BIOS/UEFI se almacena en un chip flash SPI (EEPROM) no volátil …" at bounding box center [518, 302] width 0 height 11
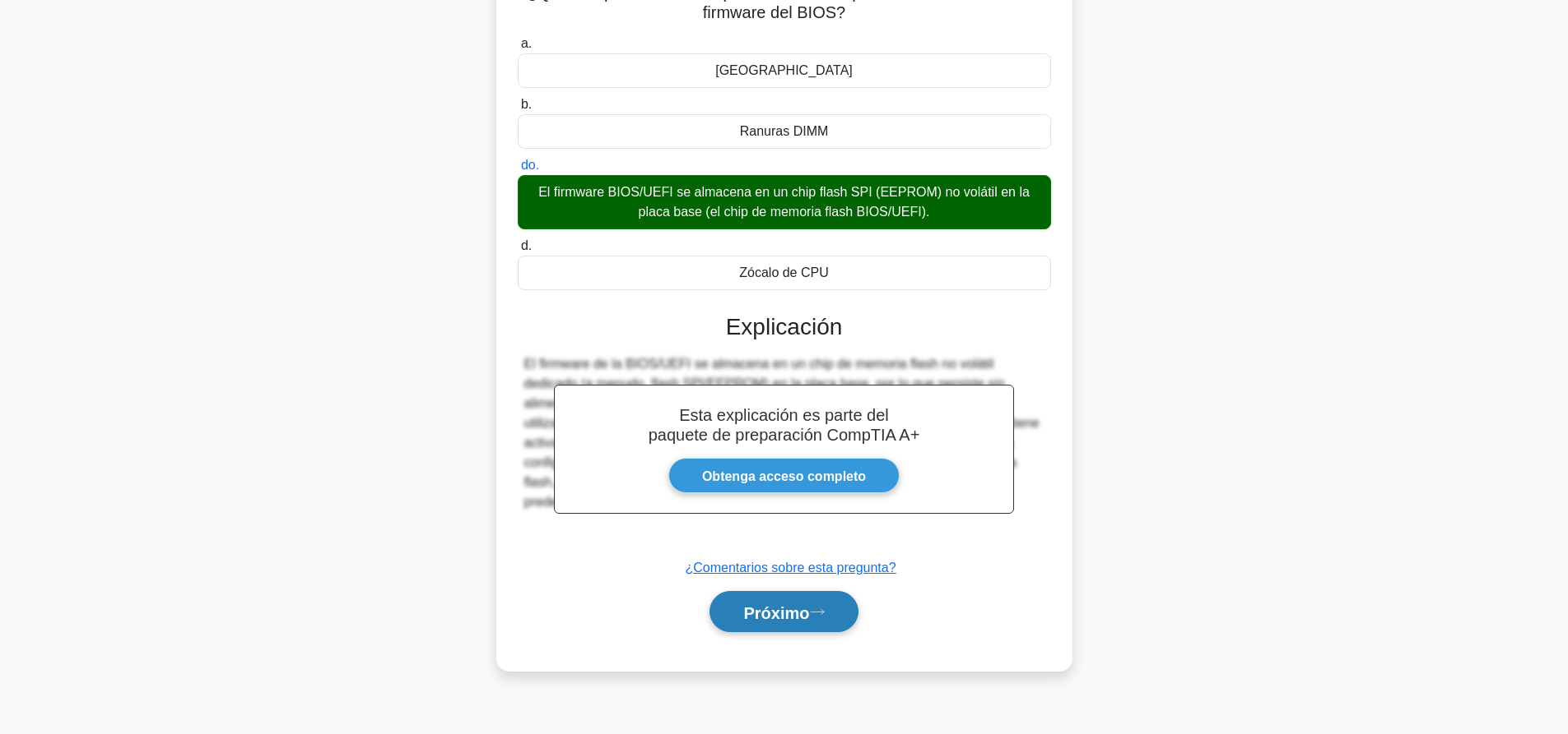
scroll to position [154, 0]
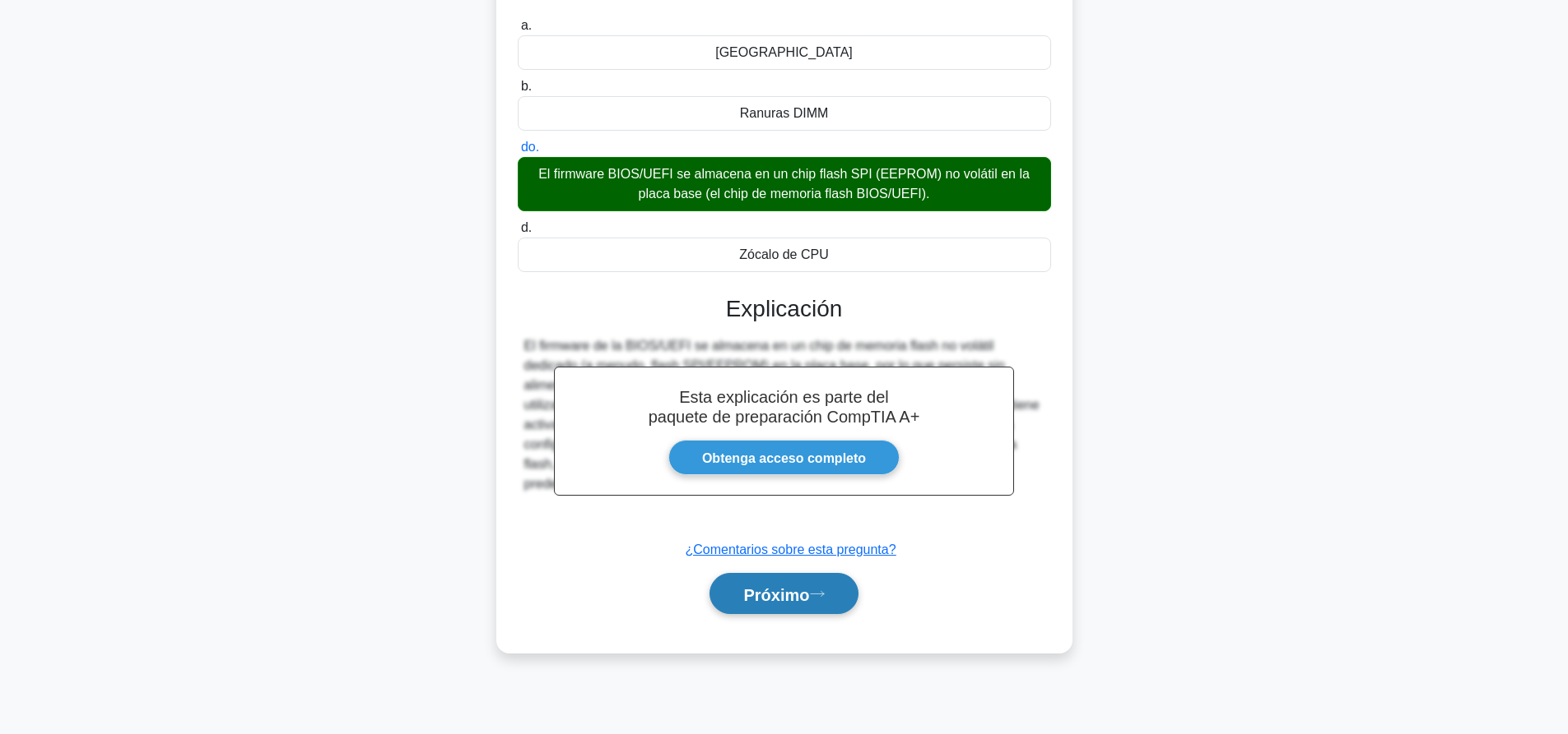
click at [784, 605] on button "Próximo" at bounding box center [783, 594] width 148 height 42
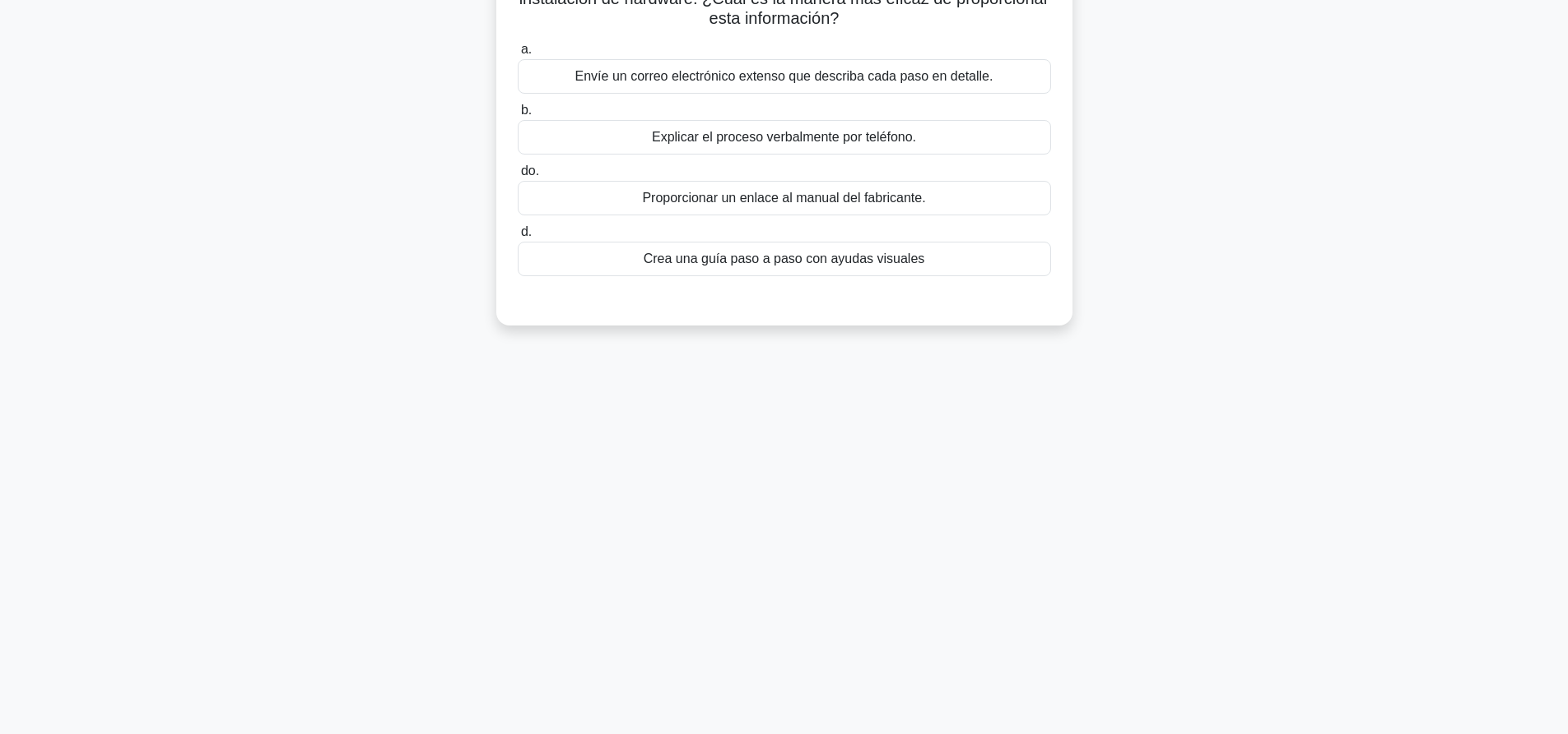
scroll to position [0, 0]
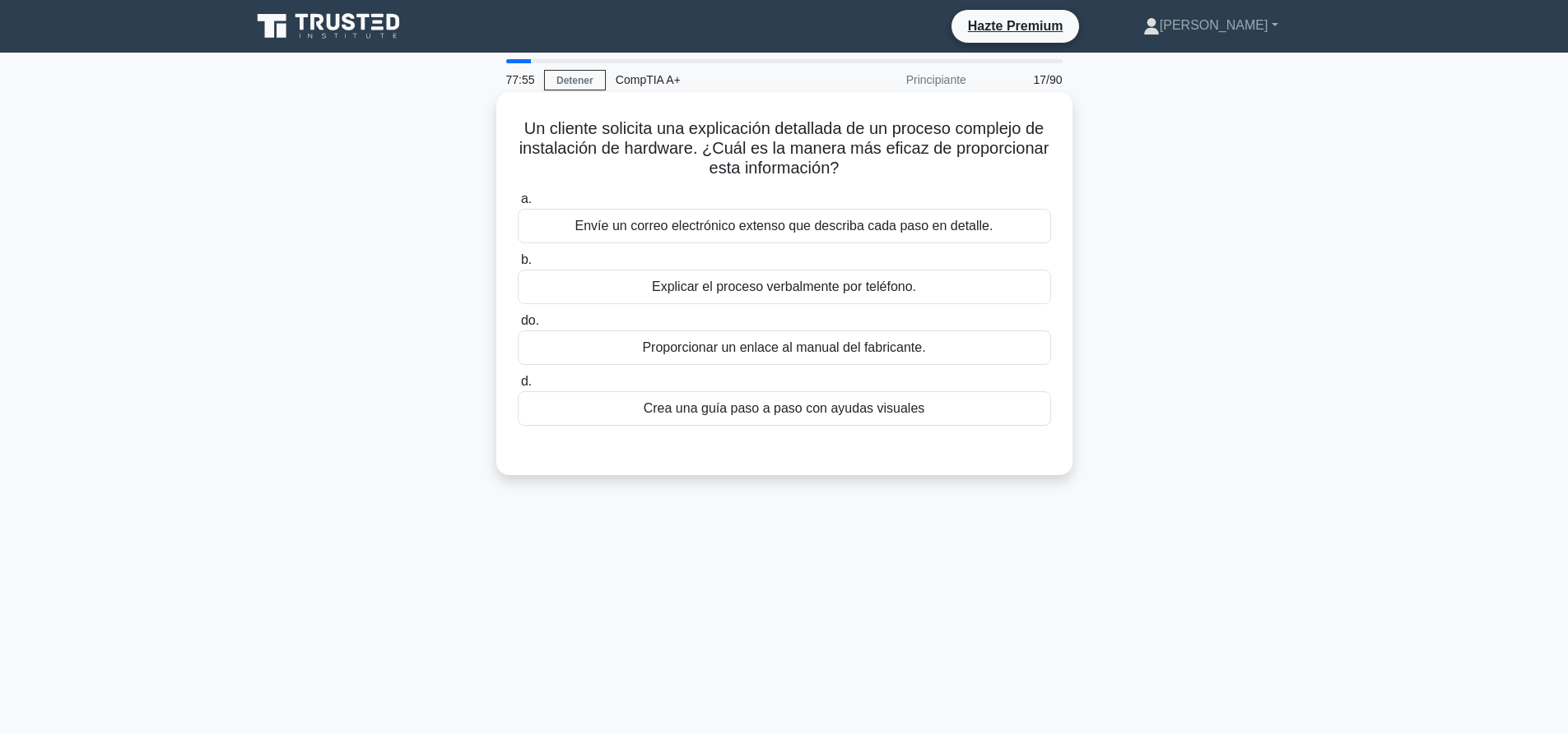
click at [857, 413] on font "Crea una guía paso a paso con ayudas visuales" at bounding box center [784, 407] width 281 height 14
click at [518, 387] on input "d. Crea una guía paso a paso con ayudas visuales" at bounding box center [518, 382] width 0 height 11
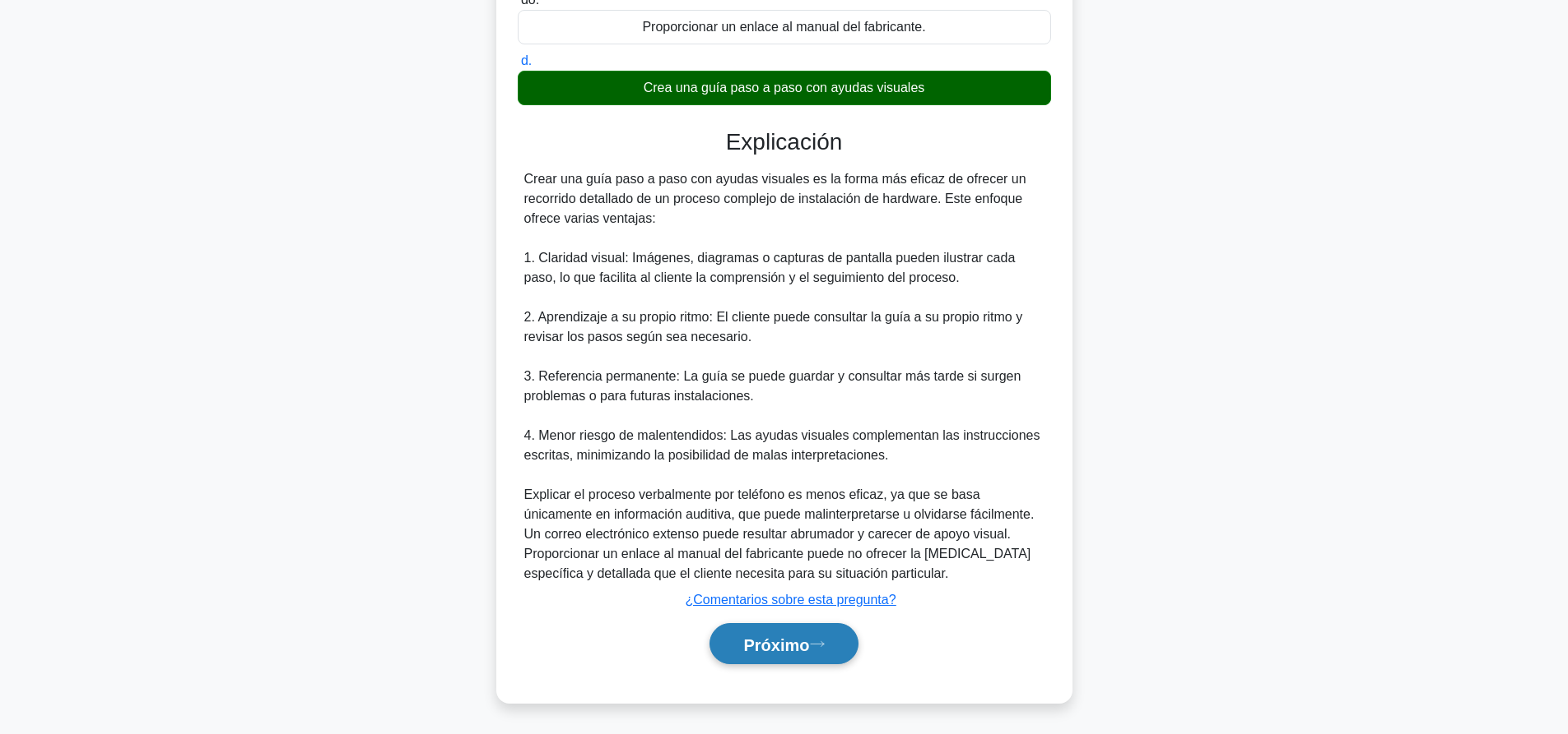
click at [824, 643] on icon at bounding box center [817, 644] width 15 height 9
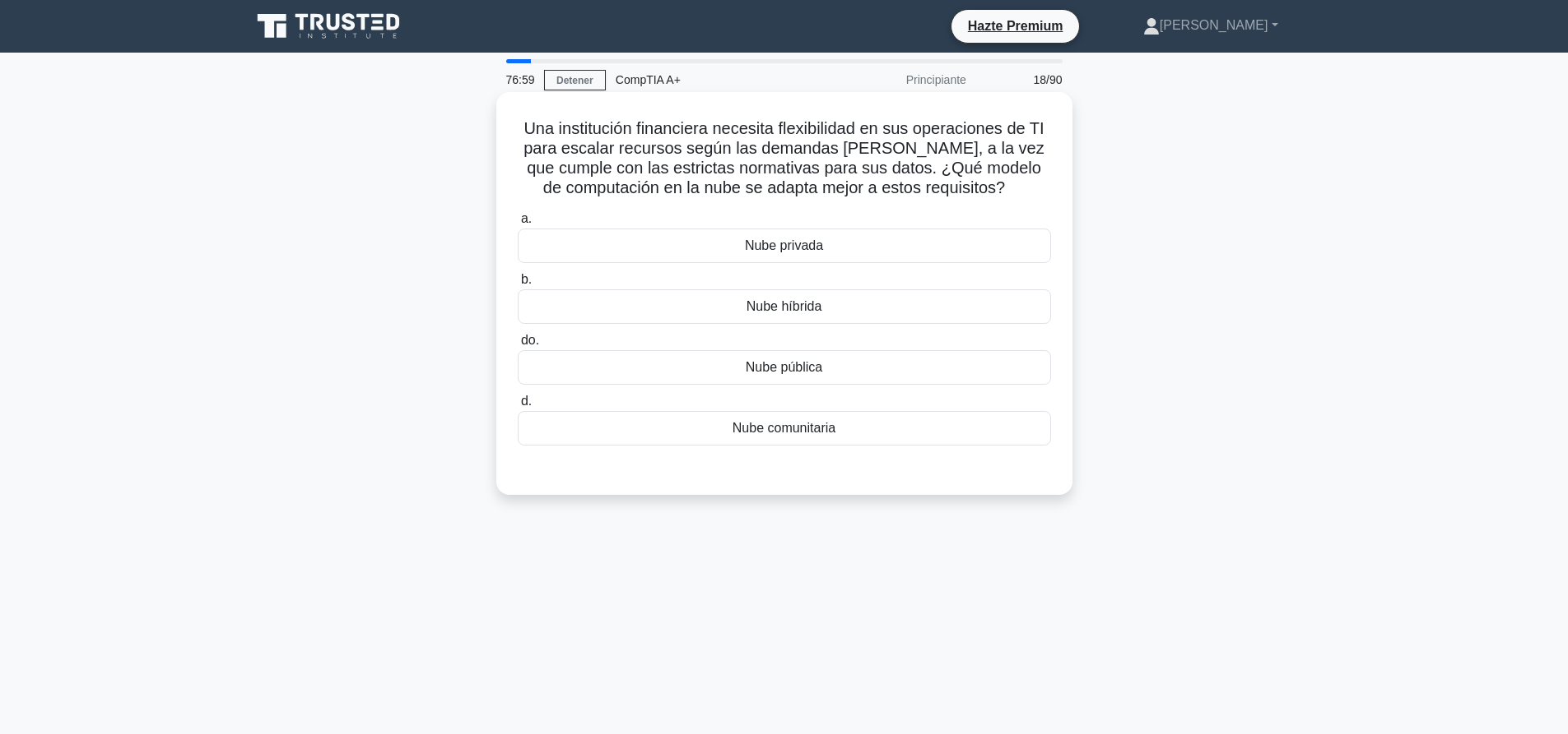
click at [780, 304] on font "Nube híbrida" at bounding box center [784, 306] width 76 height 14
click at [518, 286] on input "b. Nube híbrida" at bounding box center [518, 280] width 0 height 11
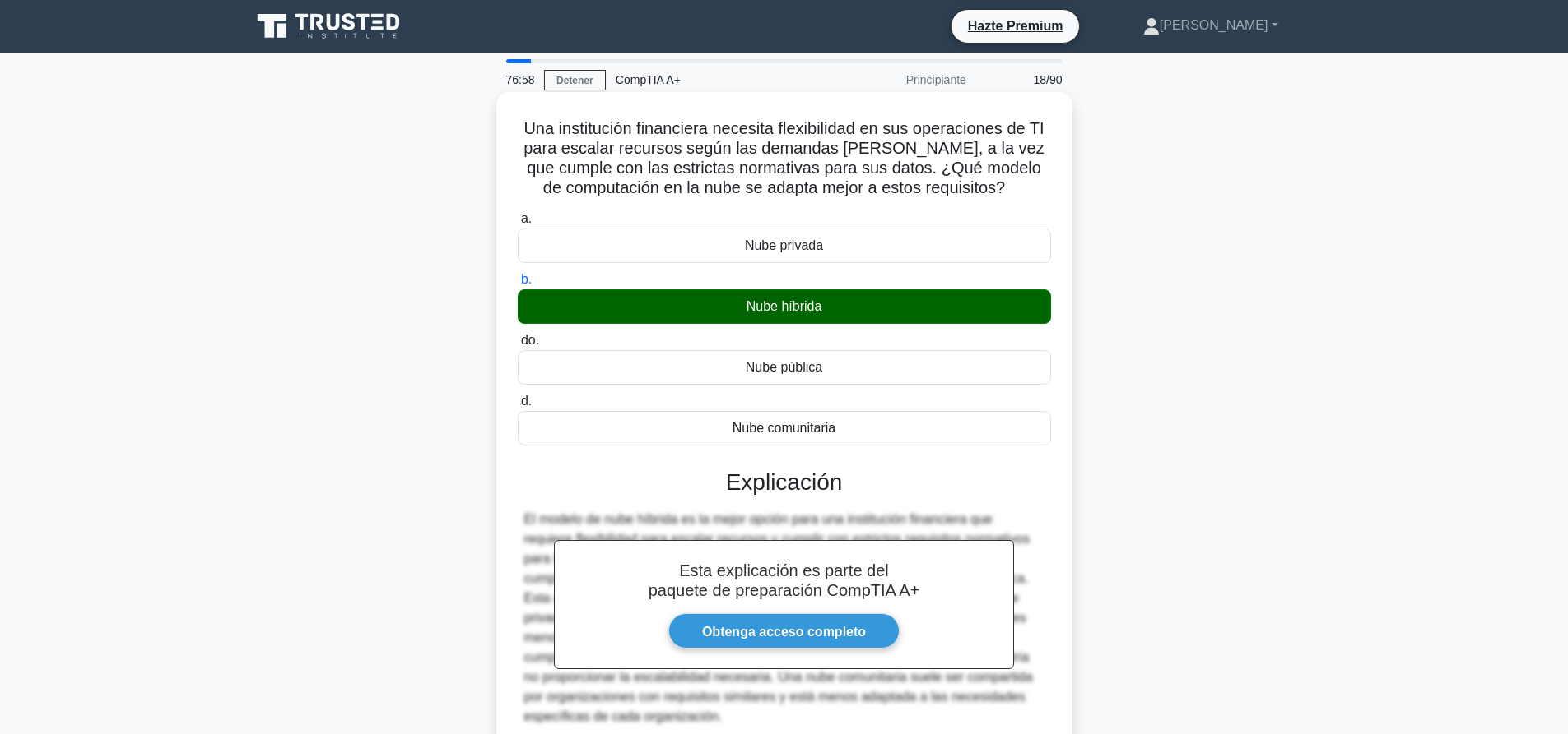
scroll to position [154, 0]
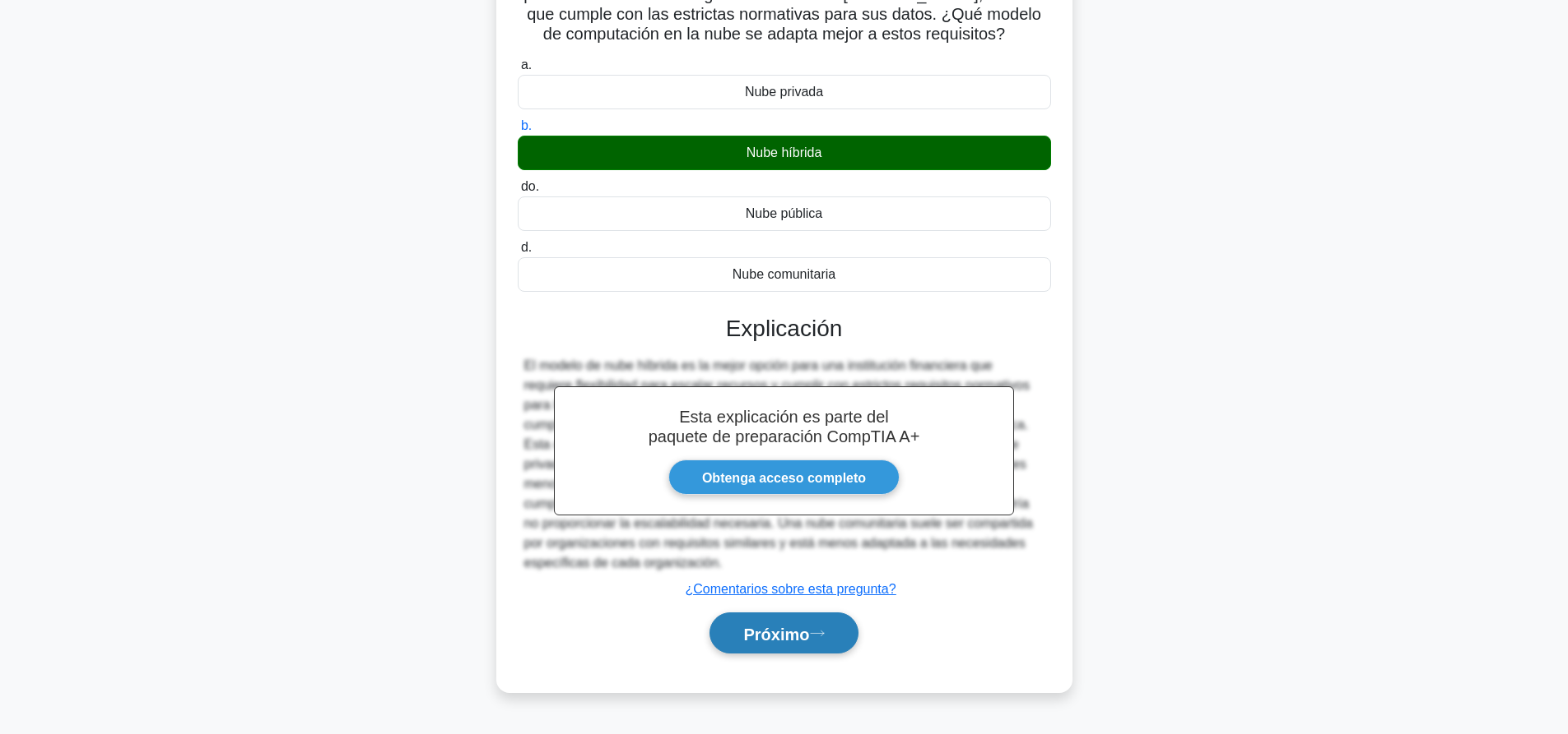
click at [784, 634] on font "Próximo" at bounding box center [776, 634] width 66 height 18
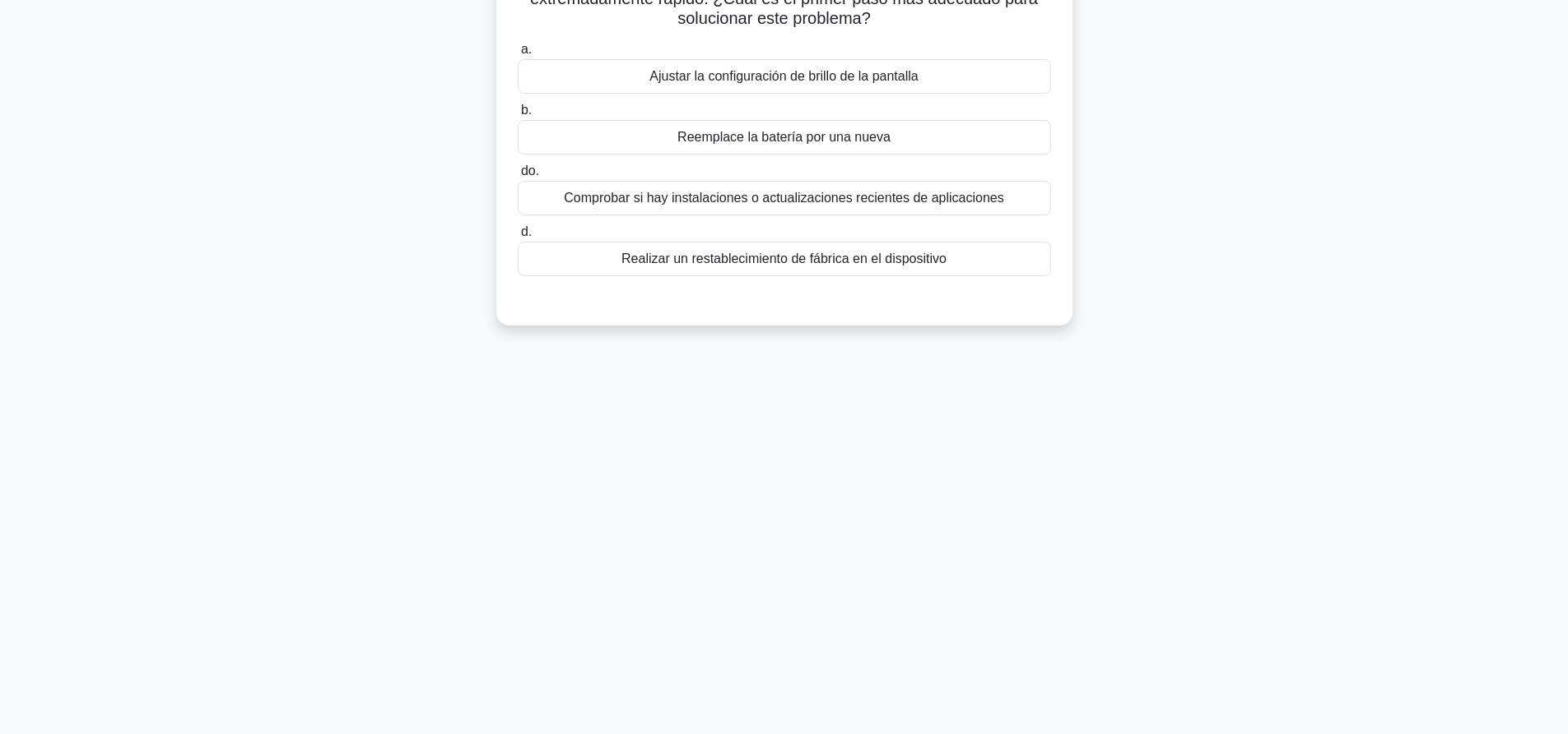
scroll to position [0, 0]
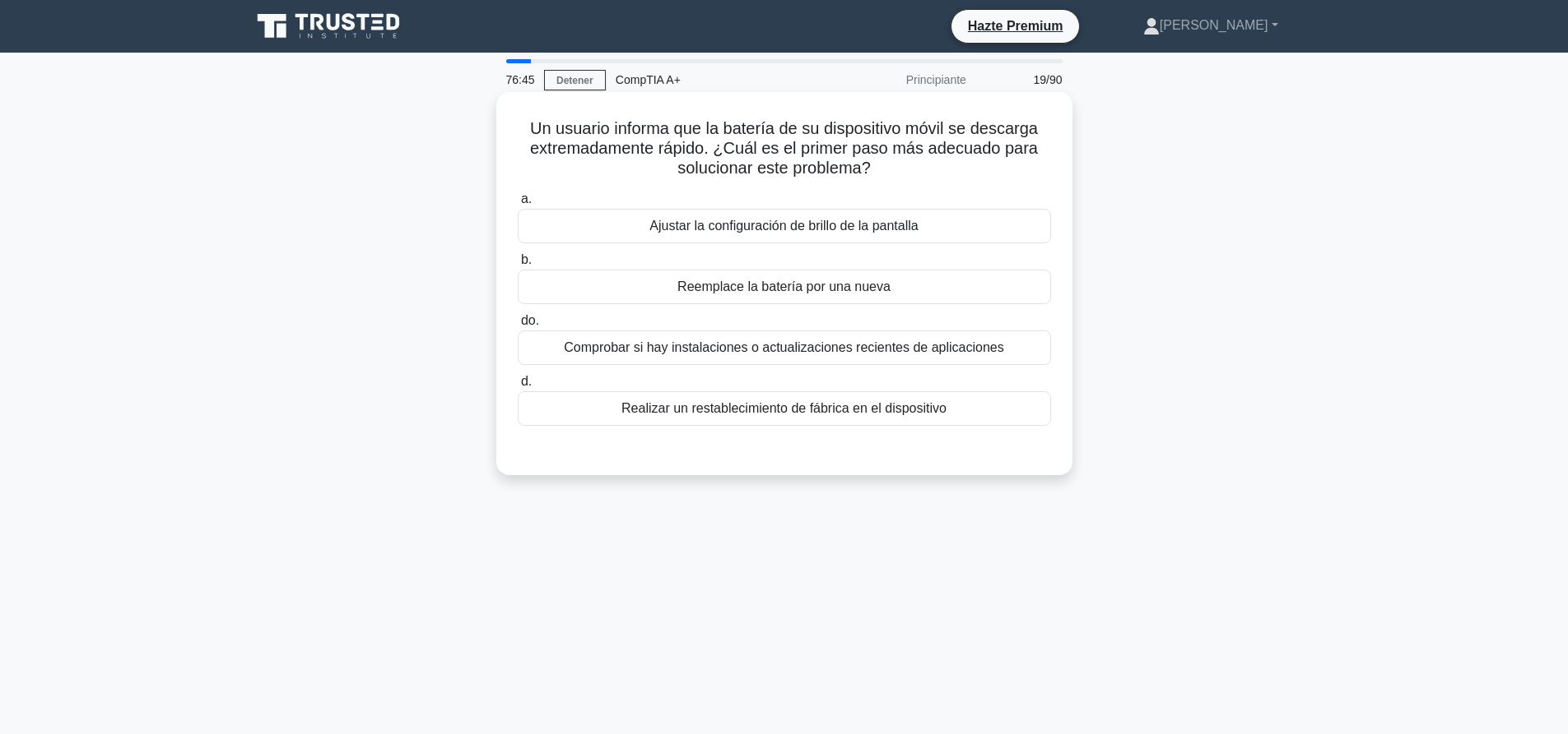
click at [820, 347] on font "Comprobar si hay instalaciones o actualizaciones recientes de aplicaciones" at bounding box center [784, 347] width 440 height 14
click at [518, 327] on input "do. Comprobar si hay instalaciones o actualizaciones recientes de aplicaciones" at bounding box center [518, 321] width 0 height 11
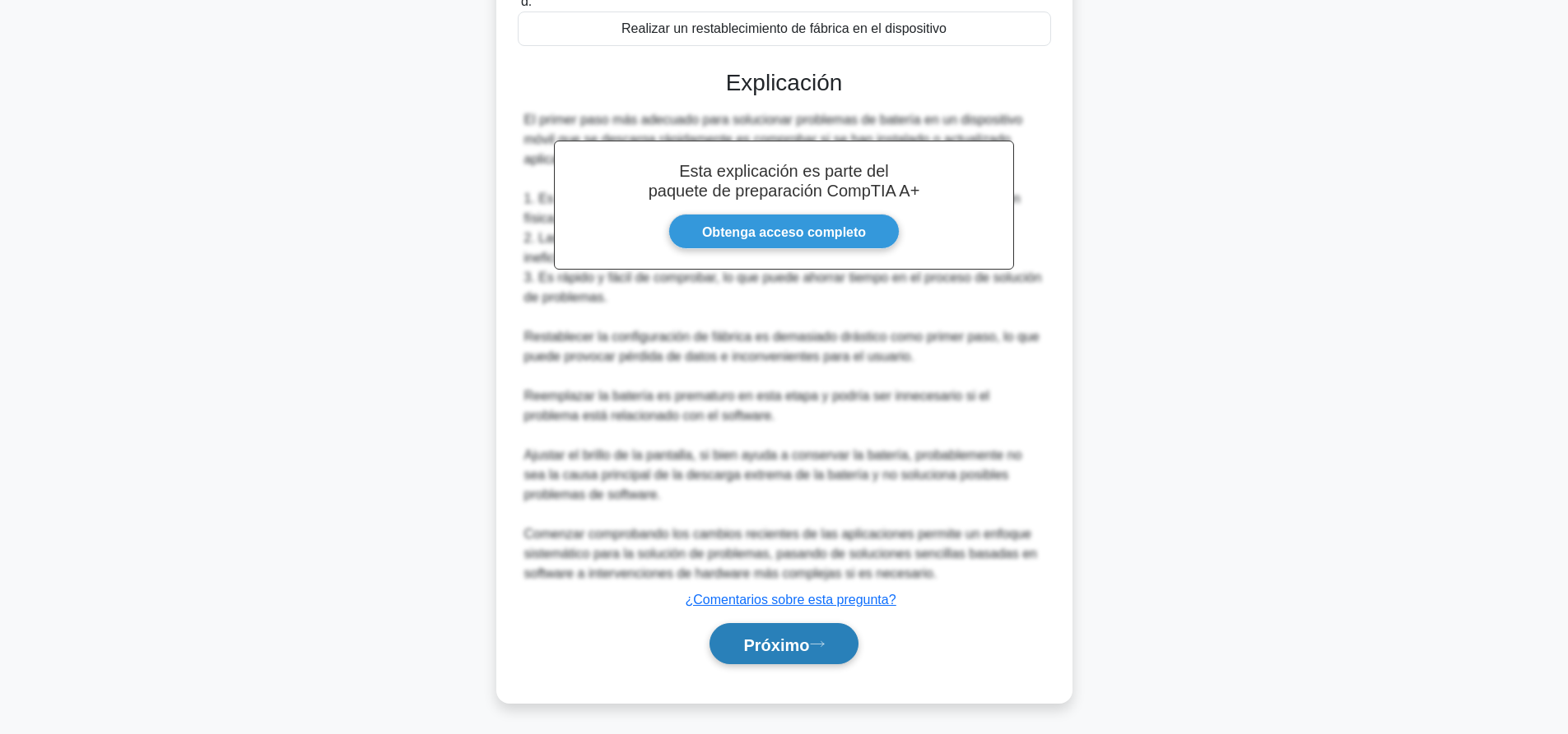
click at [834, 638] on button "Próximo" at bounding box center [783, 644] width 148 height 42
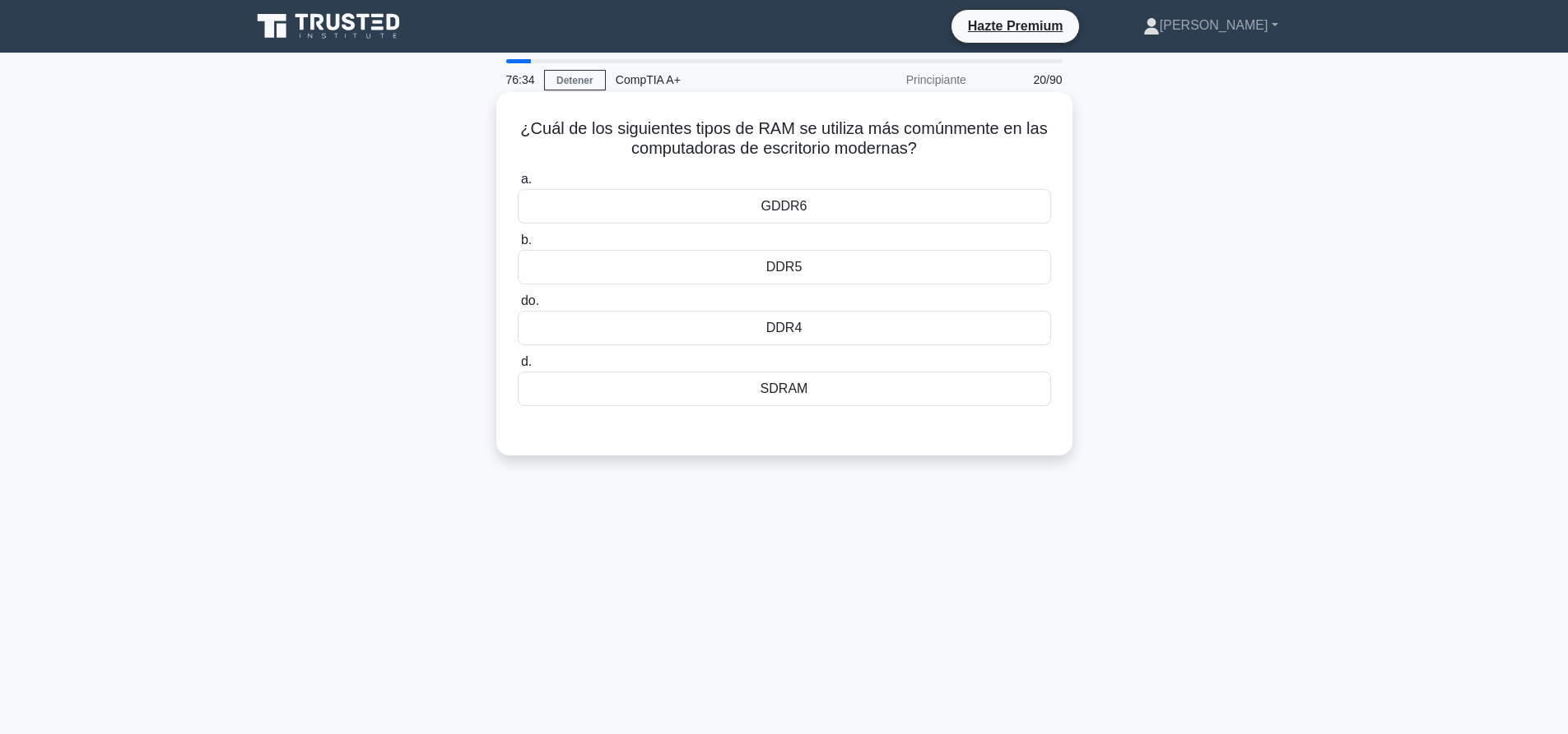
click at [794, 326] on font "DDR4" at bounding box center [784, 327] width 36 height 14
click at [518, 307] on input "do. DDR4" at bounding box center [518, 302] width 0 height 11
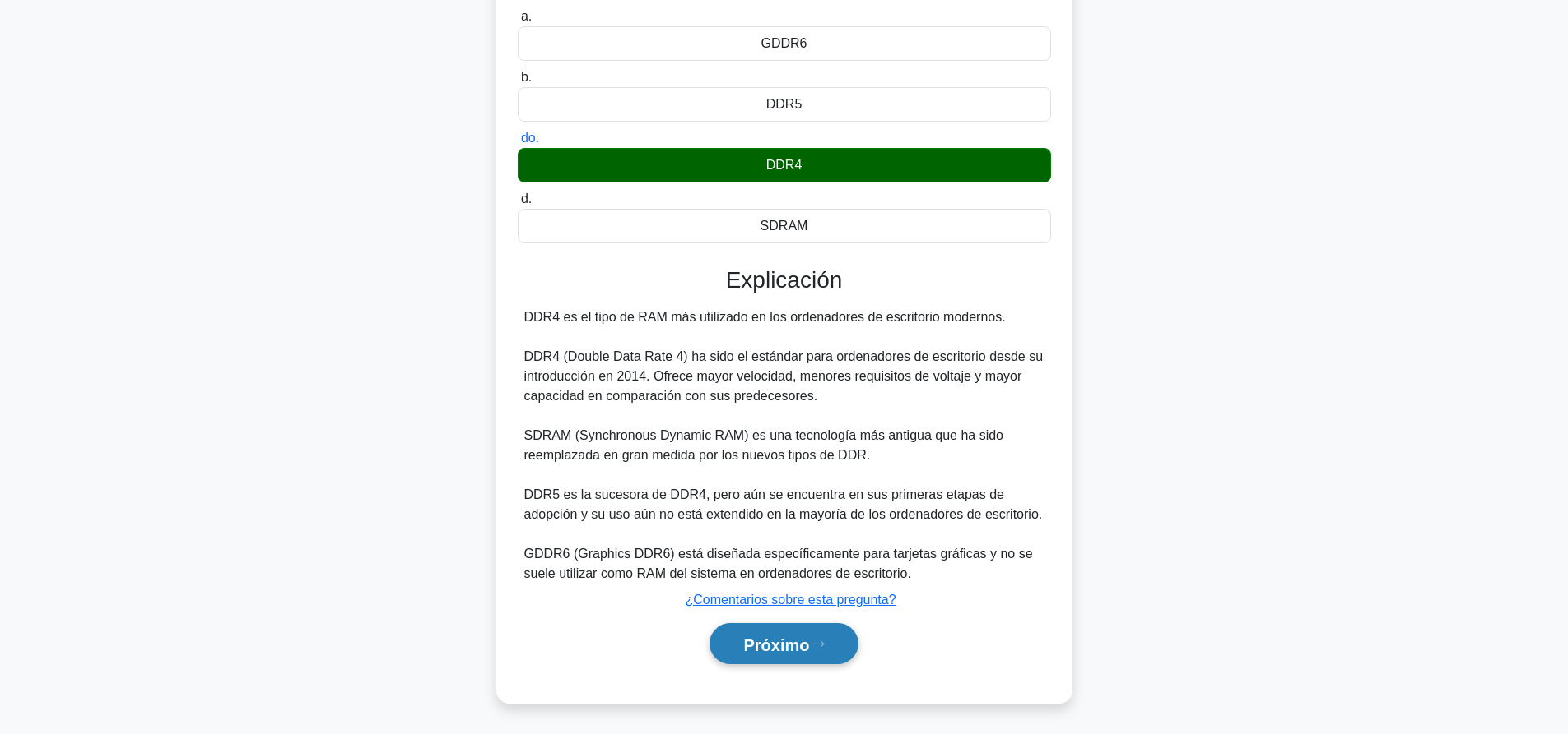
click at [784, 657] on button "Próximo" at bounding box center [783, 644] width 148 height 42
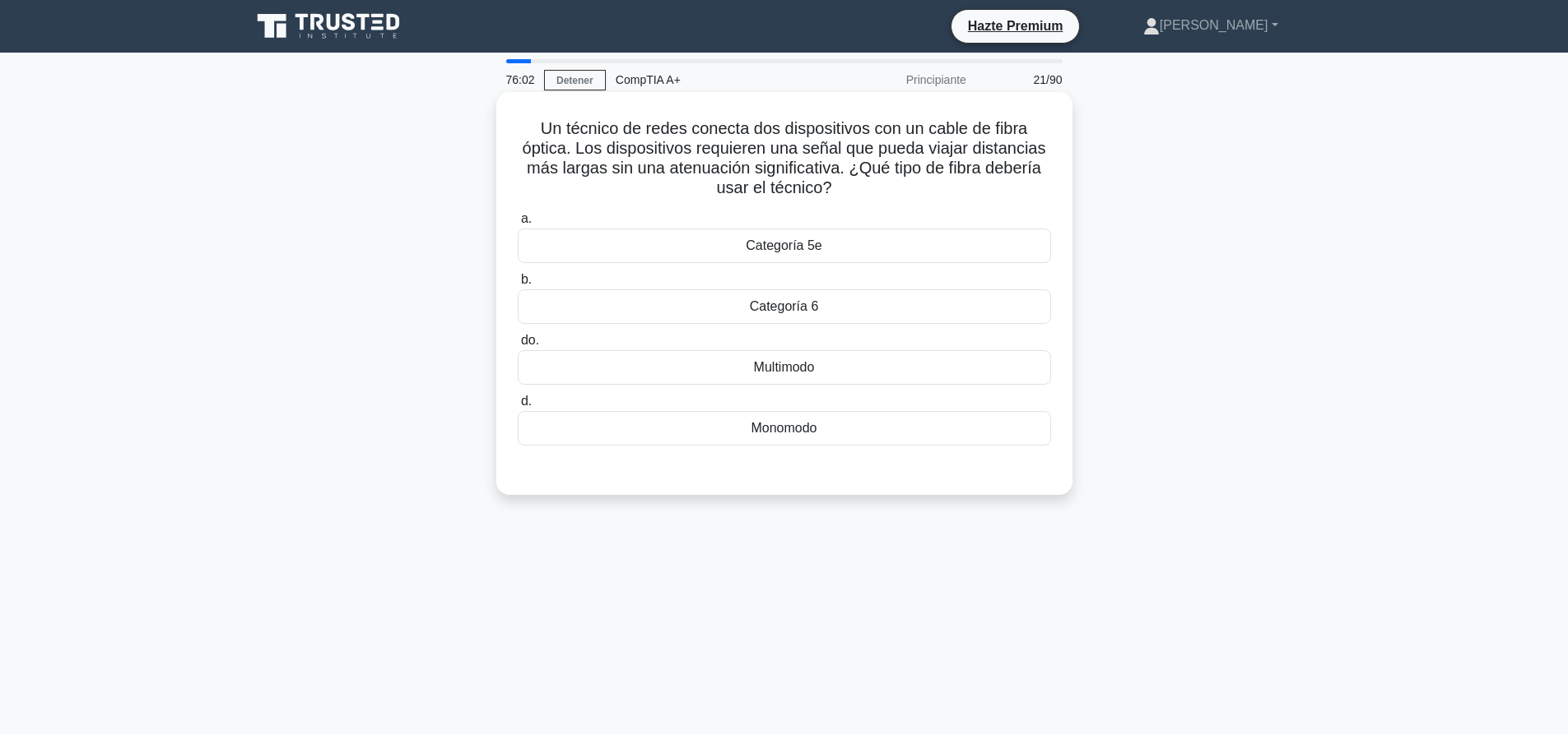
click at [766, 365] on font "Multimodo" at bounding box center [784, 367] width 61 height 14
click at [518, 347] on input "do. Multimodo" at bounding box center [518, 341] width 0 height 11
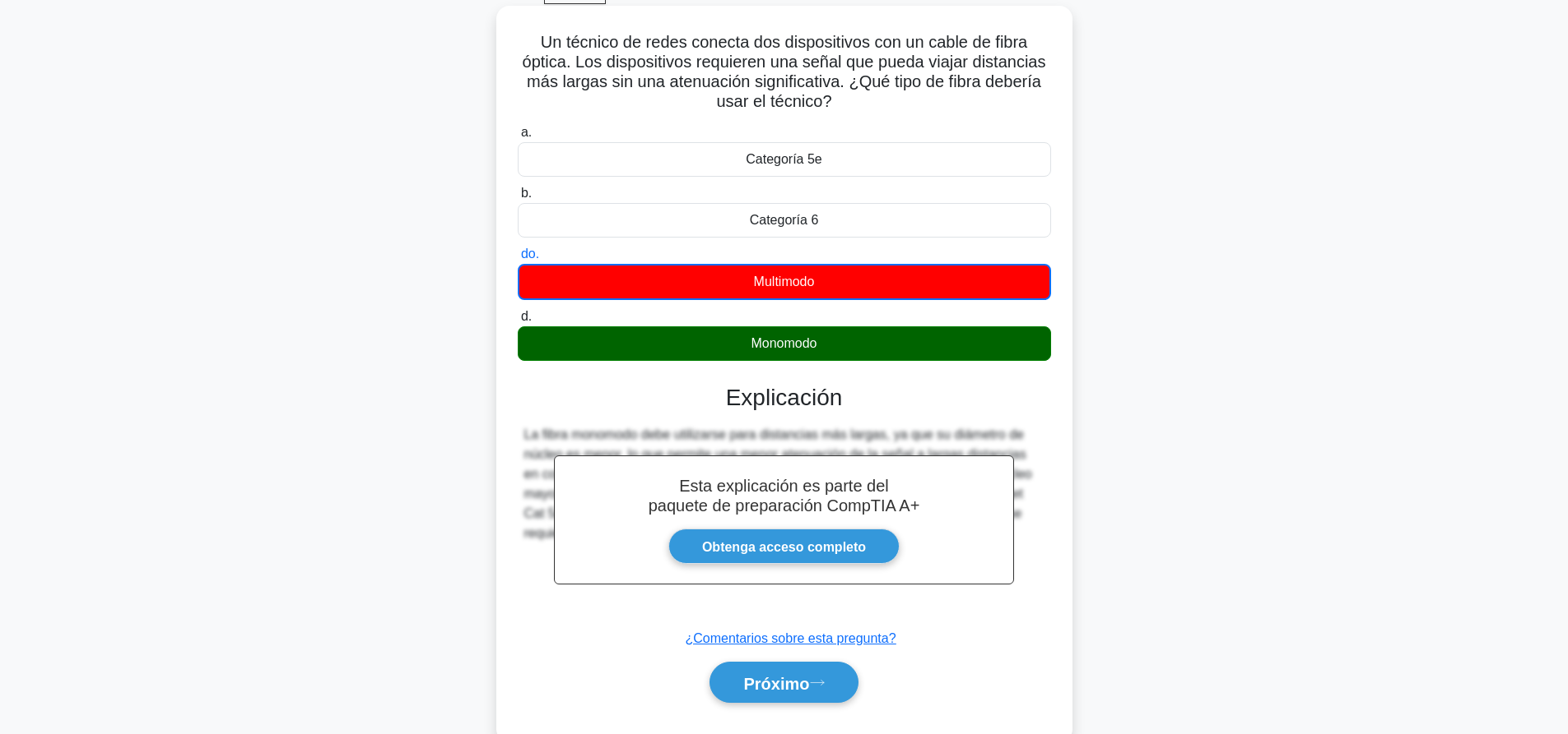
scroll to position [154, 0]
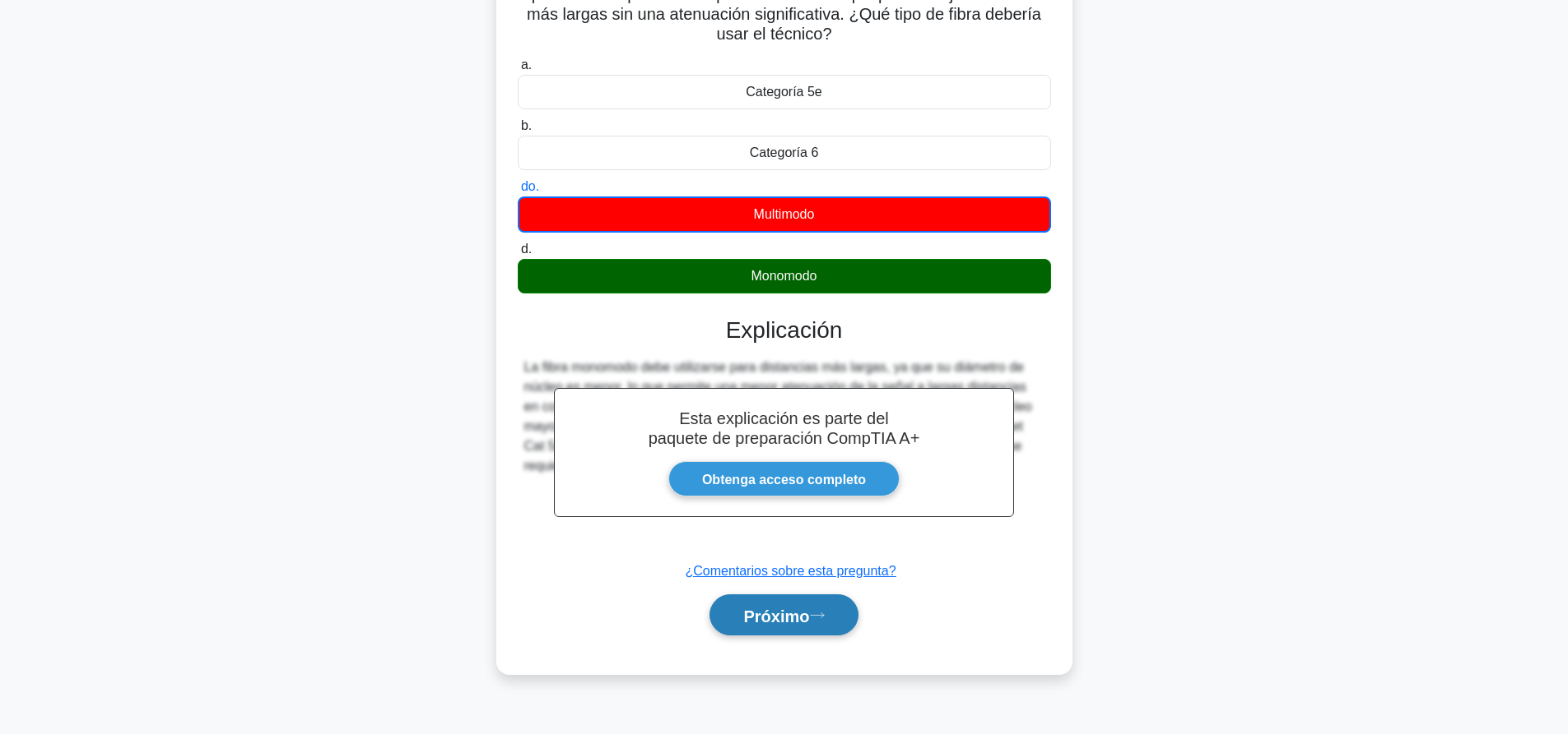
click at [759, 630] on button "Próximo" at bounding box center [783, 616] width 148 height 42
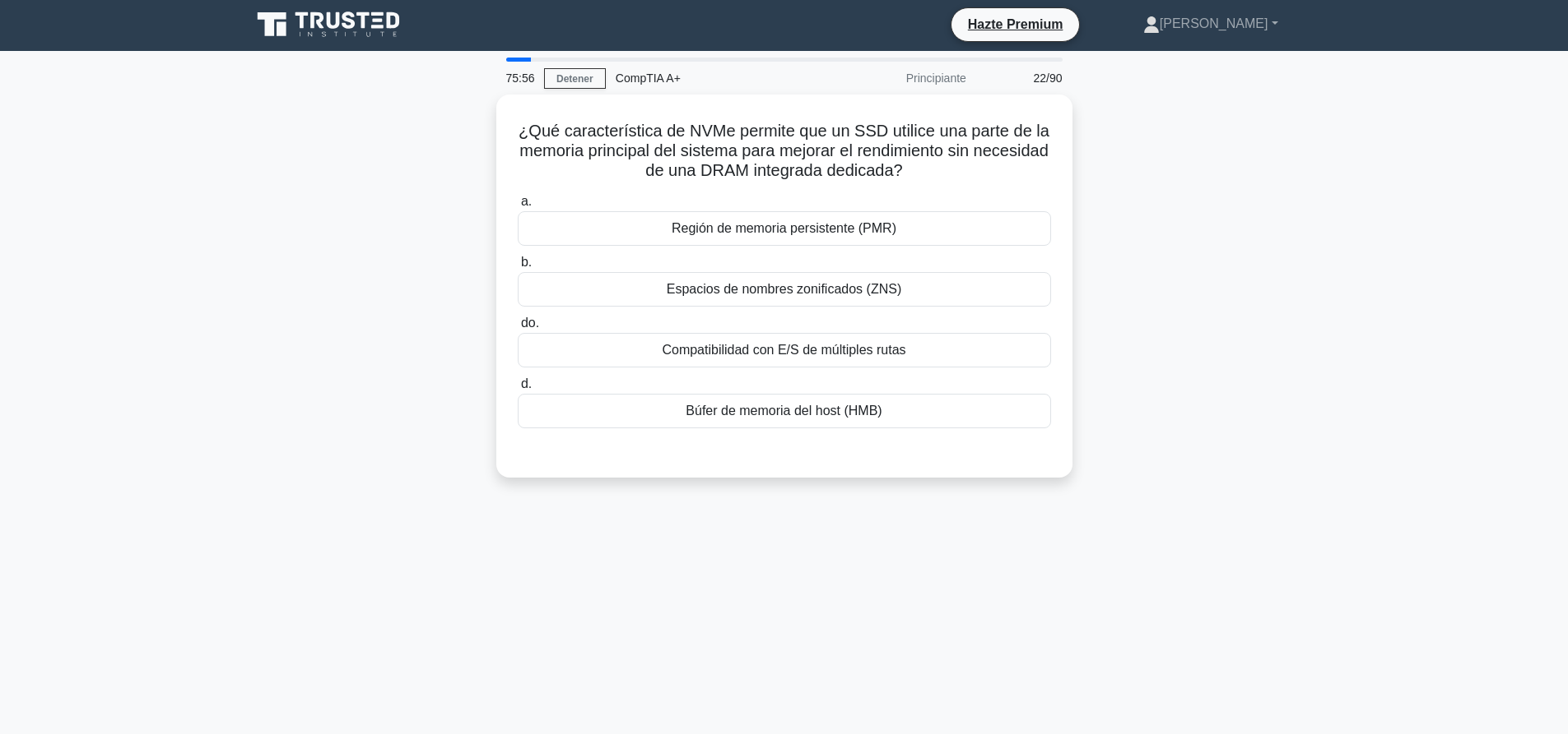
scroll to position [0, 0]
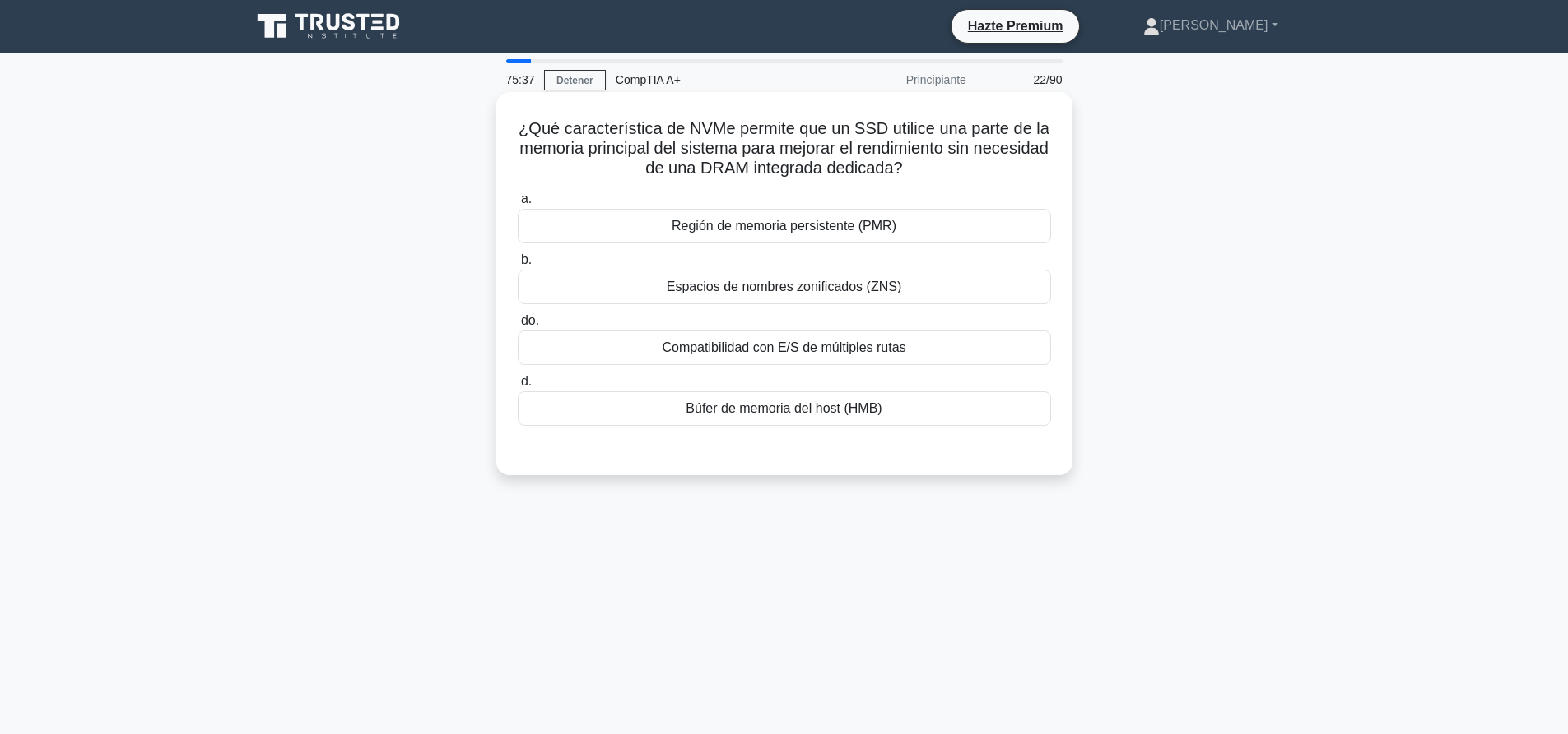
click at [873, 239] on div "Región de memoria persistente (PMR)" at bounding box center [784, 226] width 533 height 35
click at [518, 205] on input "a. Región de memoria persistente (PMR)" at bounding box center [518, 199] width 0 height 11
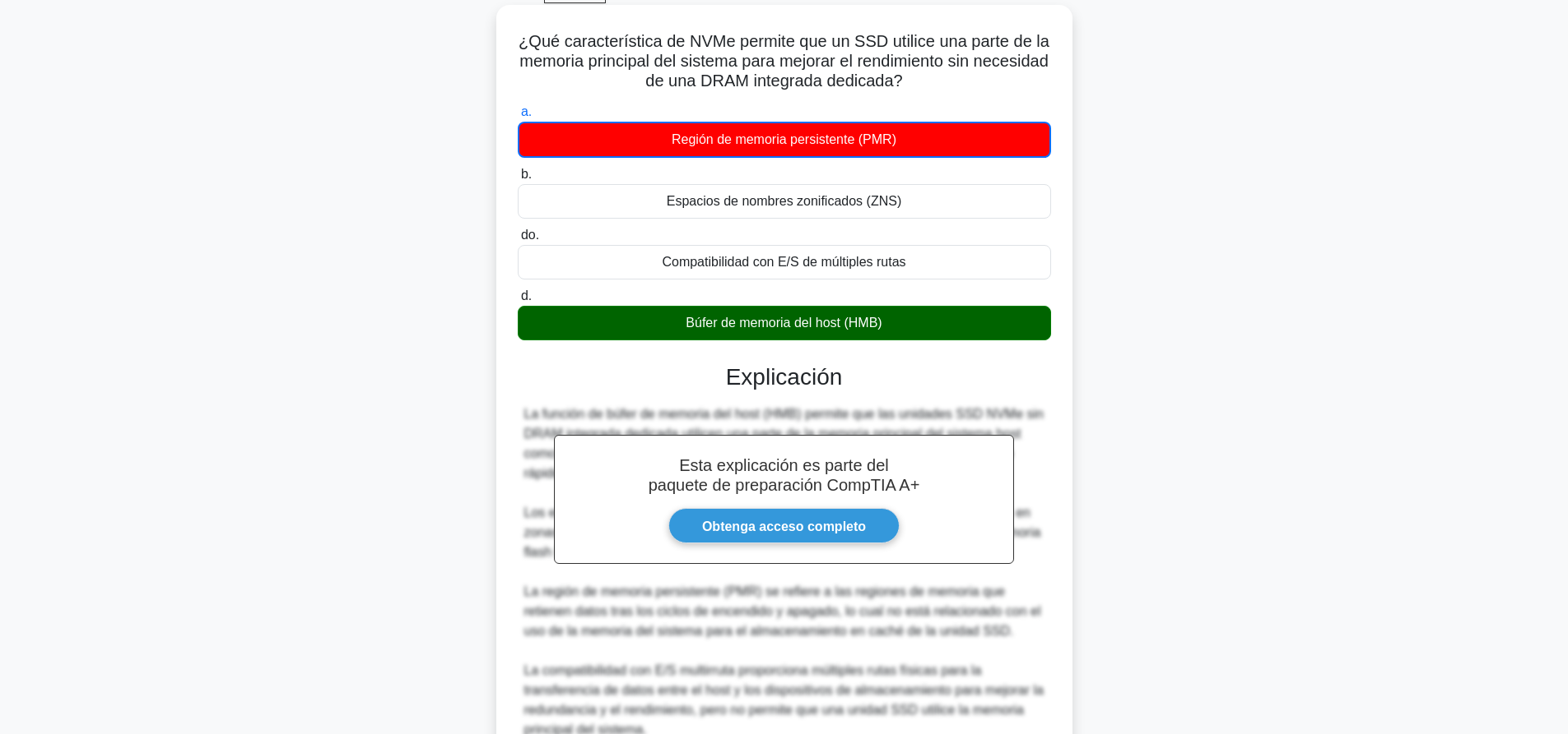
scroll to position [245, 0]
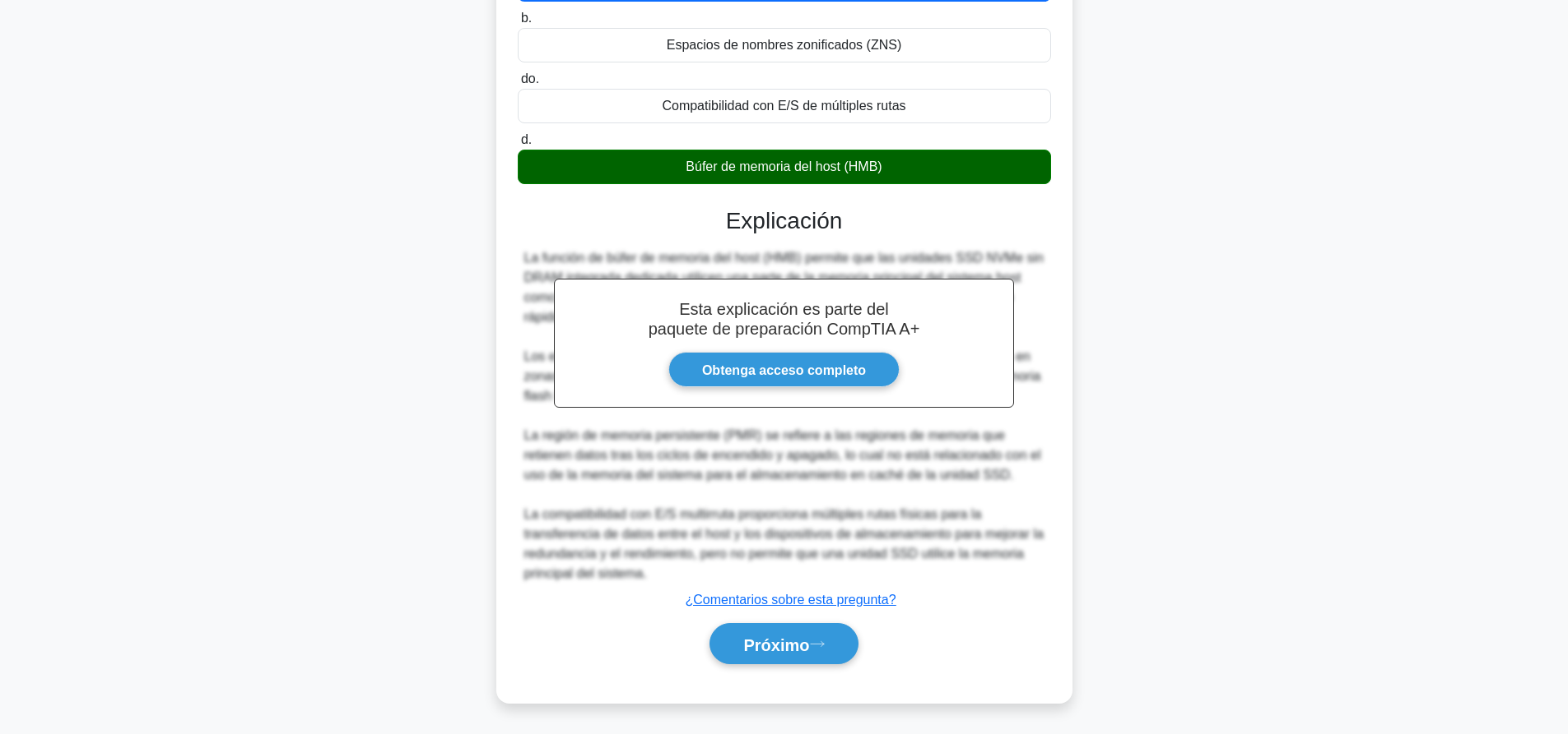
click at [808, 622] on div "Próximo" at bounding box center [784, 644] width 533 height 55
click at [809, 635] on font "Próximo" at bounding box center [776, 644] width 66 height 18
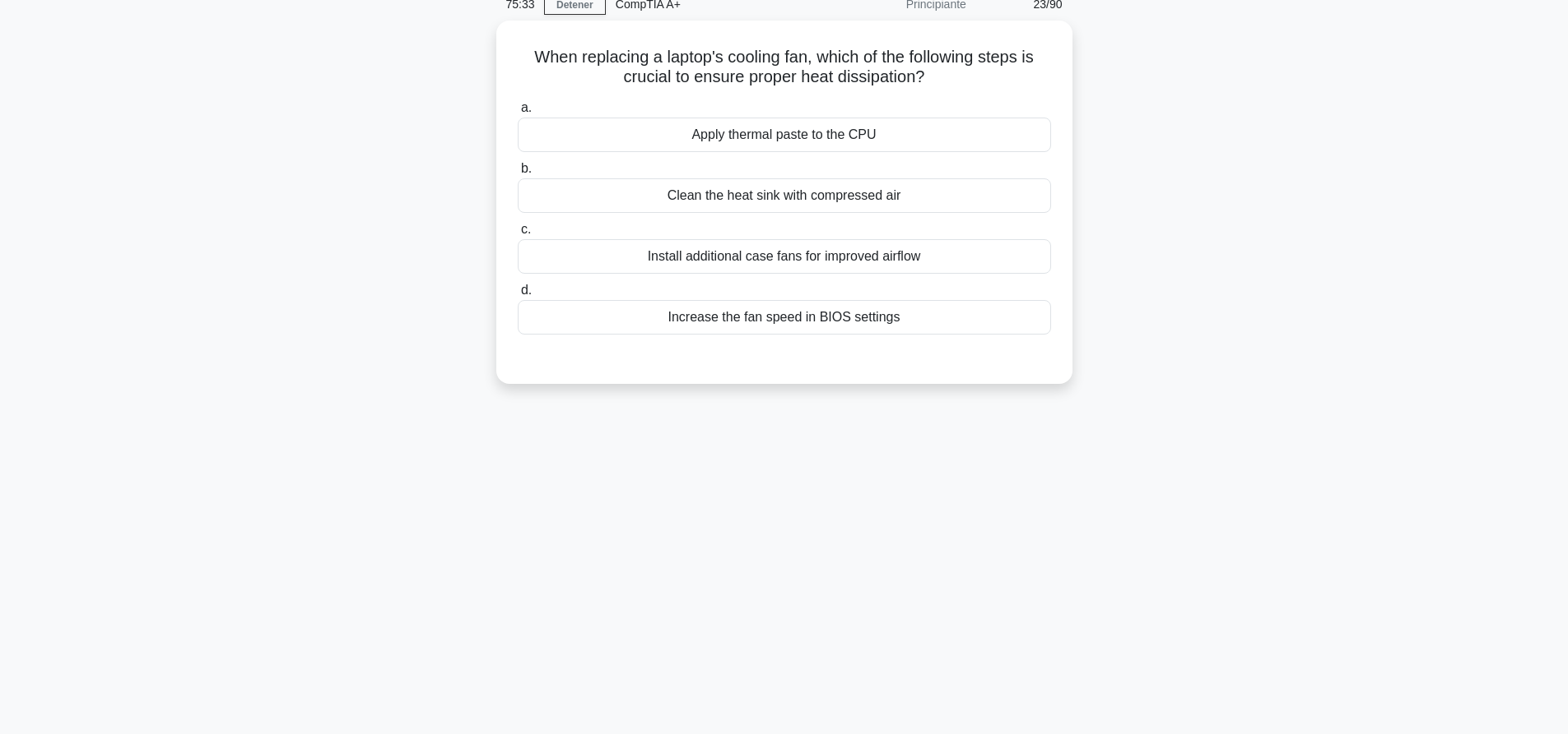
scroll to position [0, 0]
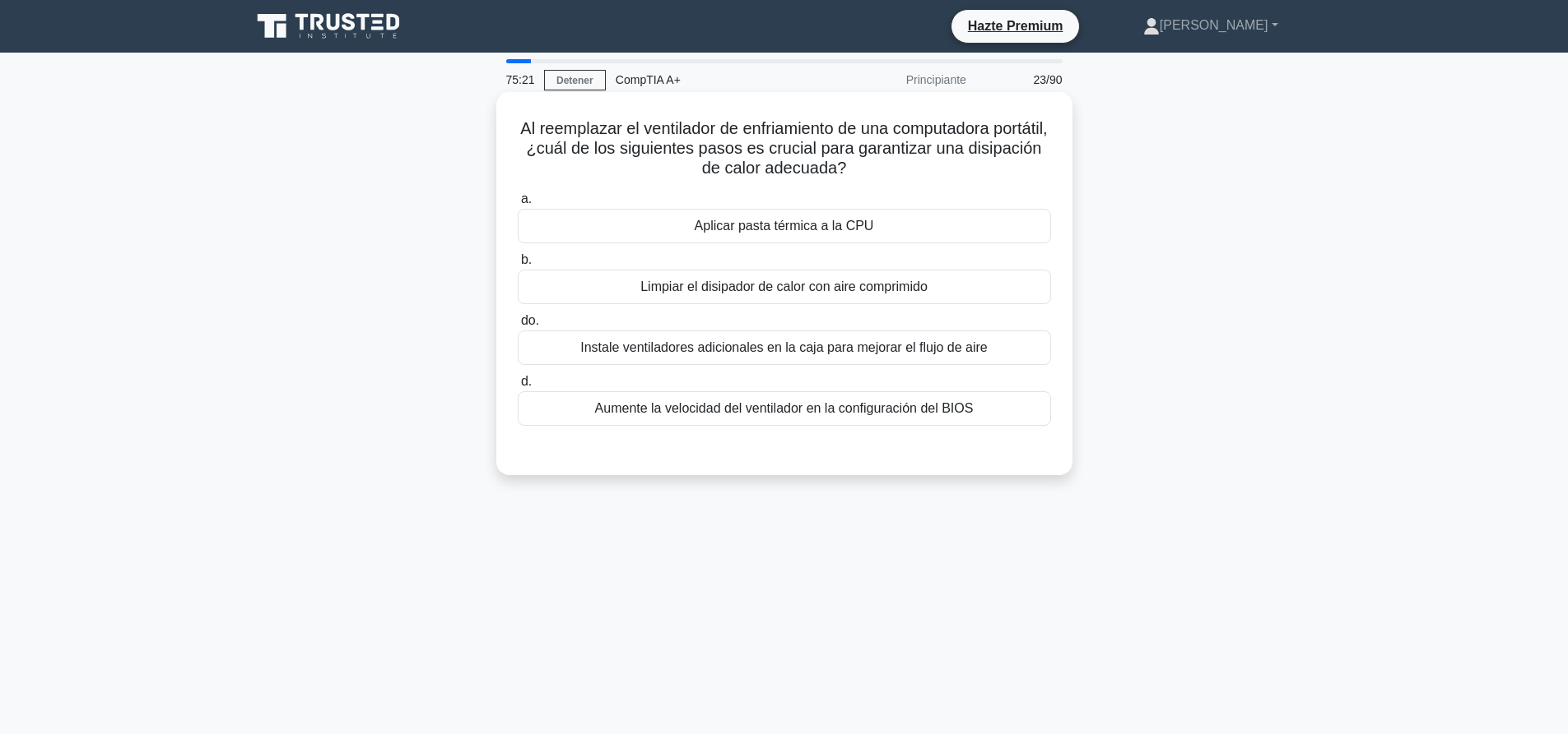
click at [804, 233] on font "Aplicar pasta térmica a la CPU" at bounding box center [784, 226] width 179 height 14
click at [518, 205] on input "a. Aplicar pasta térmica a la CPU" at bounding box center [518, 199] width 0 height 11
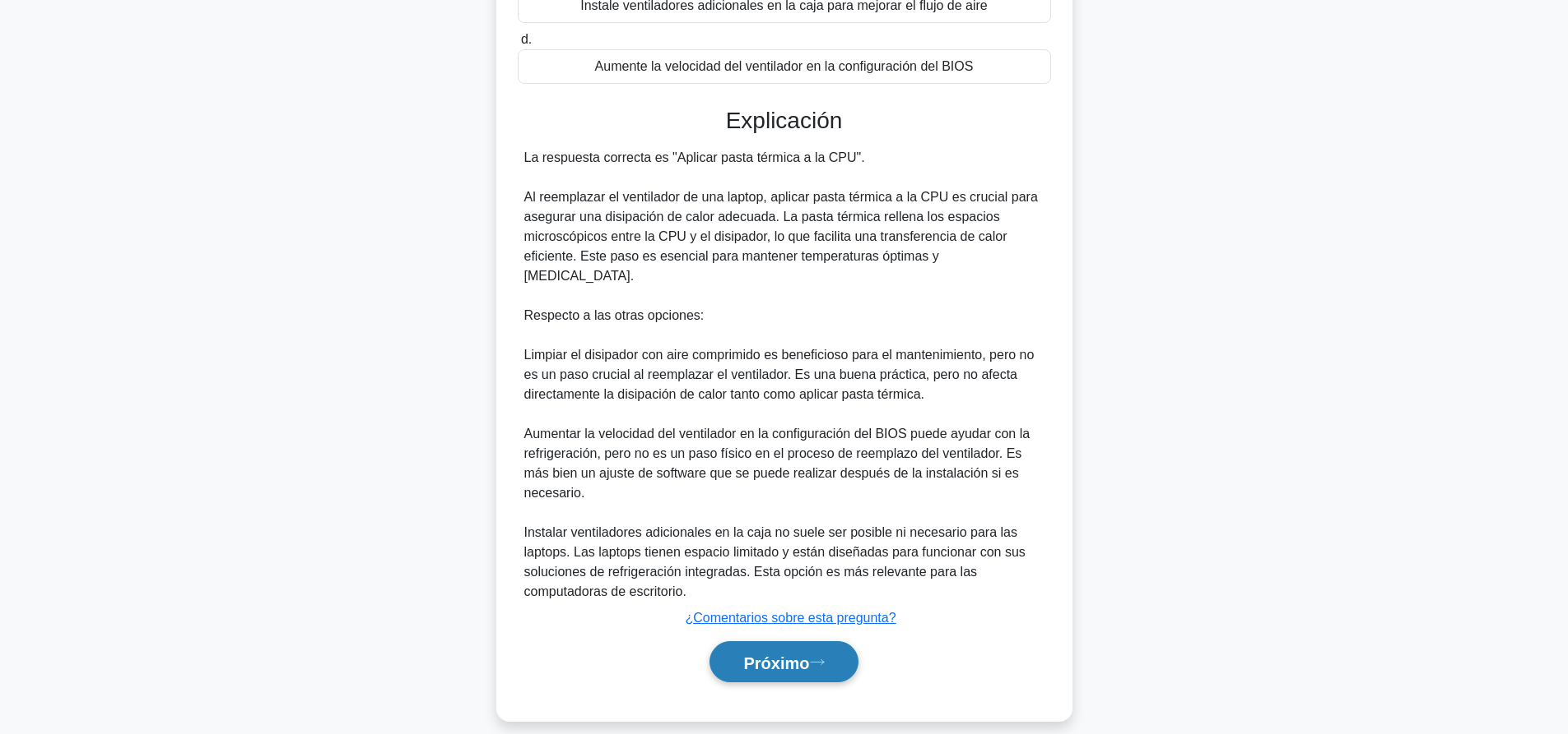
click at [798, 654] on font "Próximo" at bounding box center [776, 663] width 66 height 18
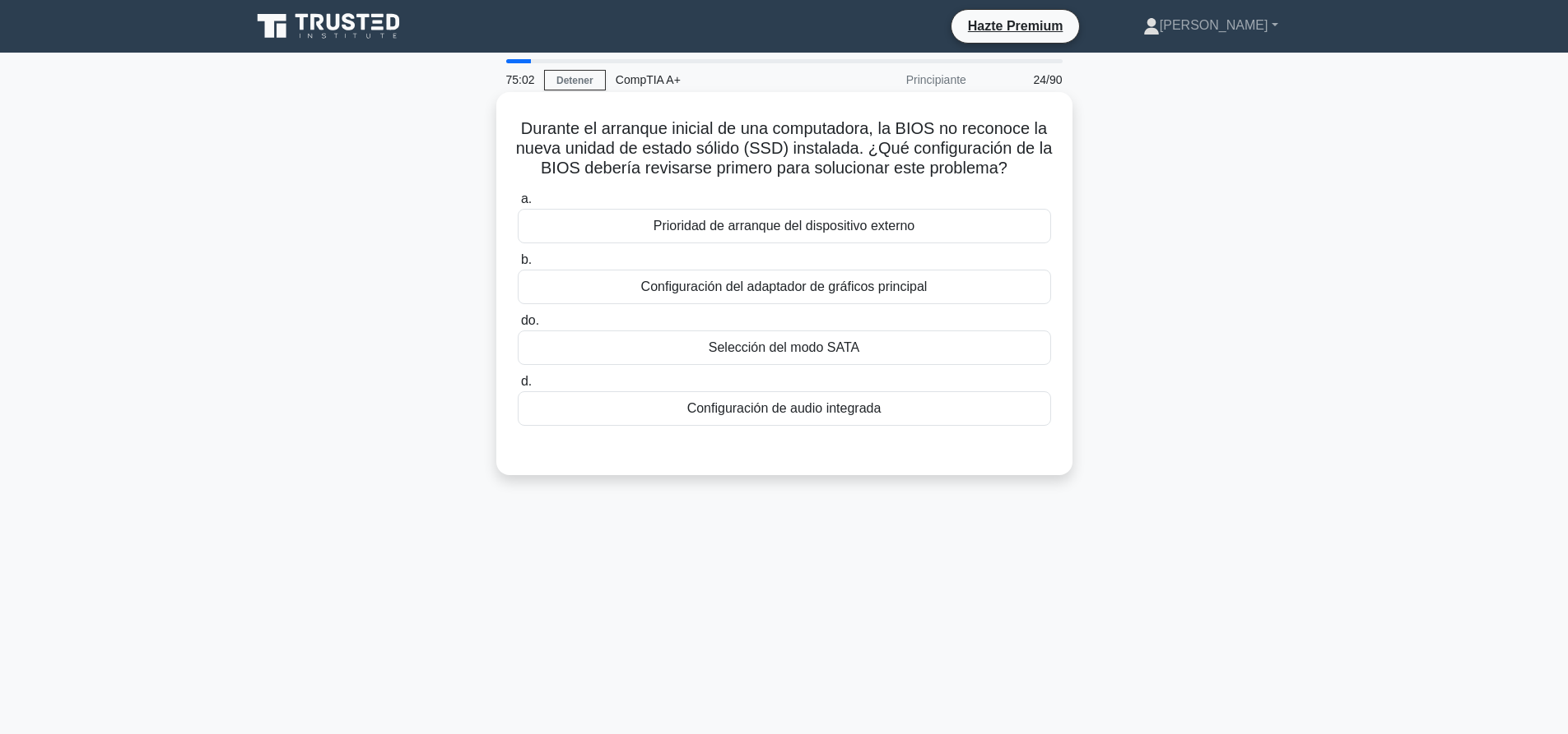
click at [770, 340] on font "Selección del modo SATA" at bounding box center [784, 347] width 151 height 14
click at [518, 327] on input "do. Selección del modo SATA" at bounding box center [518, 321] width 0 height 11
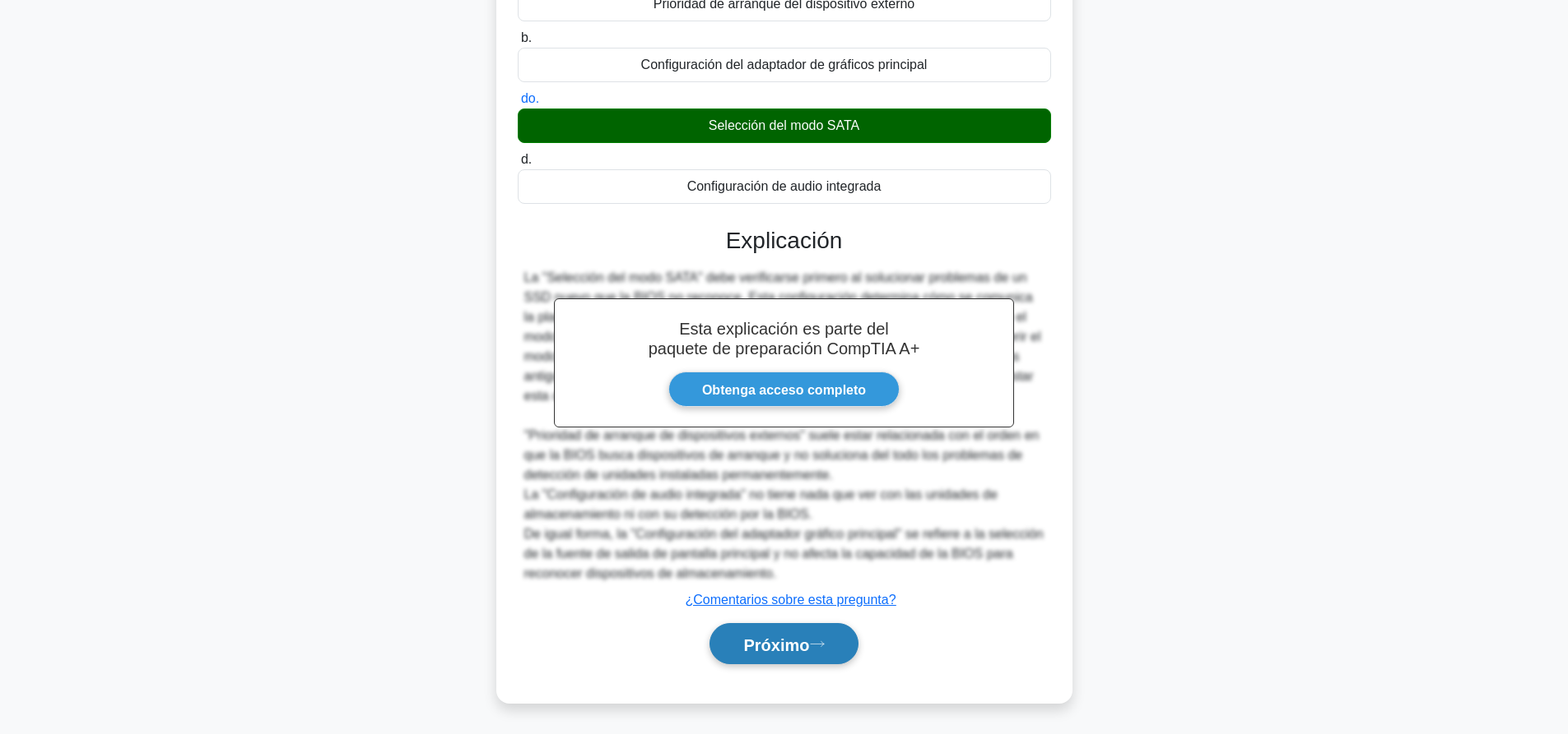
click at [784, 652] on font "Próximo" at bounding box center [776, 645] width 66 height 18
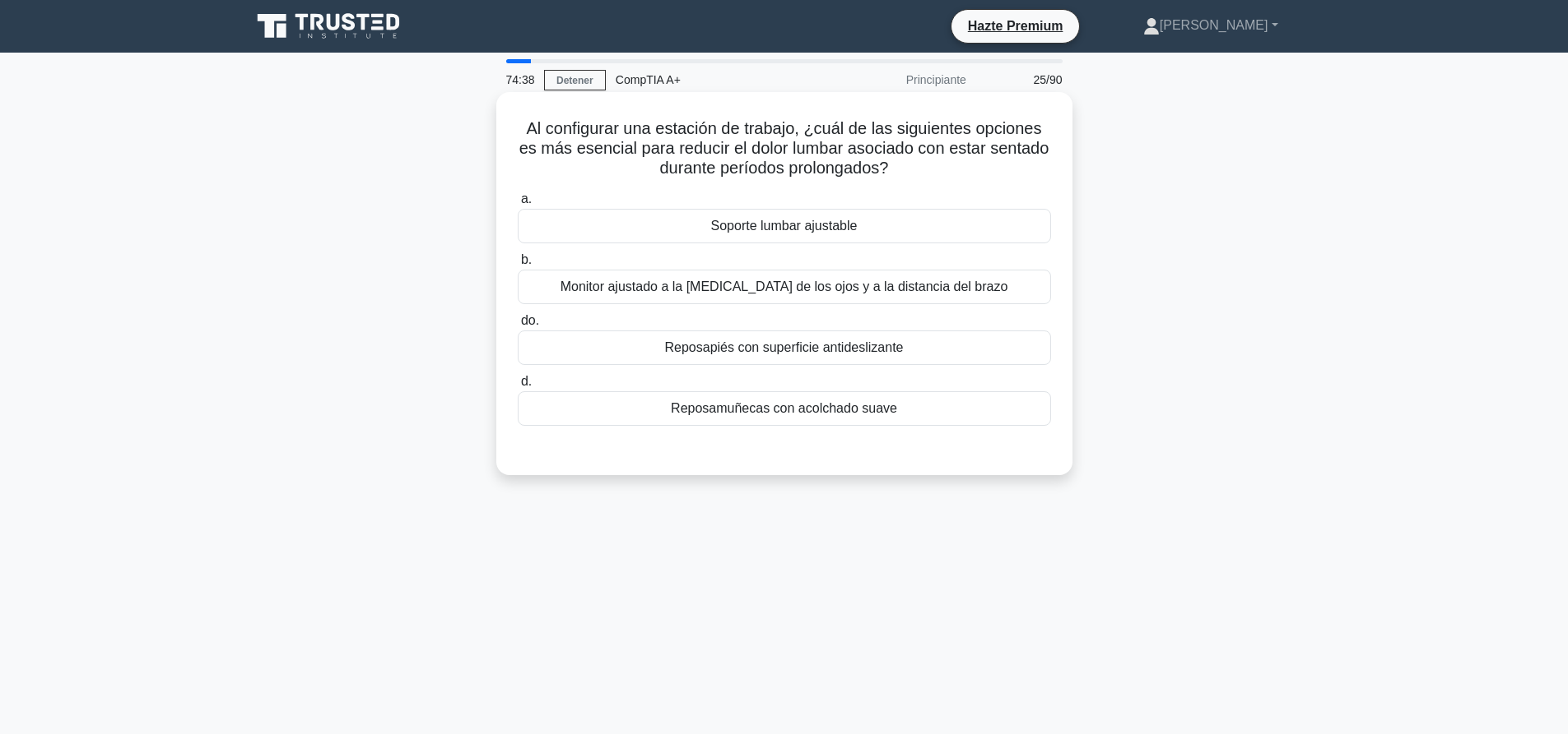
click at [825, 243] on div "Soporte lumbar ajustable" at bounding box center [784, 226] width 533 height 35
click at [518, 205] on input "a. Soporte lumbar ajustable" at bounding box center [518, 199] width 0 height 11
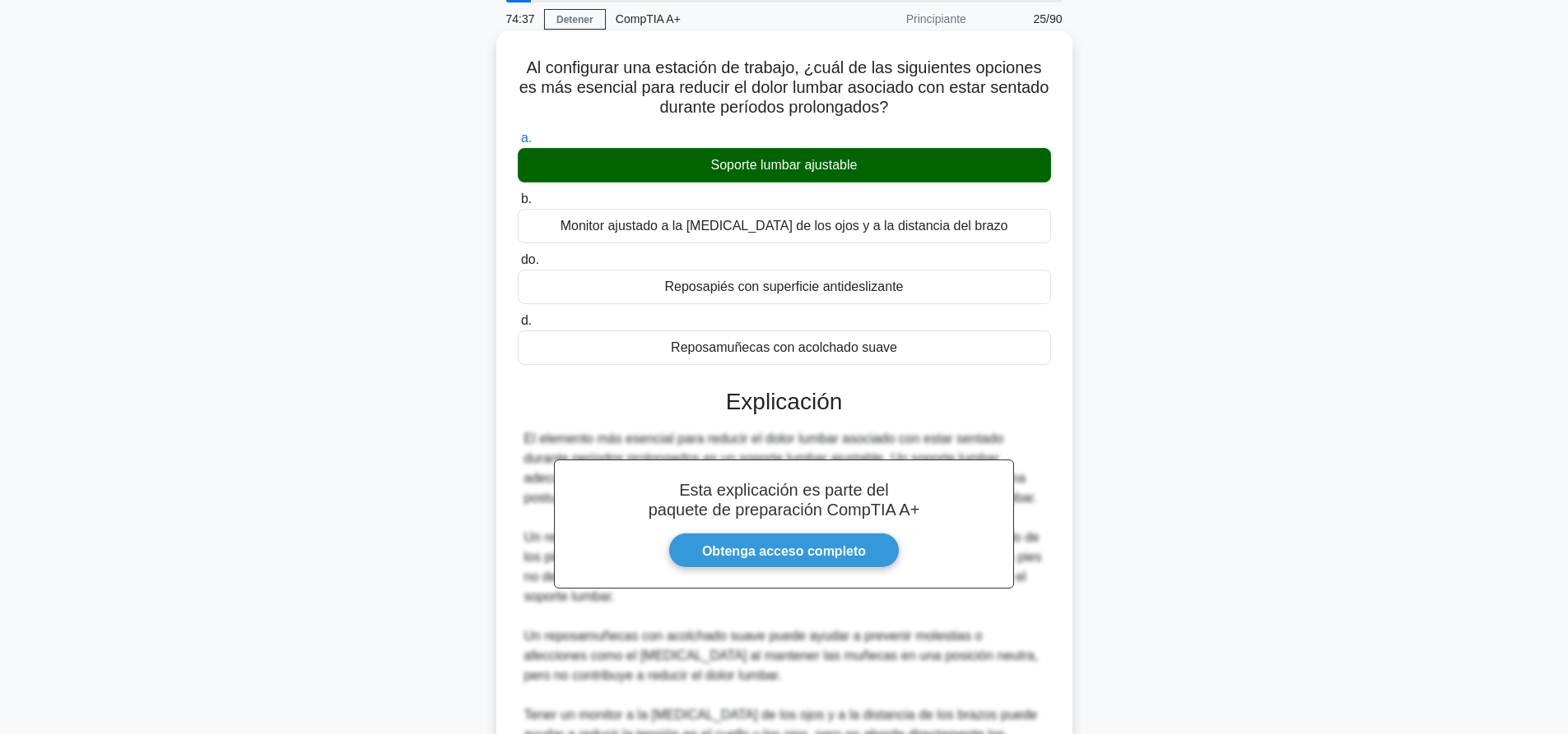
scroll to position [244, 0]
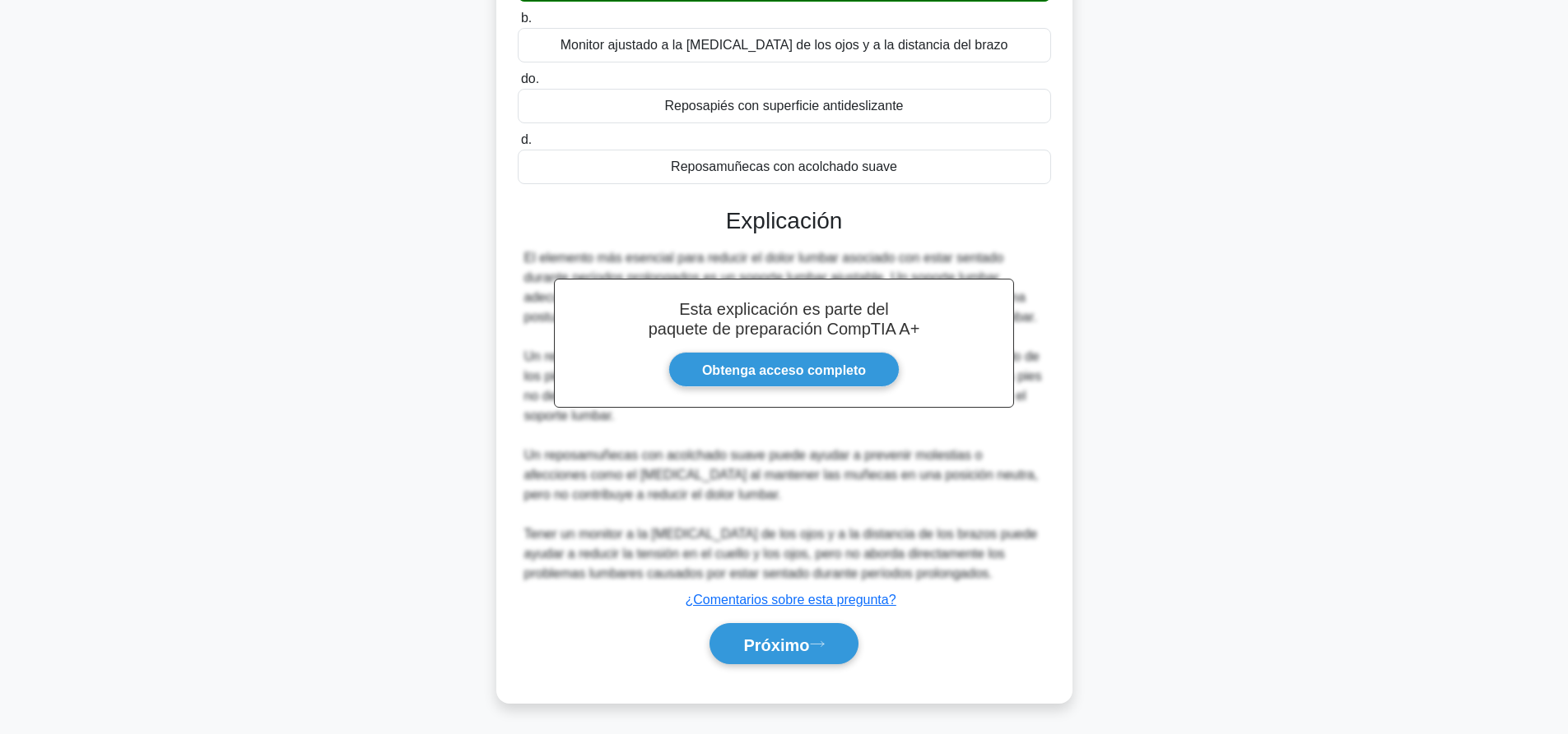
click at [784, 666] on div "Próximo" at bounding box center [784, 644] width 533 height 55
click at [790, 651] on font "Próximo" at bounding box center [776, 645] width 66 height 18
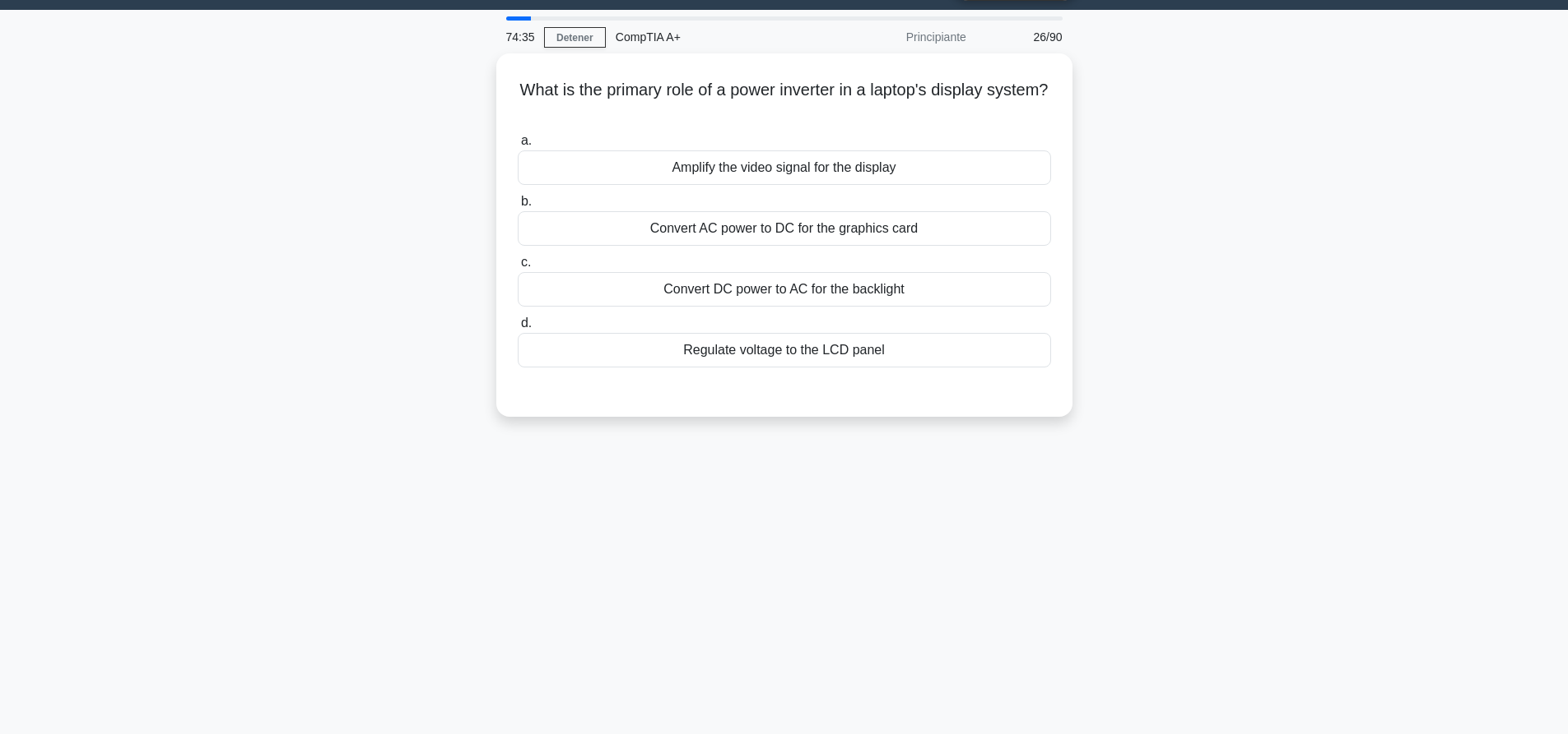
scroll to position [0, 0]
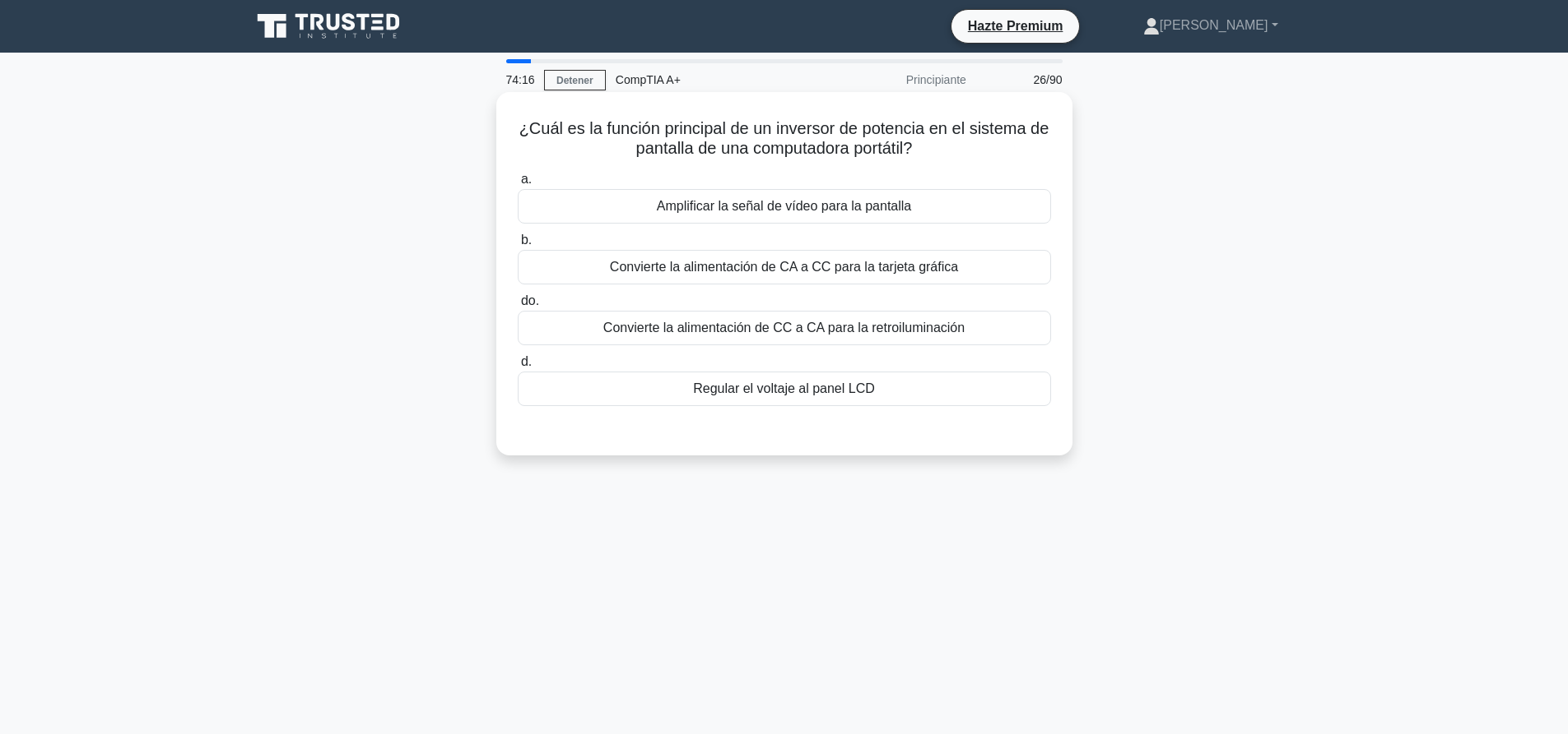
click at [798, 395] on font "Regular el voltaje al panel LCD" at bounding box center [784, 388] width 182 height 14
click at [518, 367] on input "d. Regular el voltaje al panel LCD" at bounding box center [518, 362] width 0 height 11
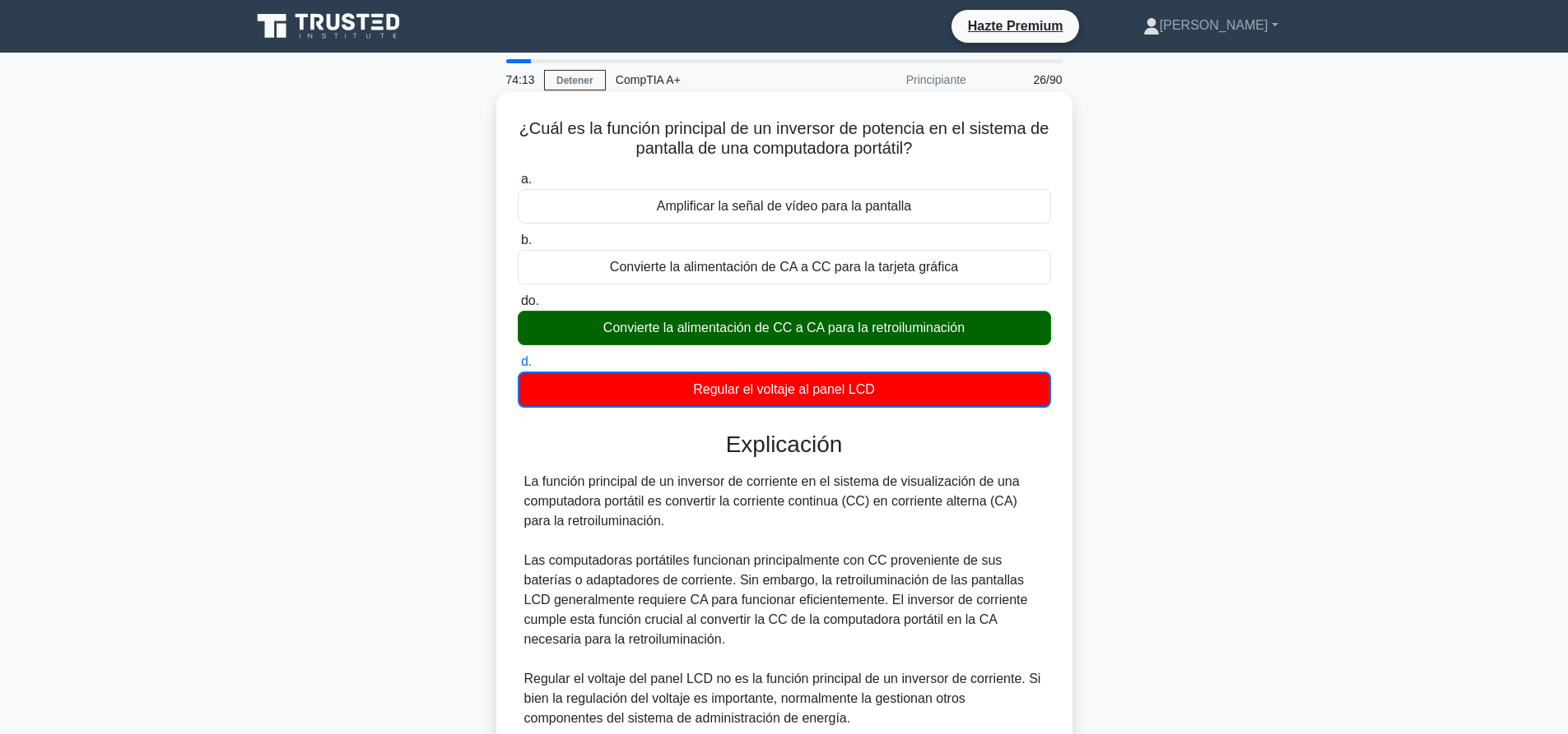
scroll to position [305, 0]
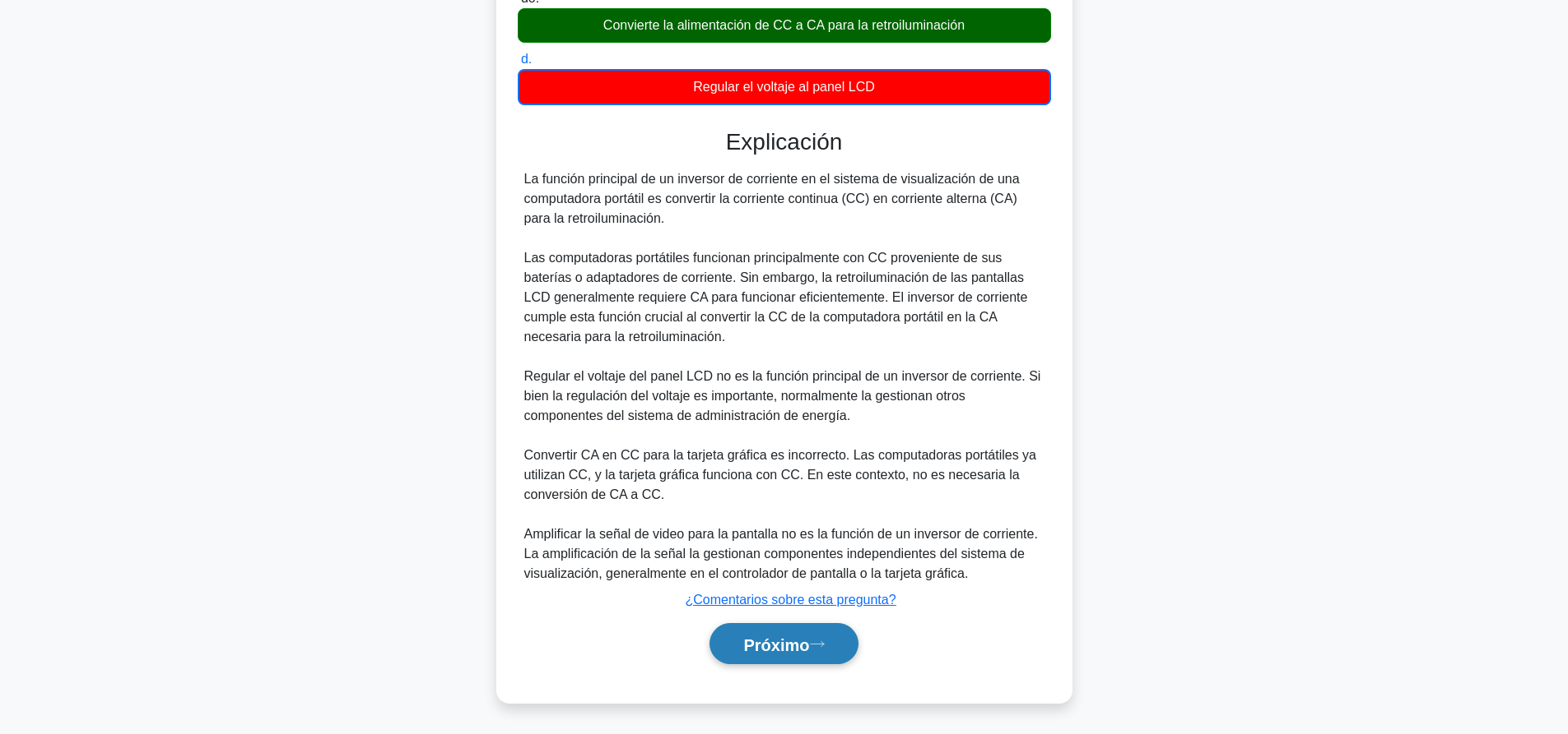
click at [820, 653] on button "Próximo" at bounding box center [783, 644] width 148 height 42
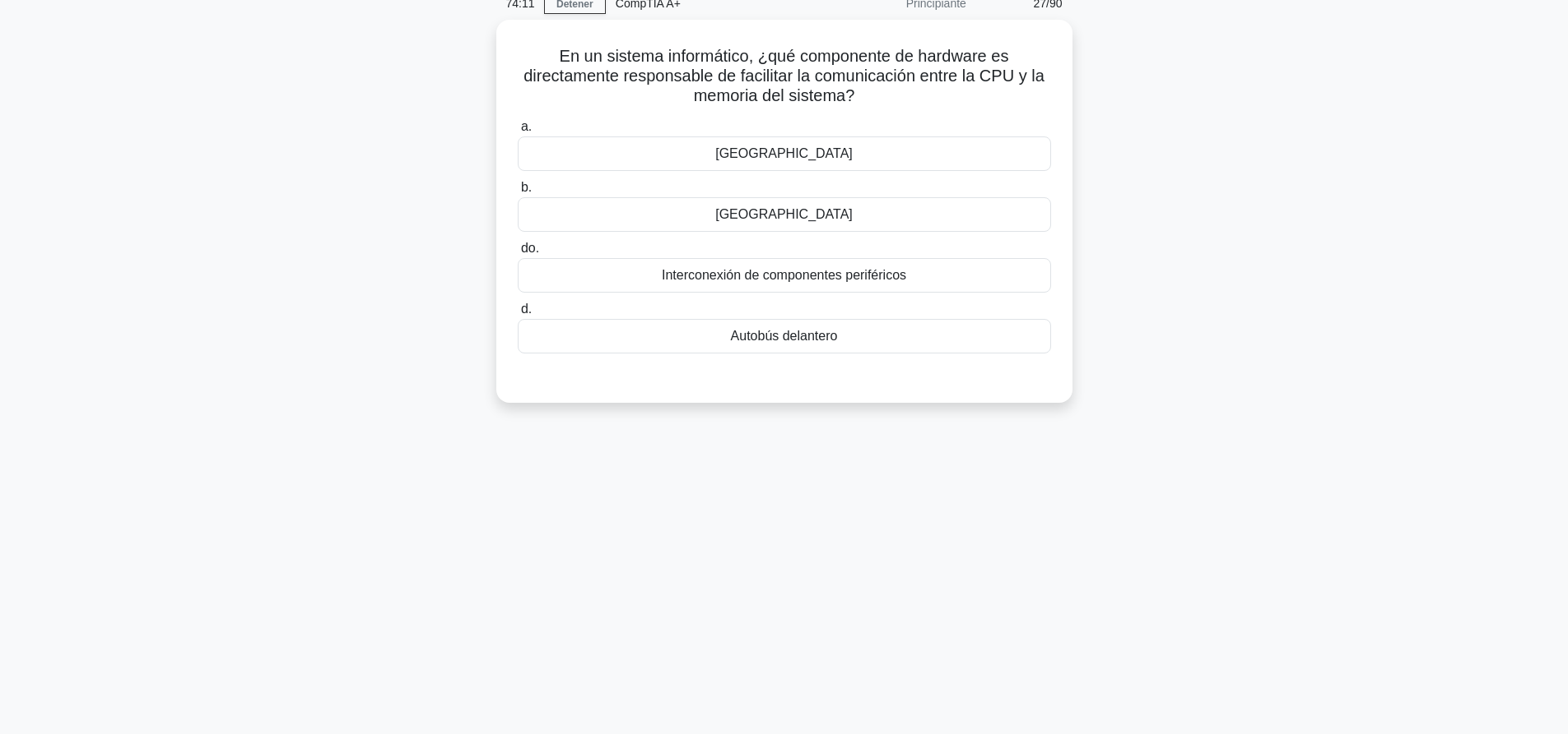
scroll to position [0, 0]
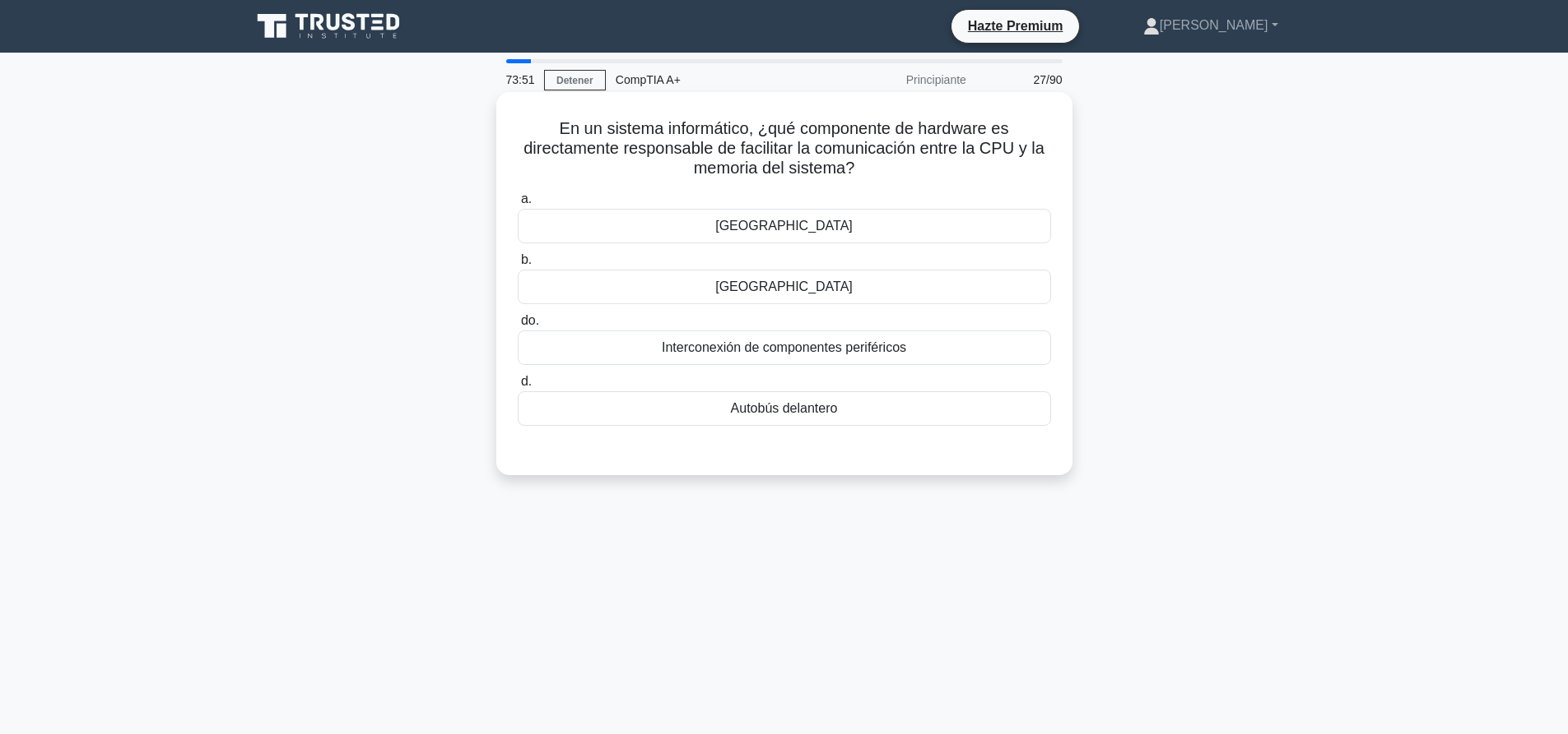
click at [784, 288] on font "Puente sur" at bounding box center [784, 286] width 137 height 14
click at [518, 266] on input "b. Puente sur" at bounding box center [518, 260] width 0 height 11
click at [768, 234] on div "[GEOGRAPHIC_DATA]" at bounding box center [784, 226] width 533 height 35
click at [518, 205] on input "a. [GEOGRAPHIC_DATA]" at bounding box center [518, 199] width 0 height 11
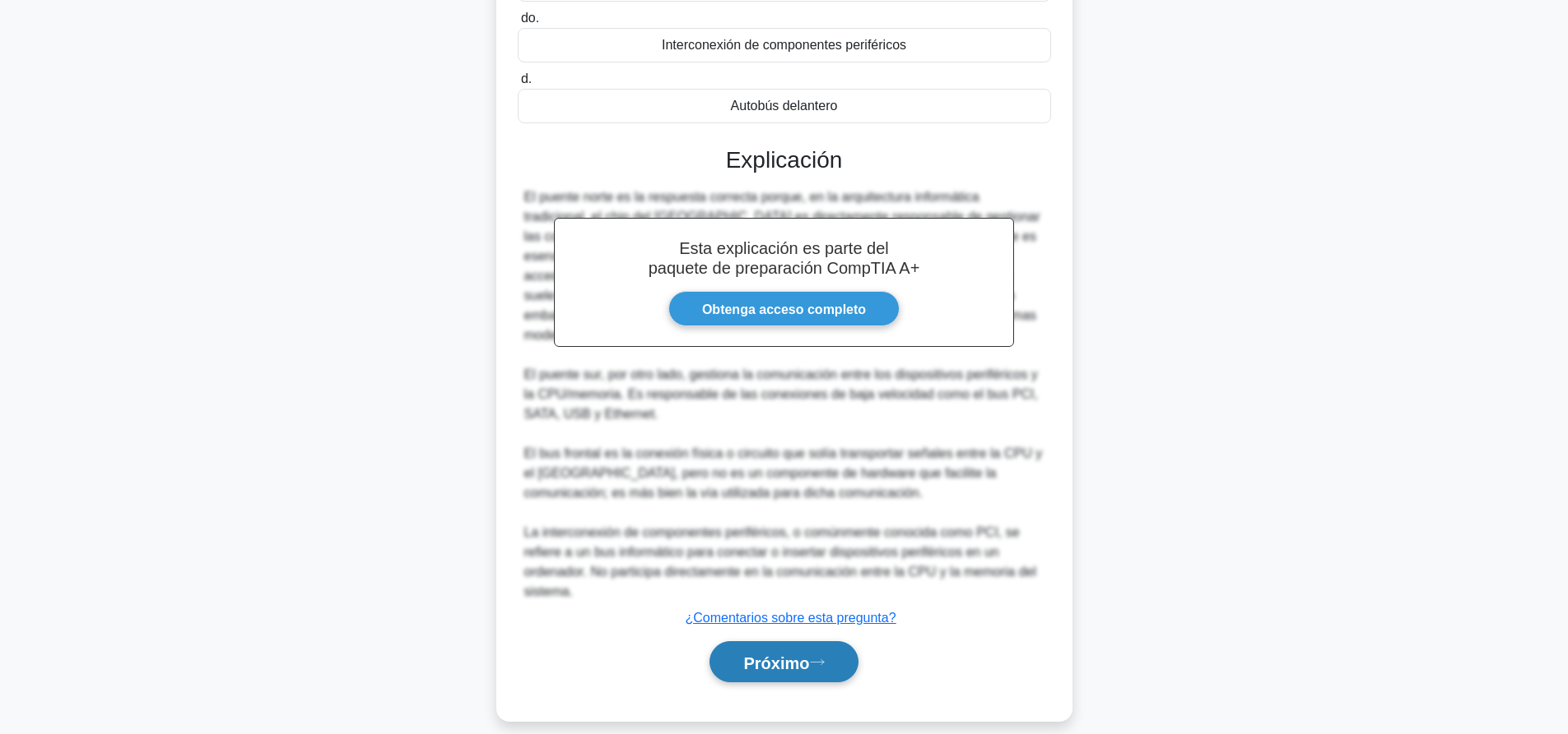
click at [751, 655] on button "Próximo" at bounding box center [783, 662] width 148 height 42
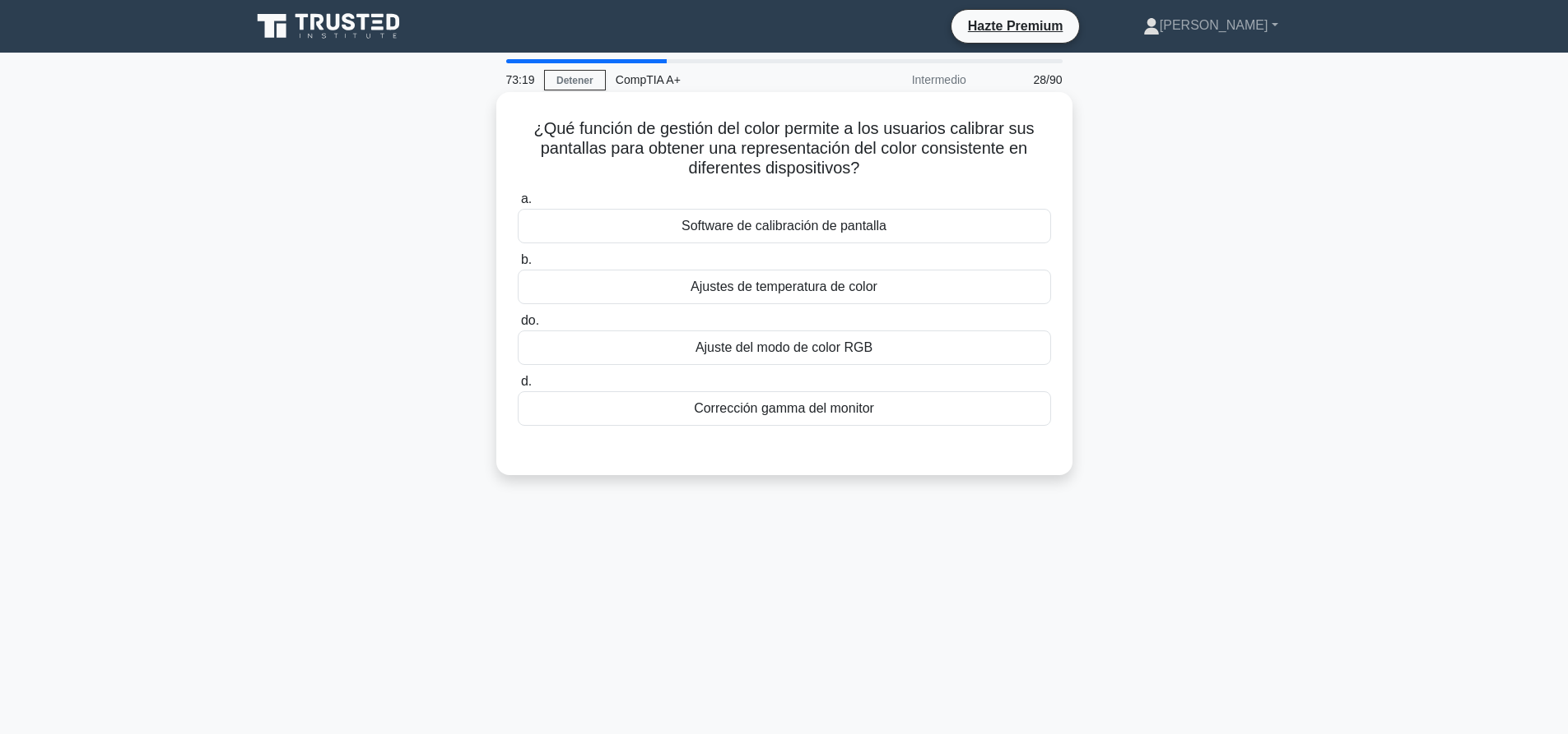
click at [753, 233] on font "Software de calibración de pantalla" at bounding box center [784, 226] width 205 height 14
click at [518, 205] on input "a. Software de calibración de pantalla" at bounding box center [518, 199] width 0 height 11
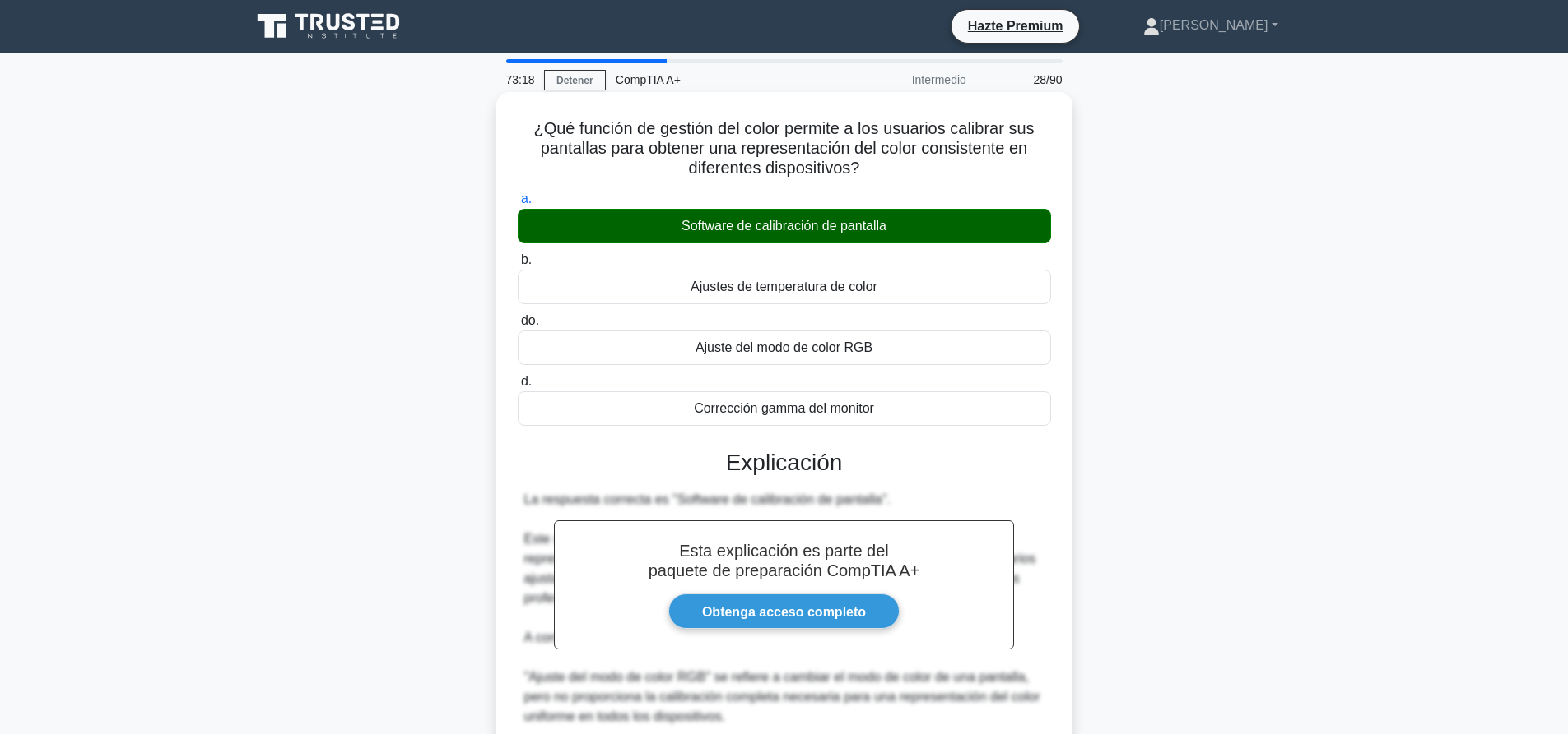
scroll to position [421, 0]
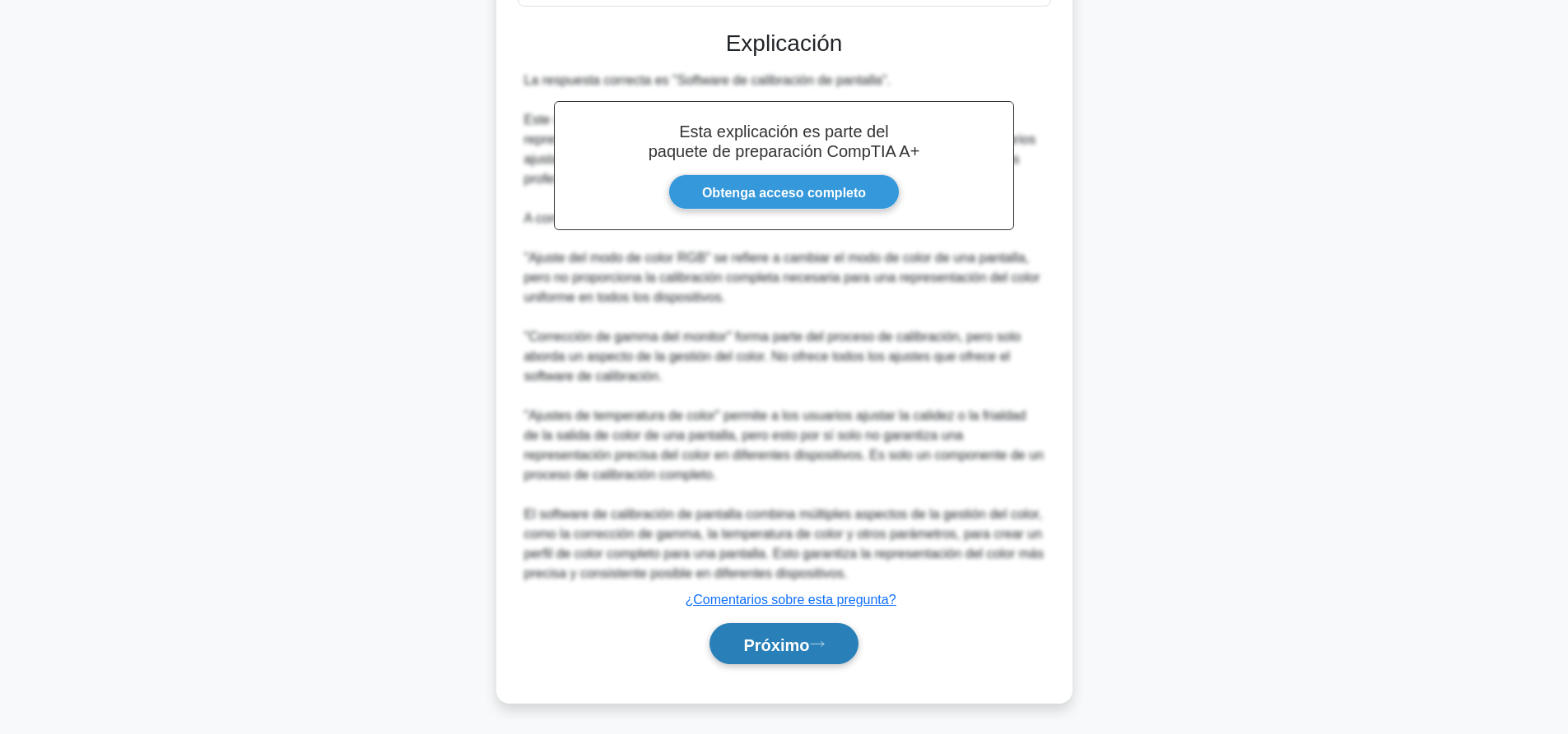
click at [819, 637] on button "Próximo" at bounding box center [783, 644] width 148 height 42
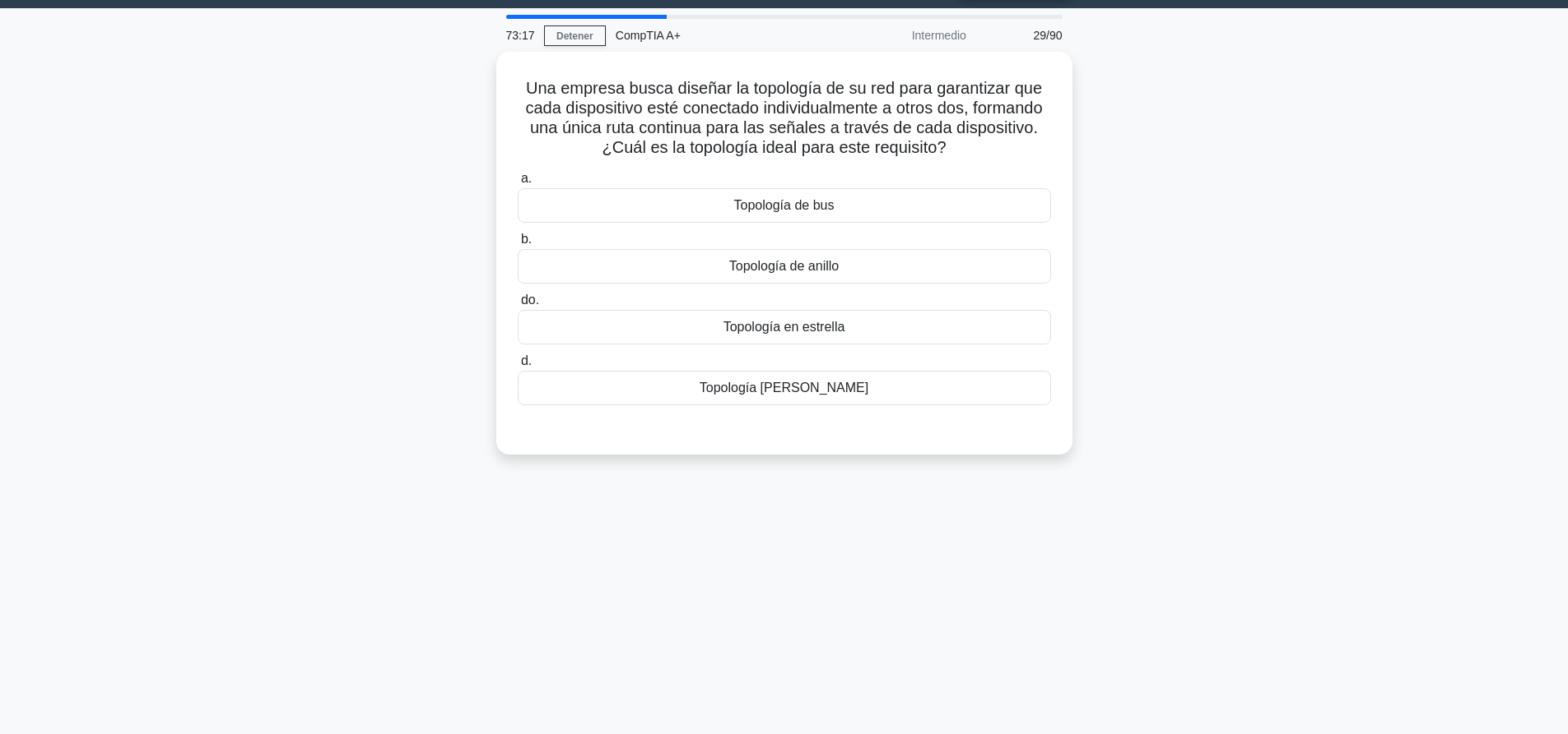
scroll to position [0, 0]
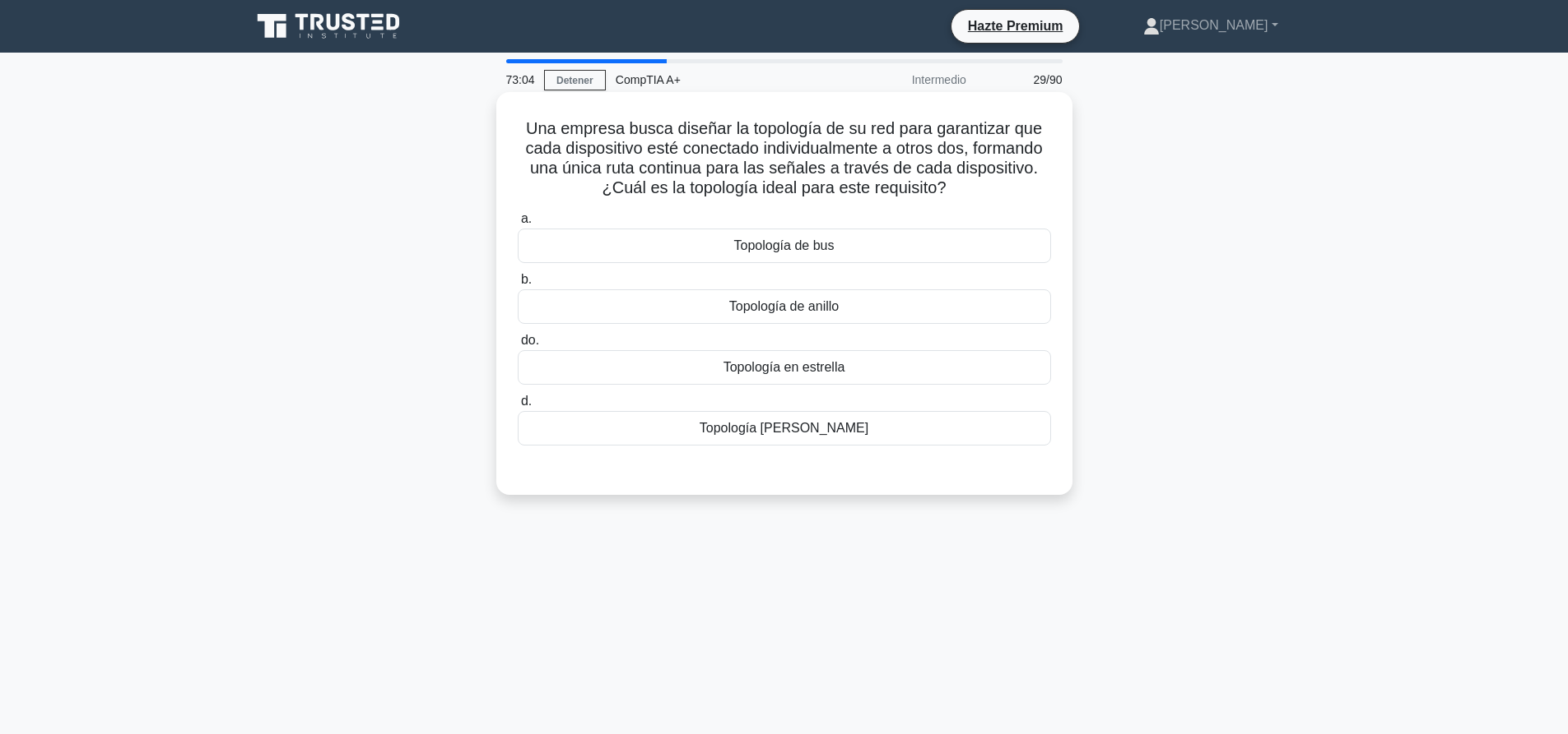
click at [822, 305] on font "Topología de anillo" at bounding box center [784, 306] width 109 height 14
click at [518, 286] on input "b. Topología de anillo" at bounding box center [518, 280] width 0 height 11
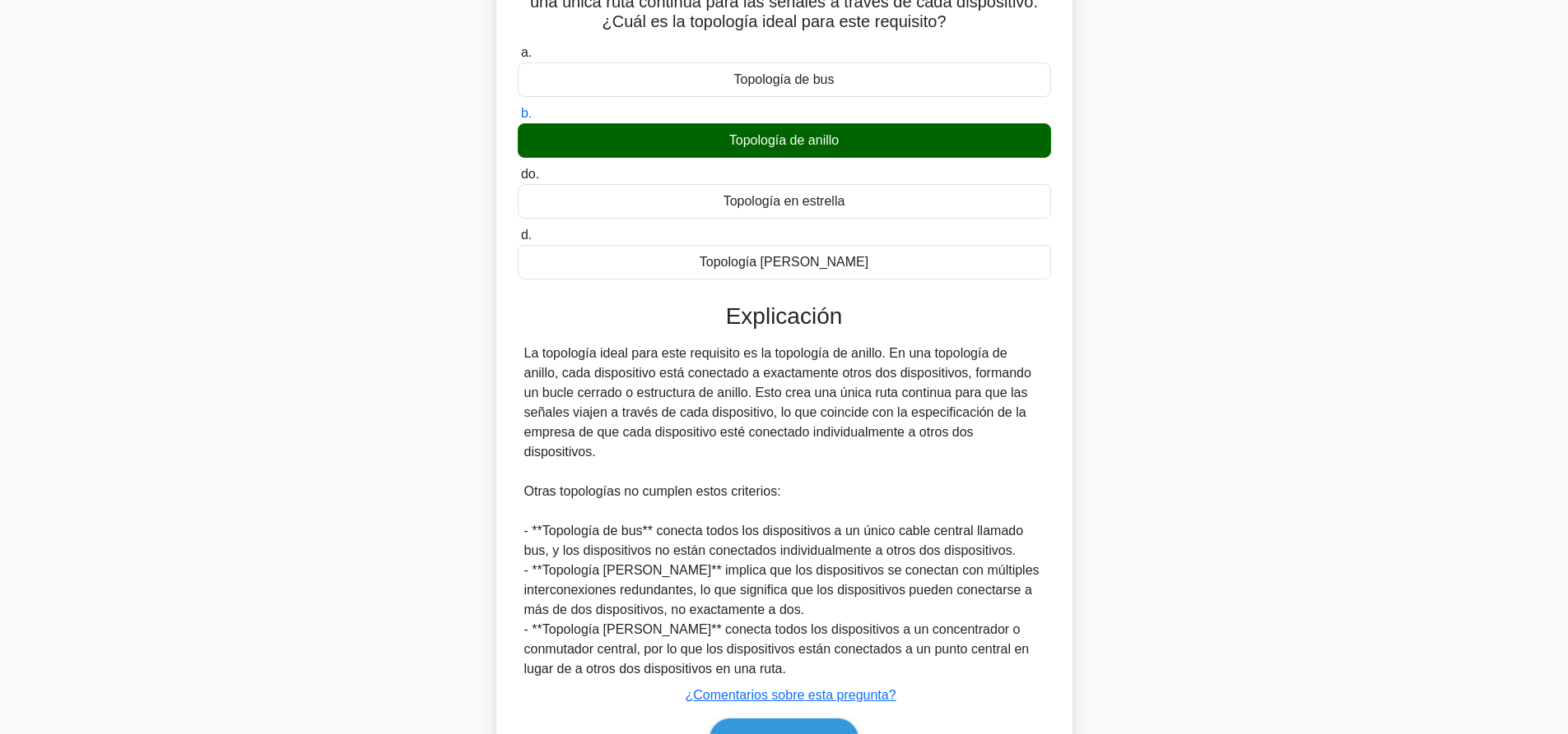
scroll to position [244, 0]
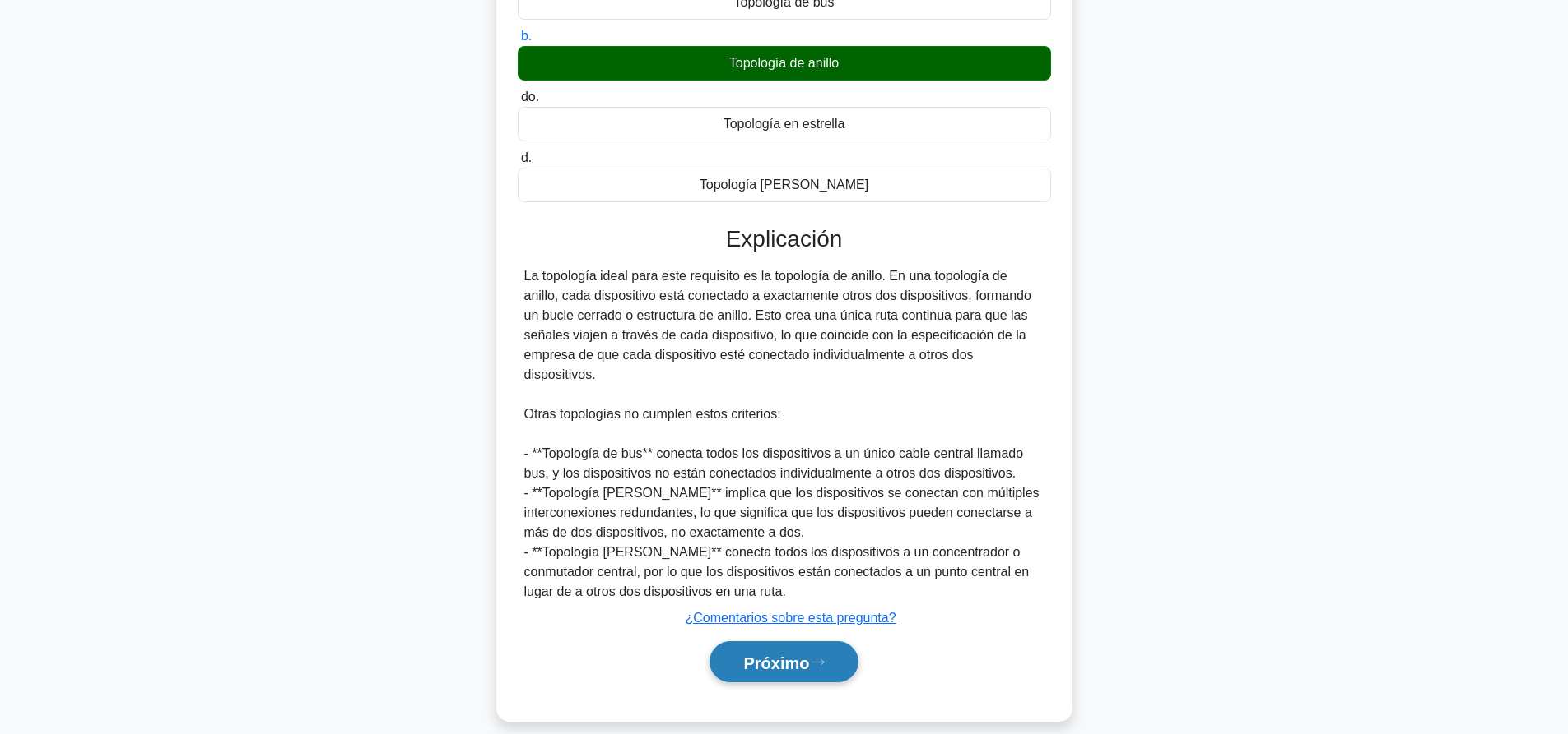
click at [778, 654] on font "Próximo" at bounding box center [776, 663] width 66 height 18
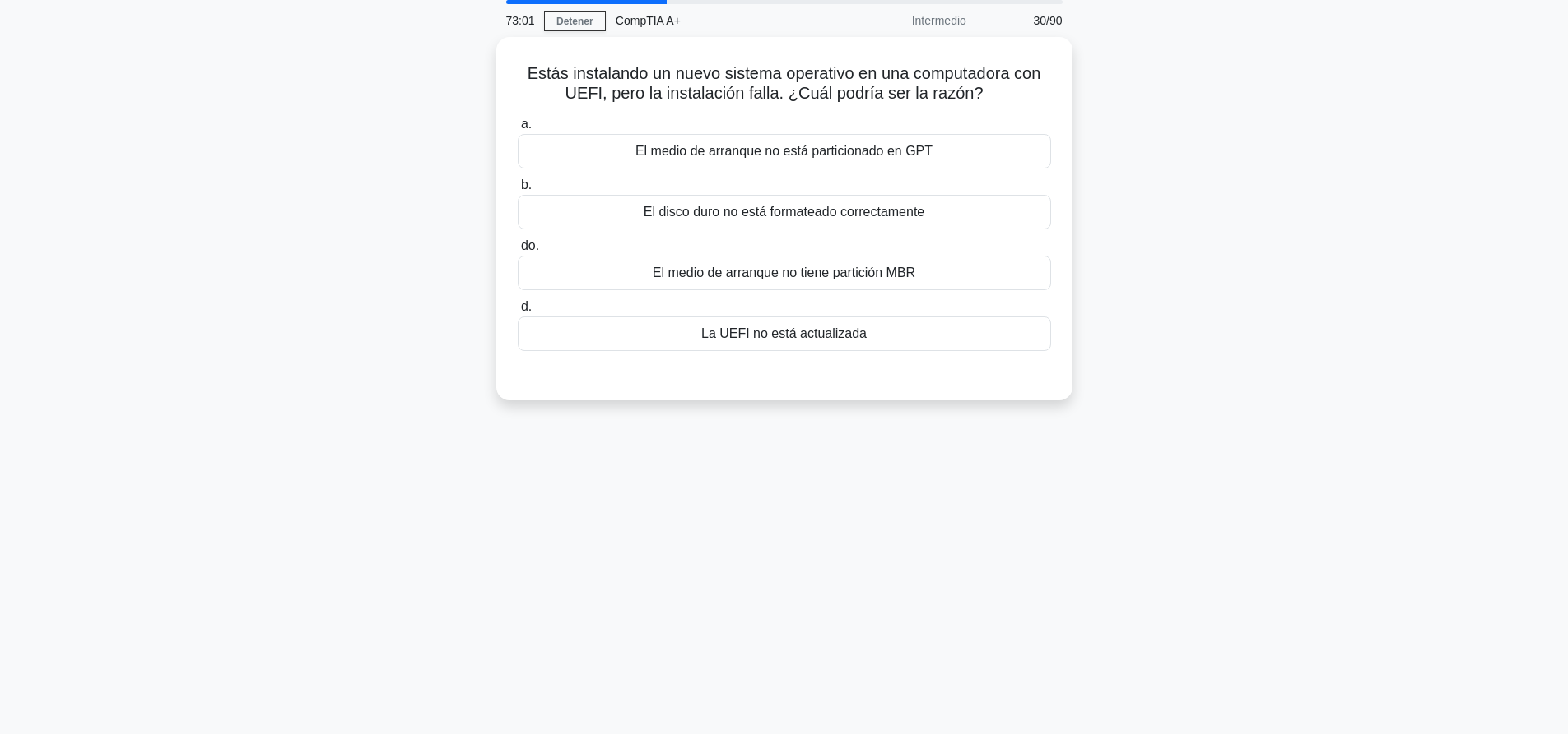
scroll to position [0, 0]
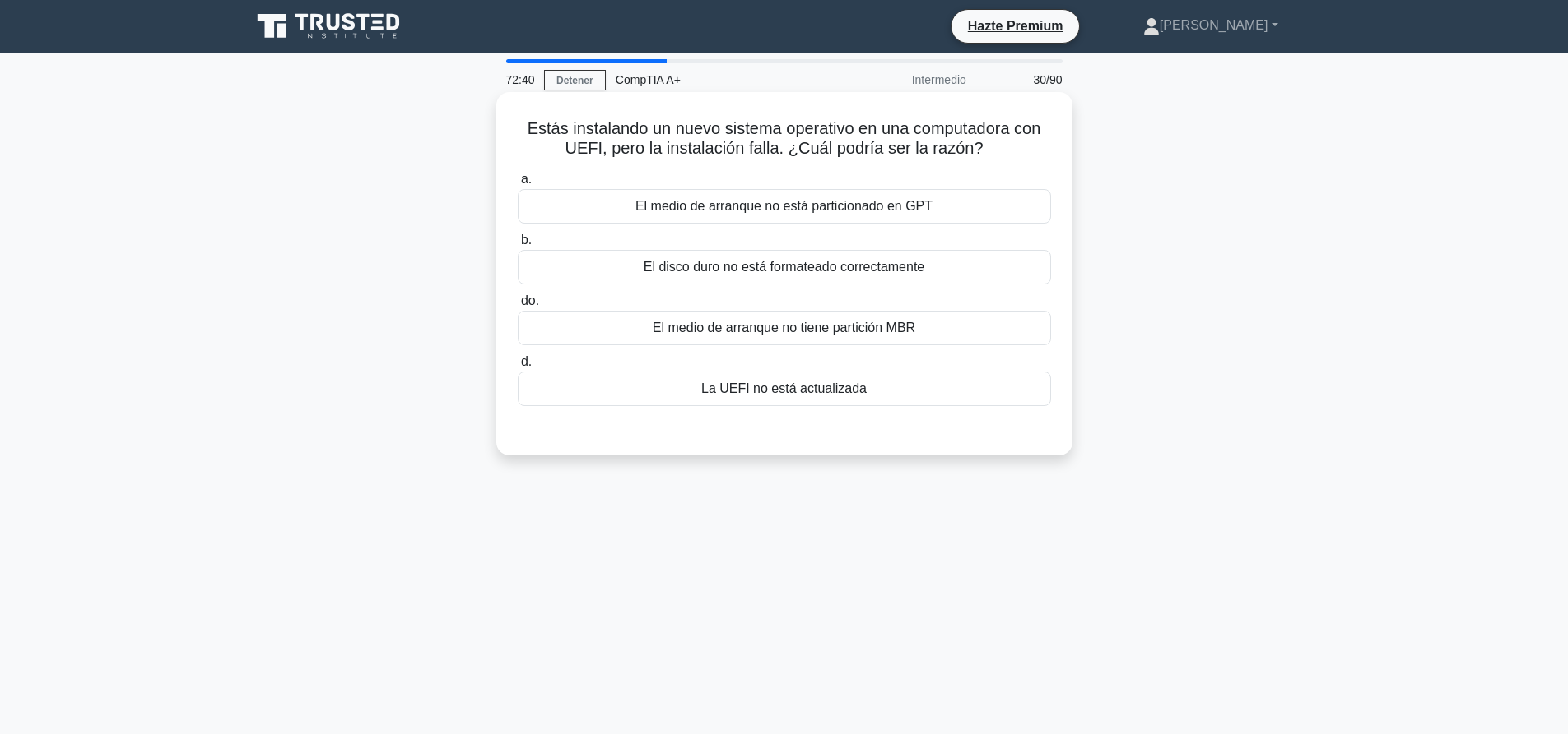
click at [932, 207] on div "El medio de arranque no está particionado en GPT" at bounding box center [784, 206] width 533 height 35
click at [518, 185] on input "a. El medio de arranque no está particionado en GPT" at bounding box center [518, 180] width 0 height 11
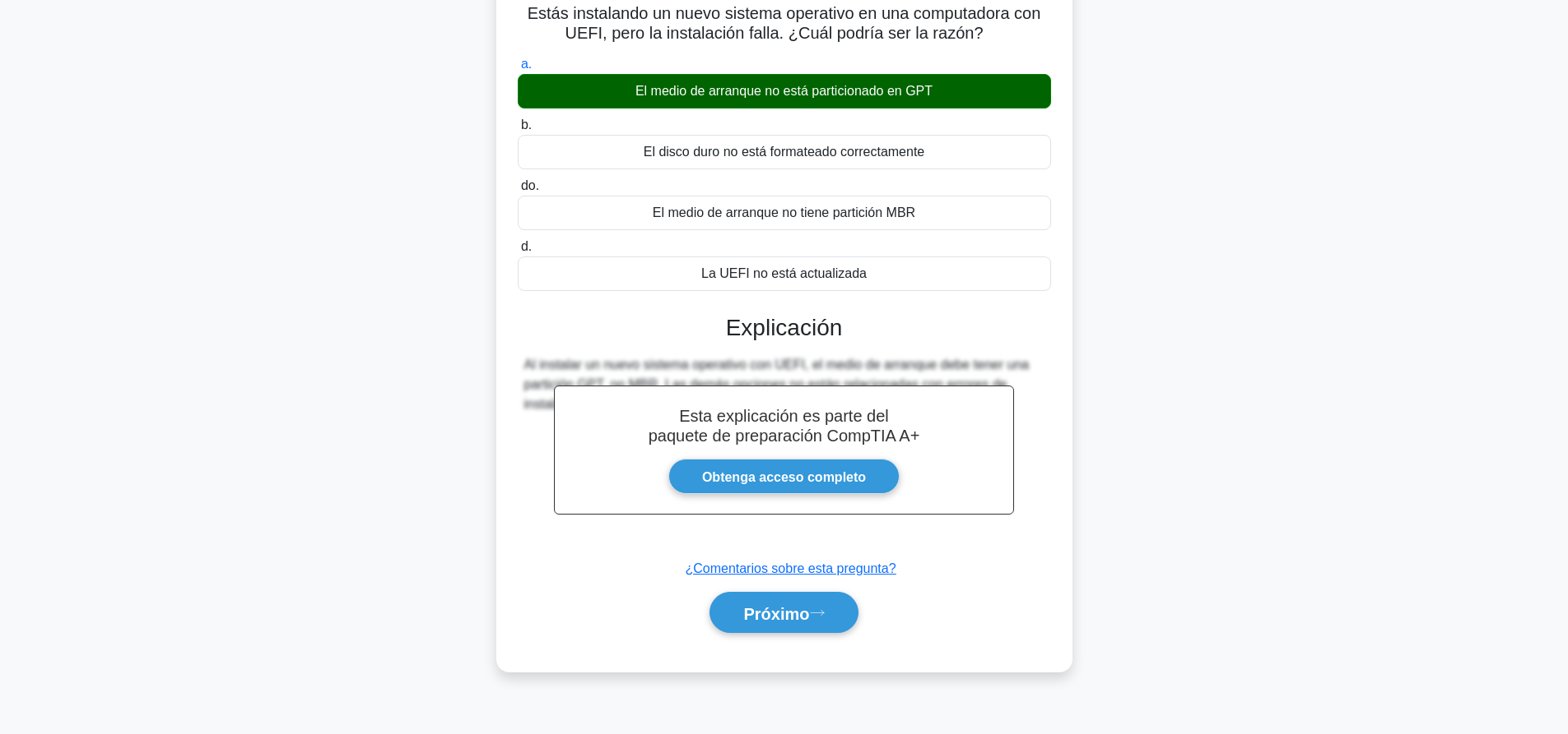
scroll to position [154, 0]
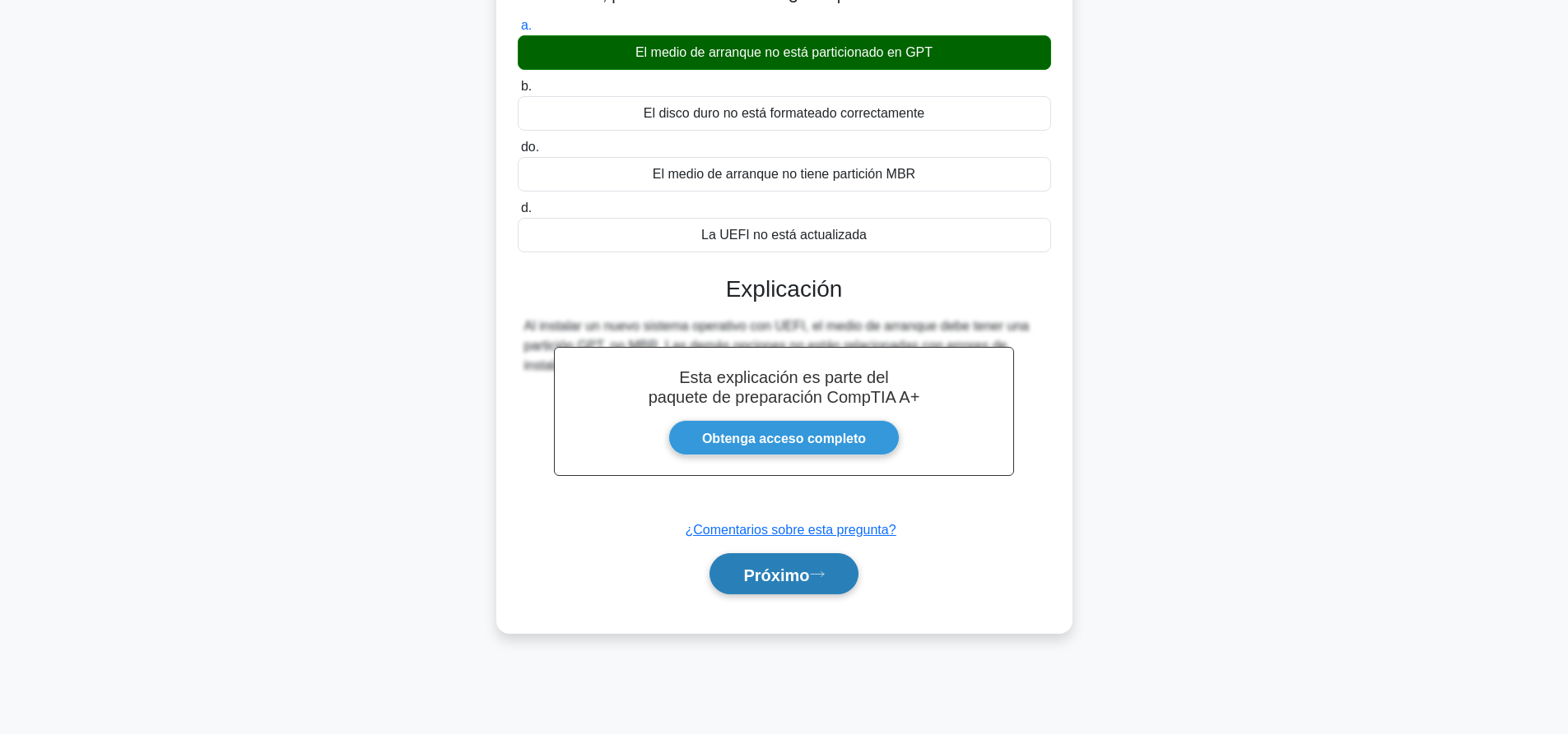
click at [837, 564] on button "Próximo" at bounding box center [783, 575] width 148 height 42
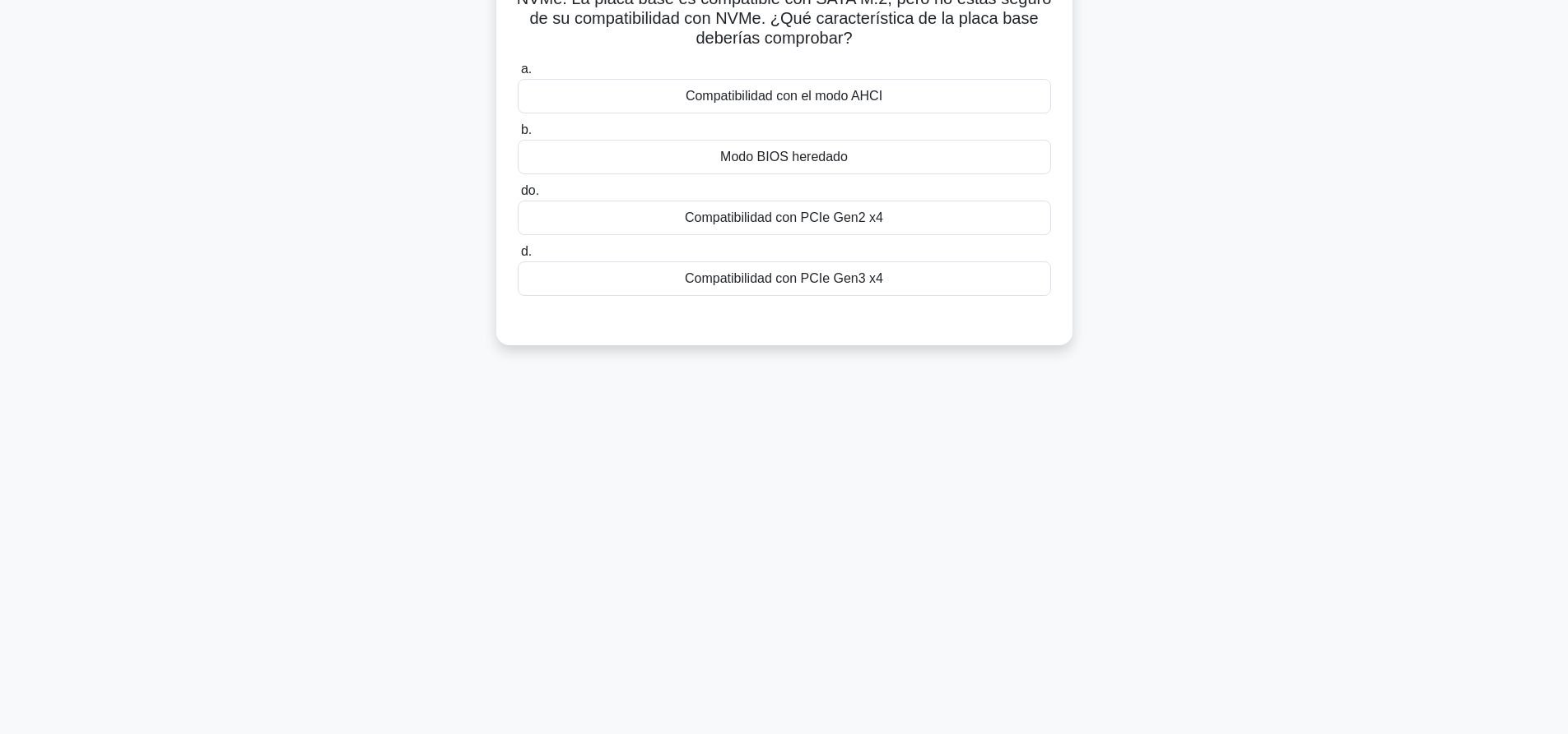
scroll to position [0, 0]
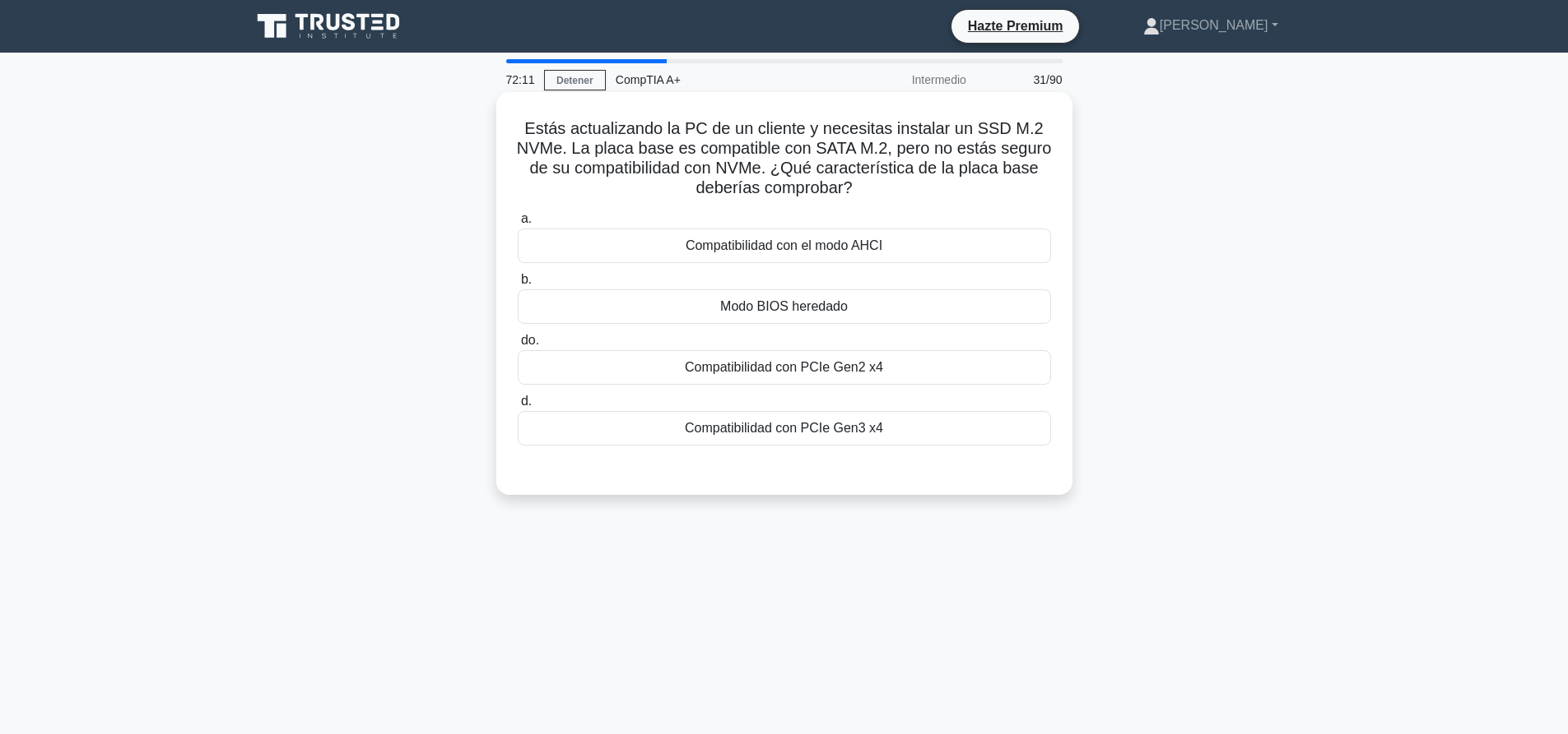
click at [751, 425] on font "Compatibilidad con PCIe Gen3 x4" at bounding box center [784, 427] width 198 height 14
click at [518, 407] on input "d. Compatibilidad con PCIe Gen3 x4" at bounding box center [518, 402] width 0 height 11
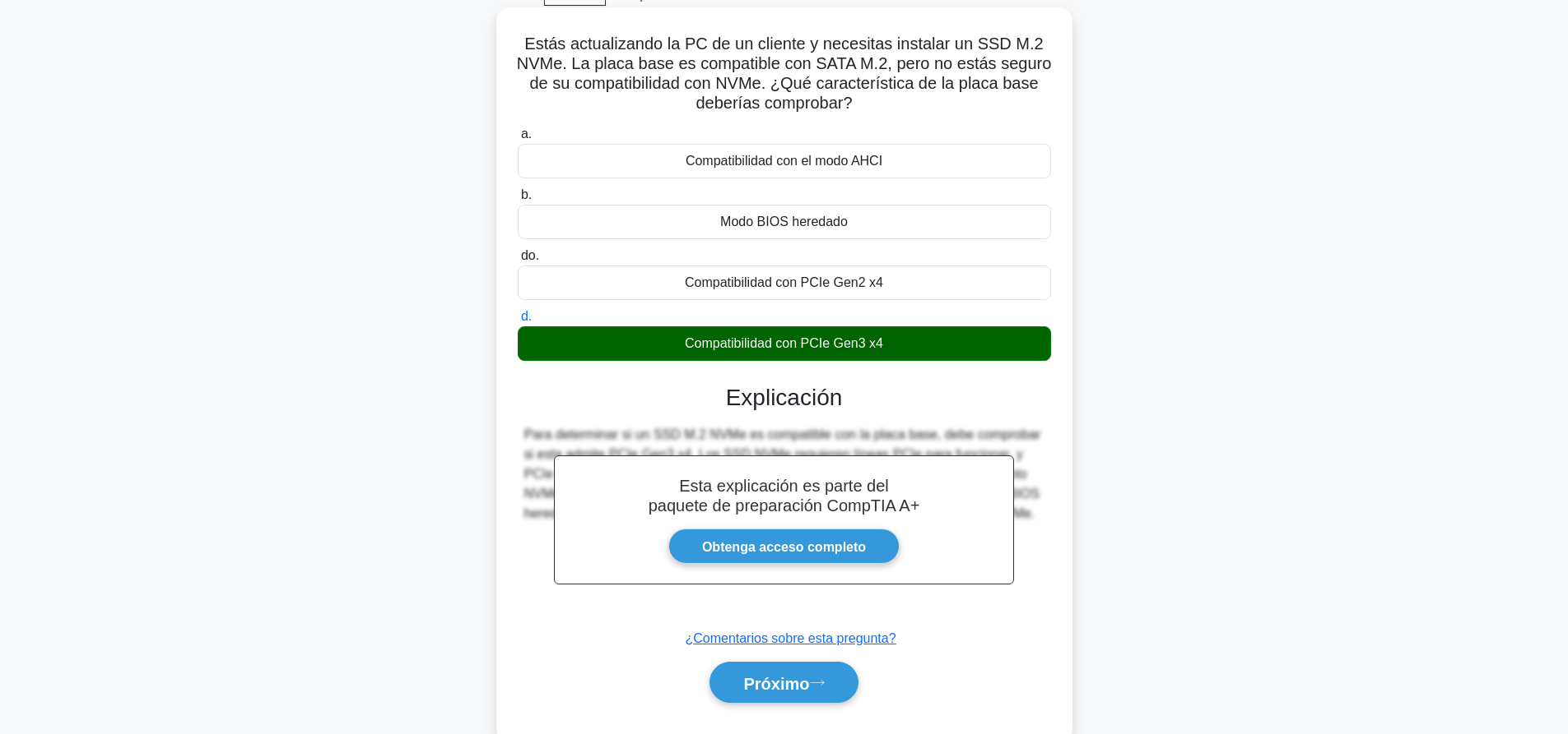
scroll to position [154, 0]
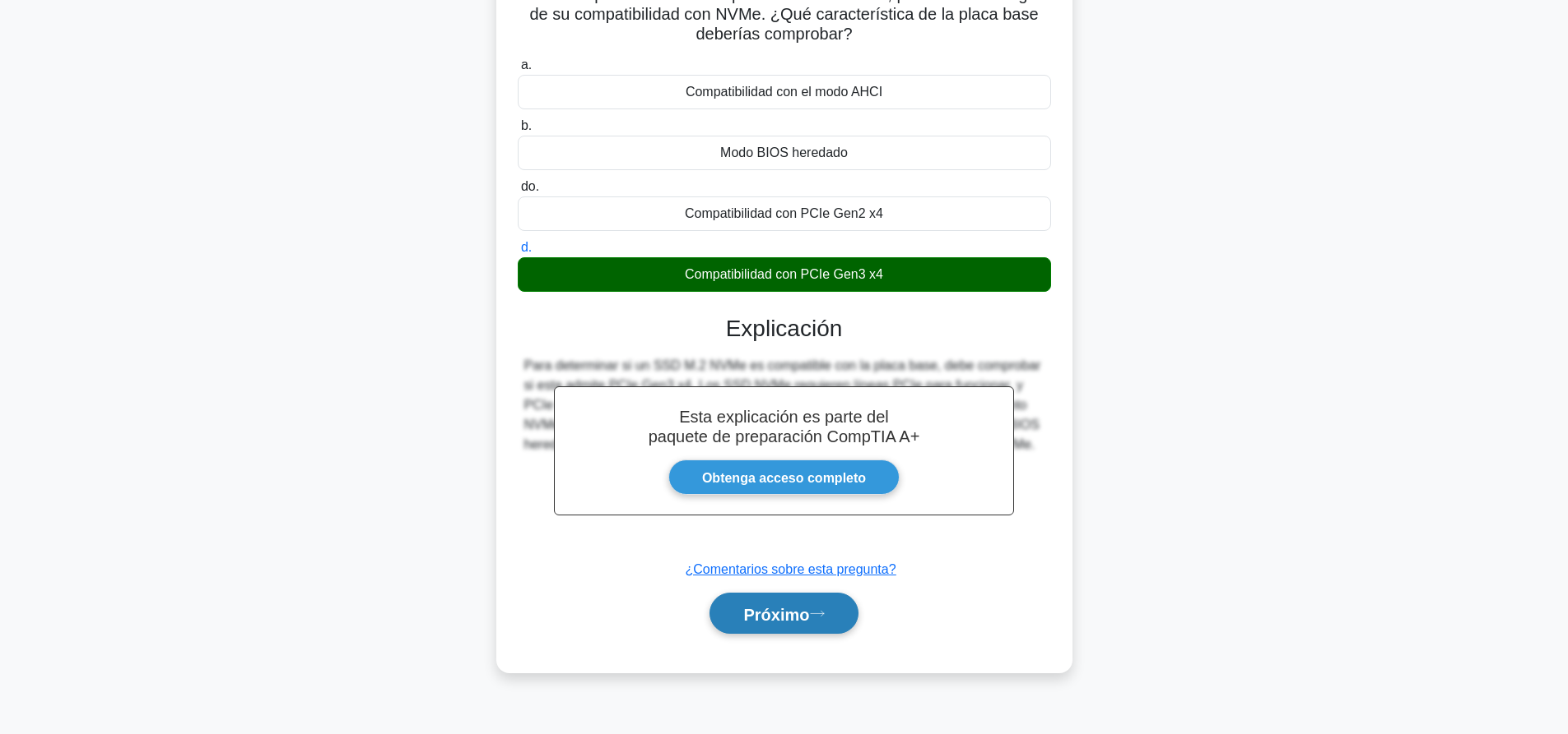
click at [786, 613] on font "Próximo" at bounding box center [776, 614] width 66 height 18
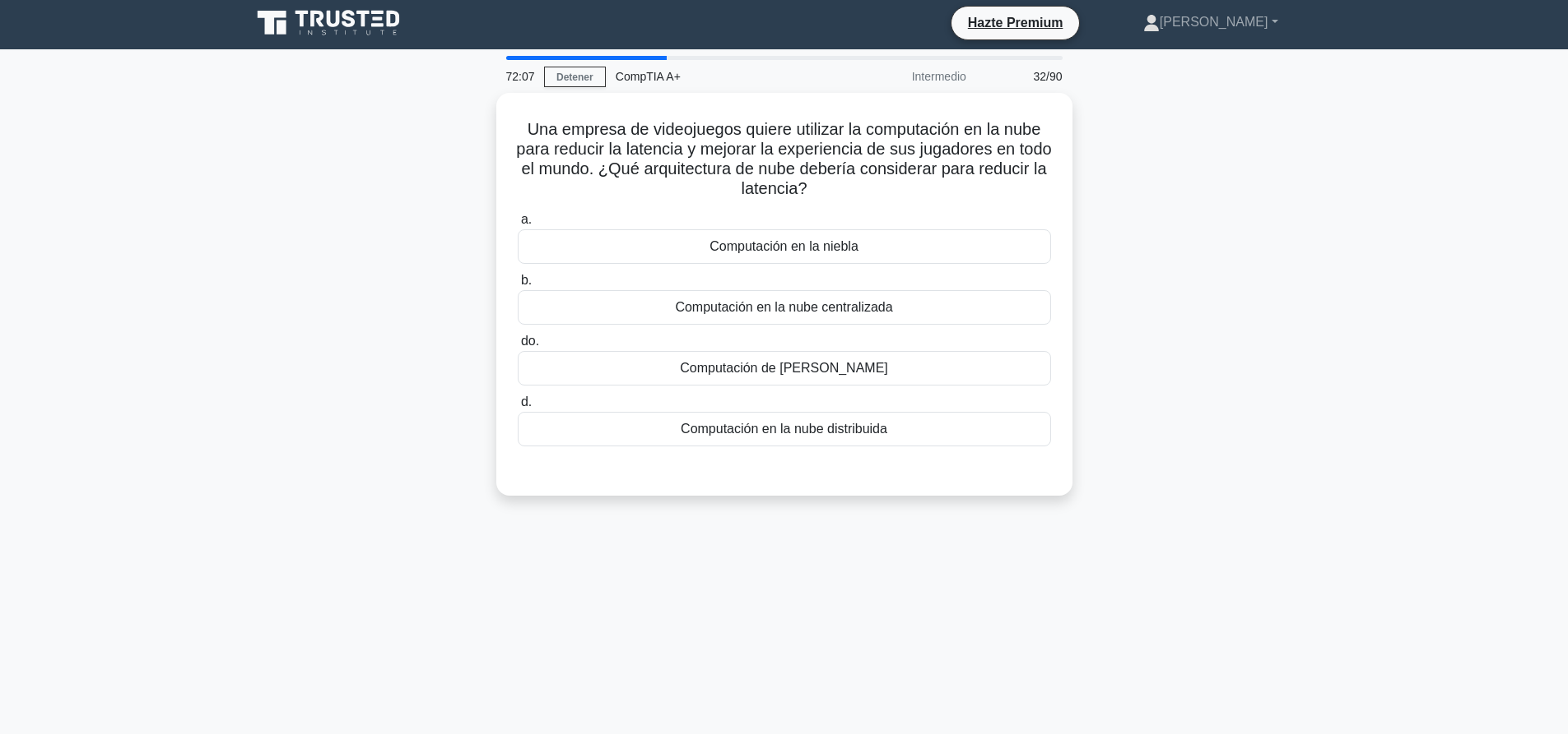
scroll to position [0, 0]
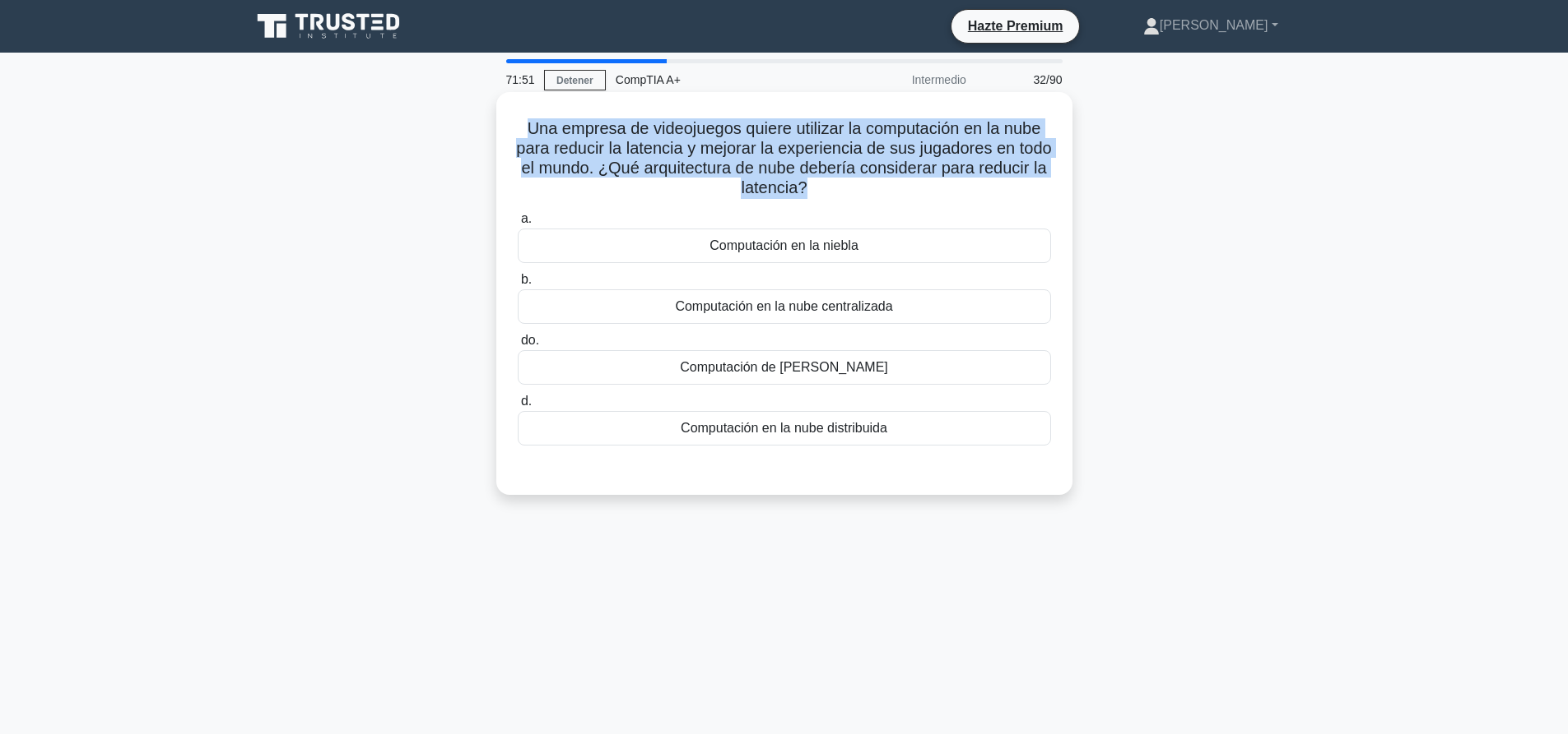
drag, startPoint x: 844, startPoint y: 187, endPoint x: 520, endPoint y: 100, distance: 335.5
click at [520, 100] on div "Una empresa de videojuegos quiere utilizar la computación en la nube para reduc…" at bounding box center [784, 294] width 562 height 390
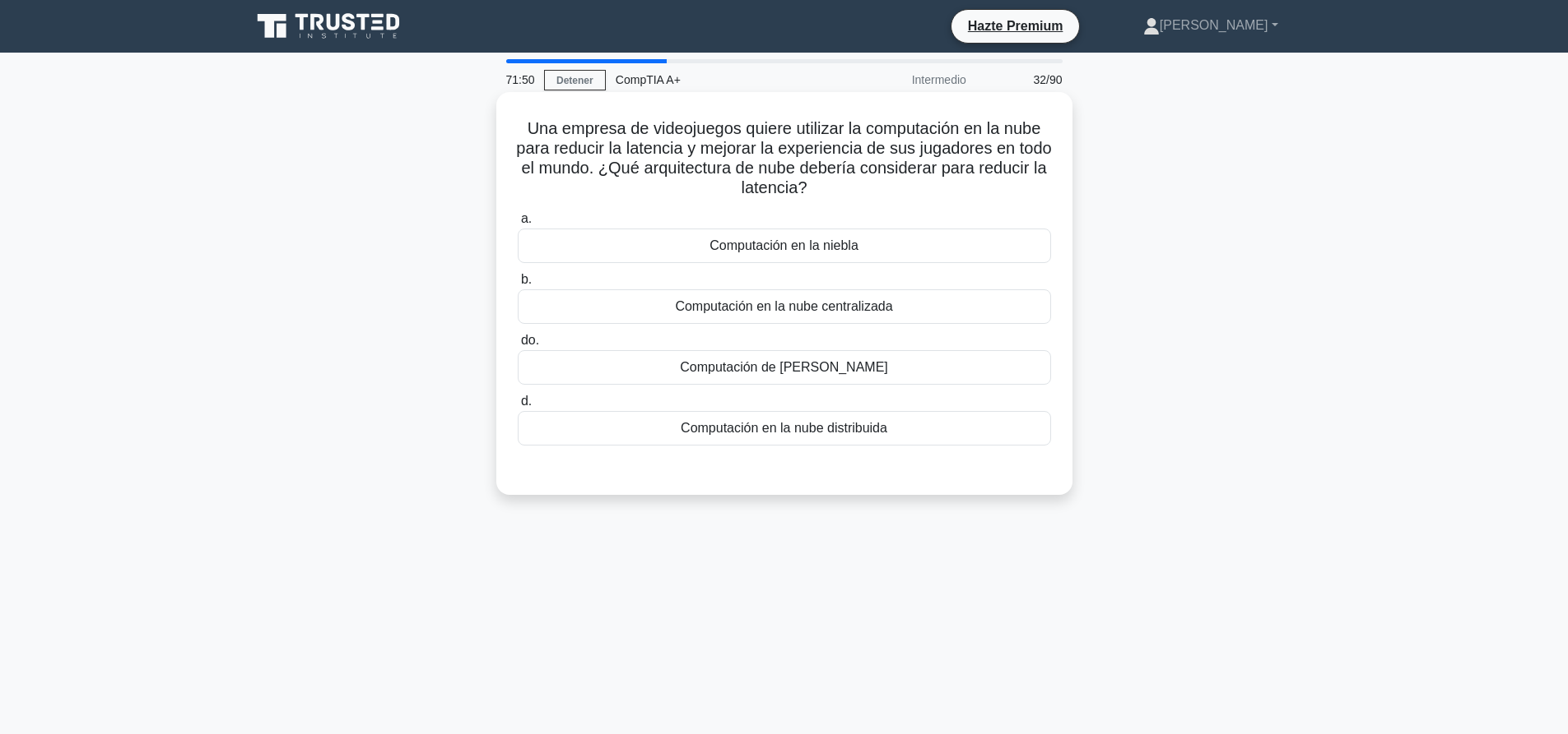
click at [724, 221] on label "a. Computación en la niebla" at bounding box center [784, 236] width 533 height 55
click at [518, 221] on input "a. Computación en la niebla" at bounding box center [518, 219] width 0 height 11
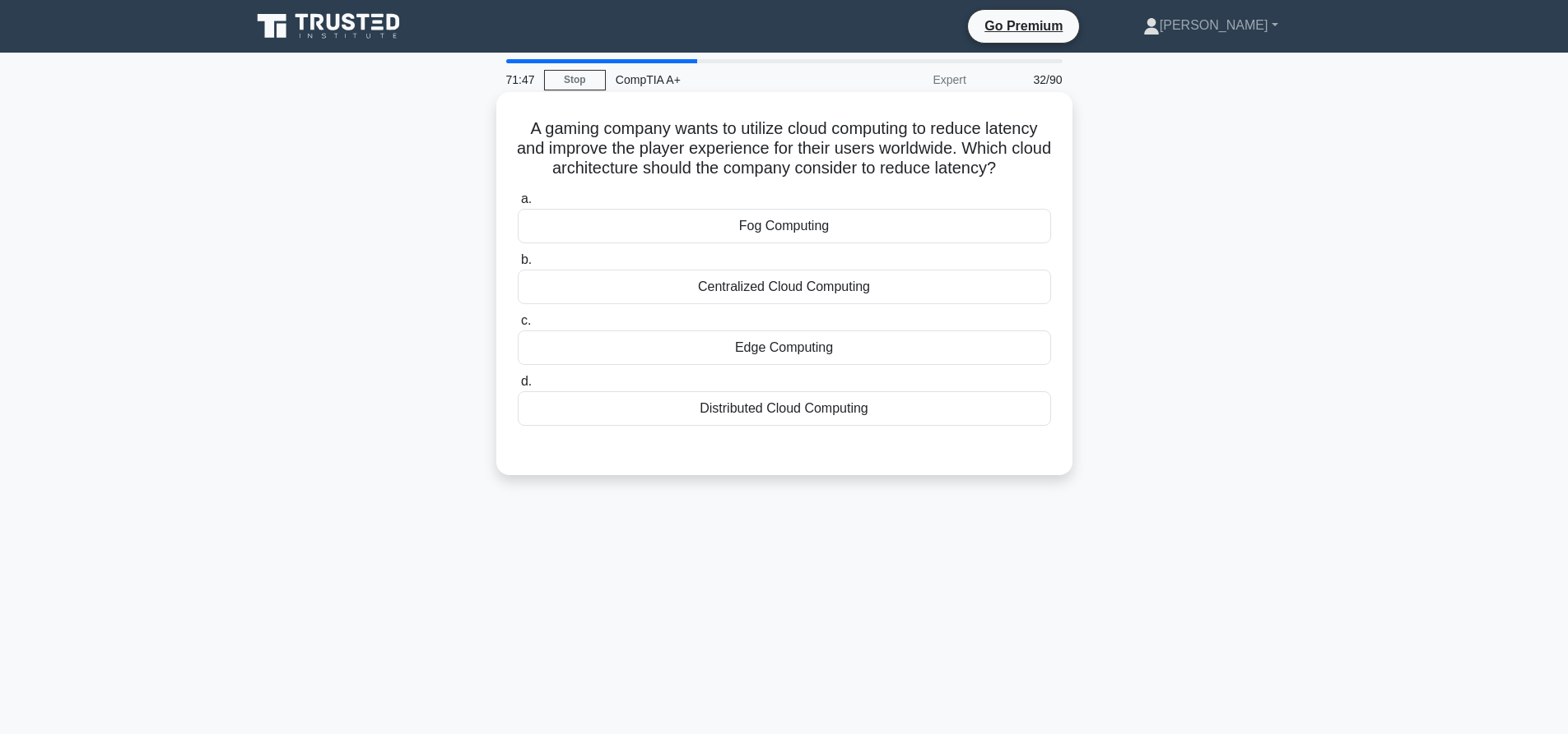
click at [882, 363] on div "Edge Computing" at bounding box center [784, 347] width 533 height 35
click at [518, 327] on input "c. Edge Computing" at bounding box center [518, 321] width 0 height 11
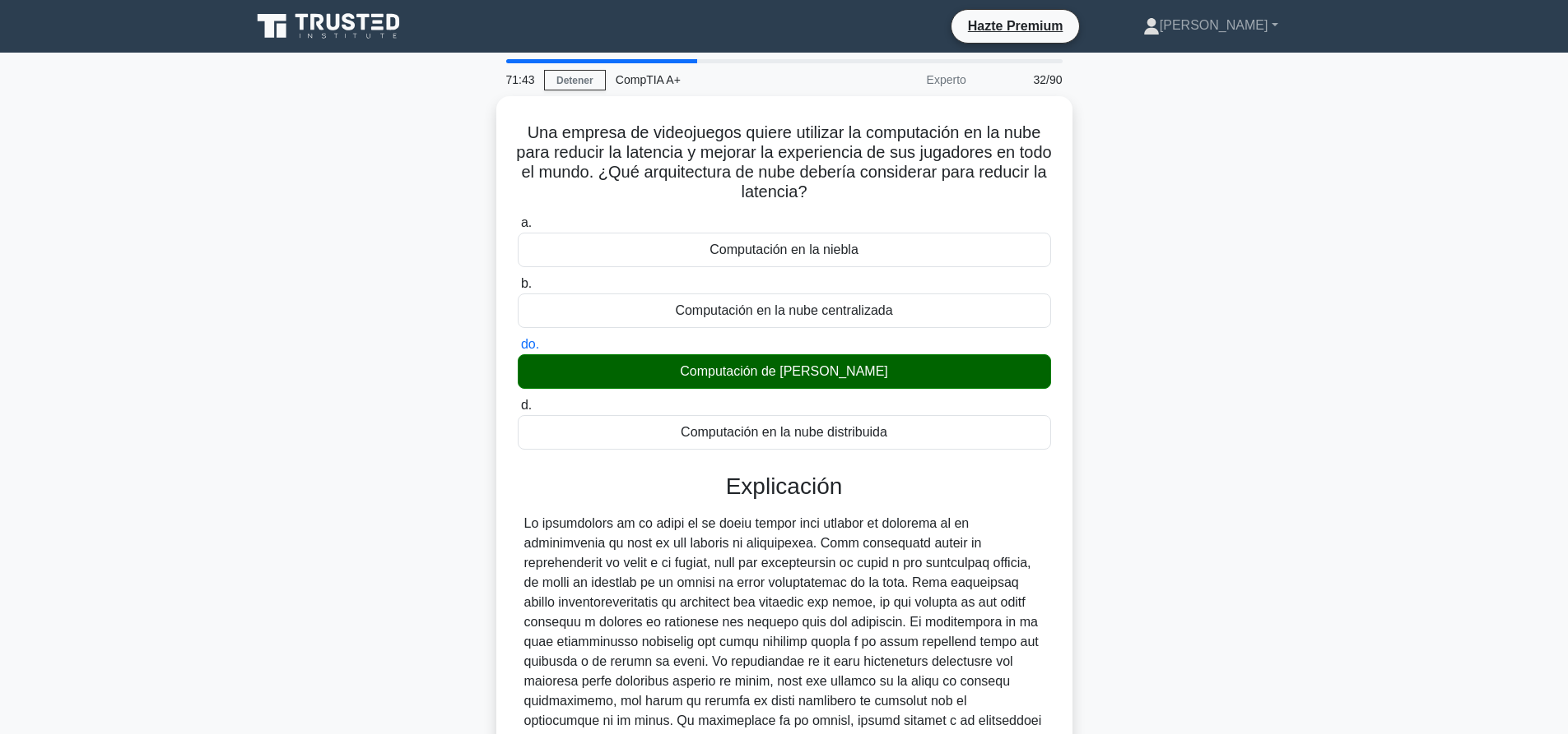
click at [1205, 335] on div "Una empresa de videojuegos quiere utilizar la computación en la nube para reduc…" at bounding box center [784, 513] width 1087 height 834
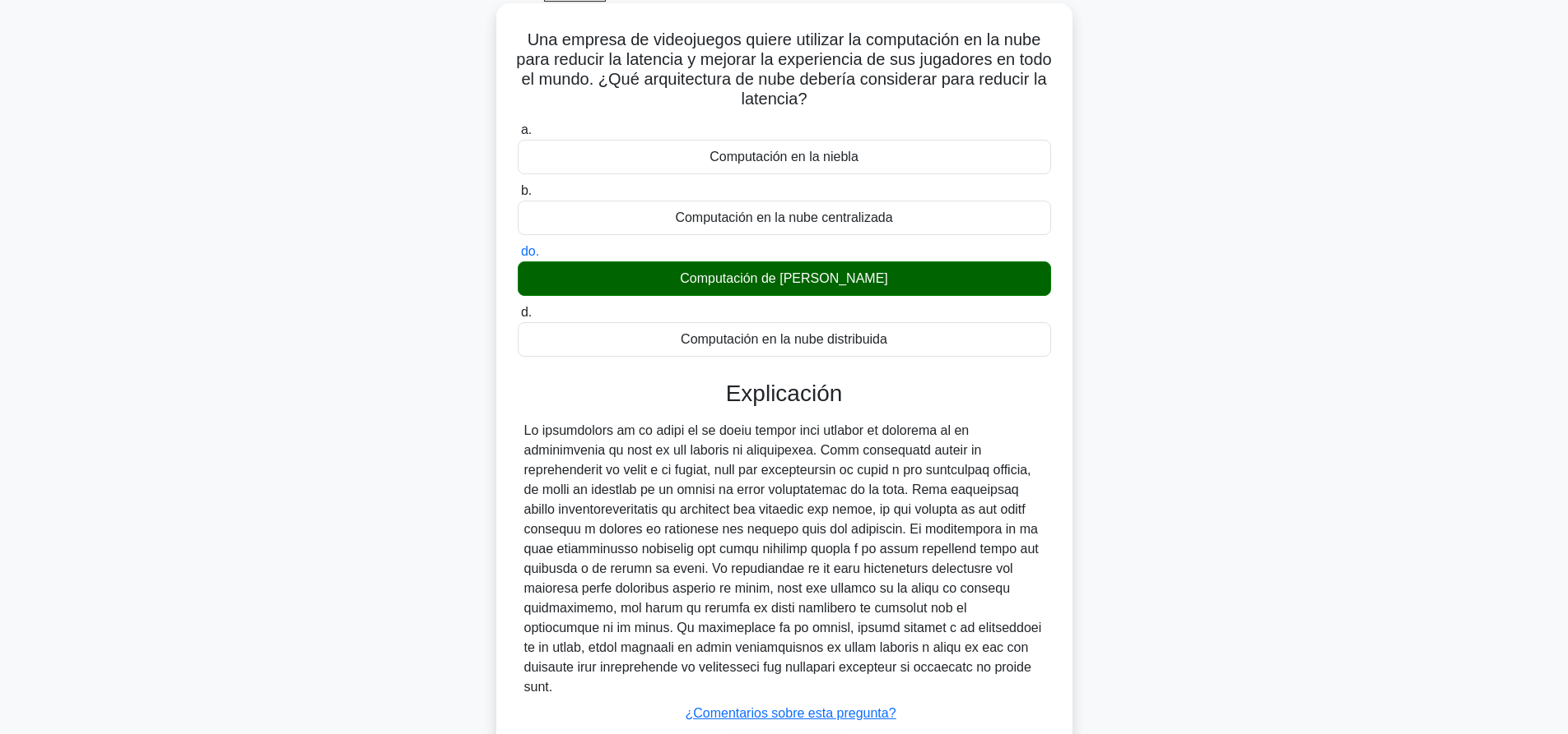
scroll to position [185, 0]
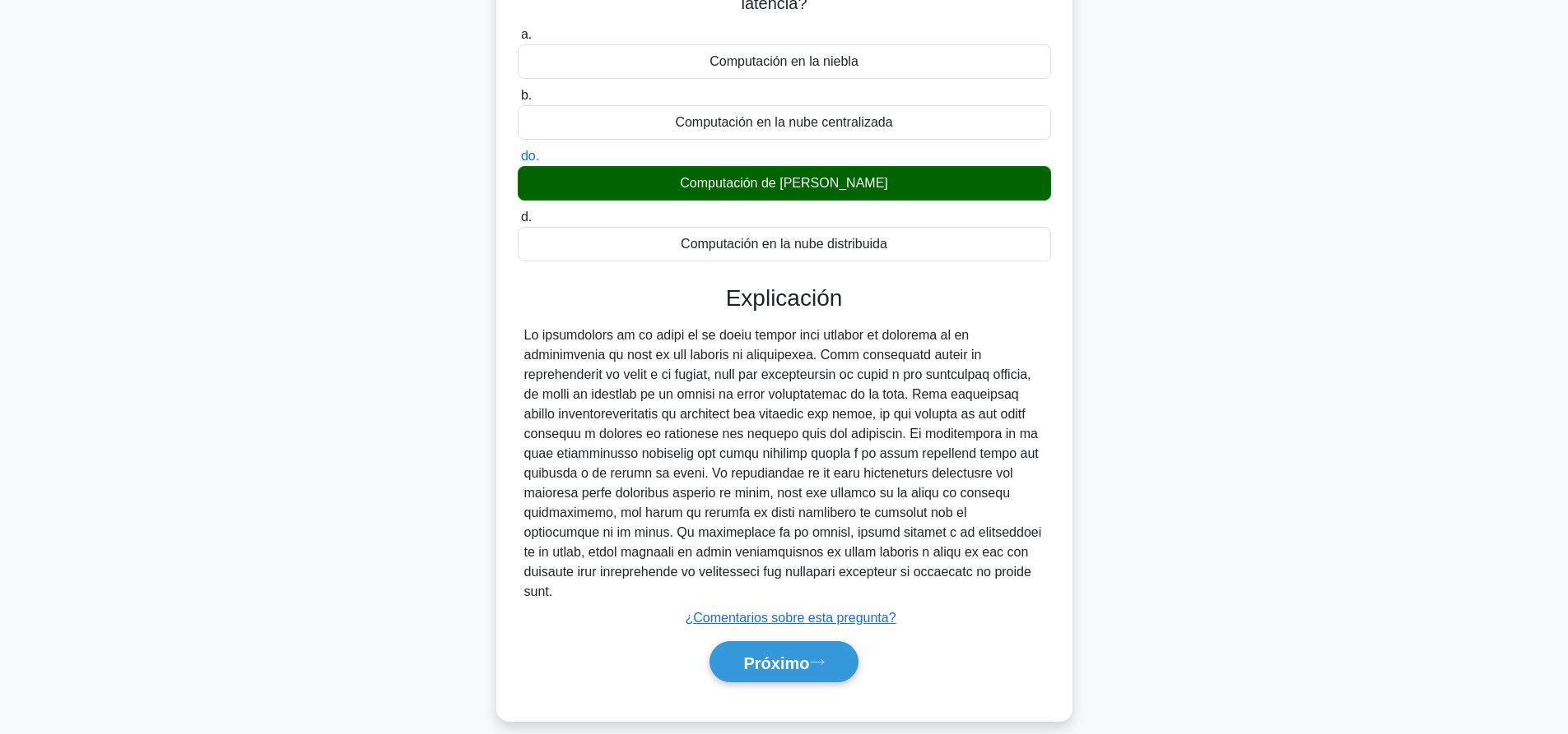
click at [774, 665] on div "Próximo" at bounding box center [784, 662] width 533 height 55
click at [798, 654] on font "Próximo" at bounding box center [776, 663] width 66 height 18
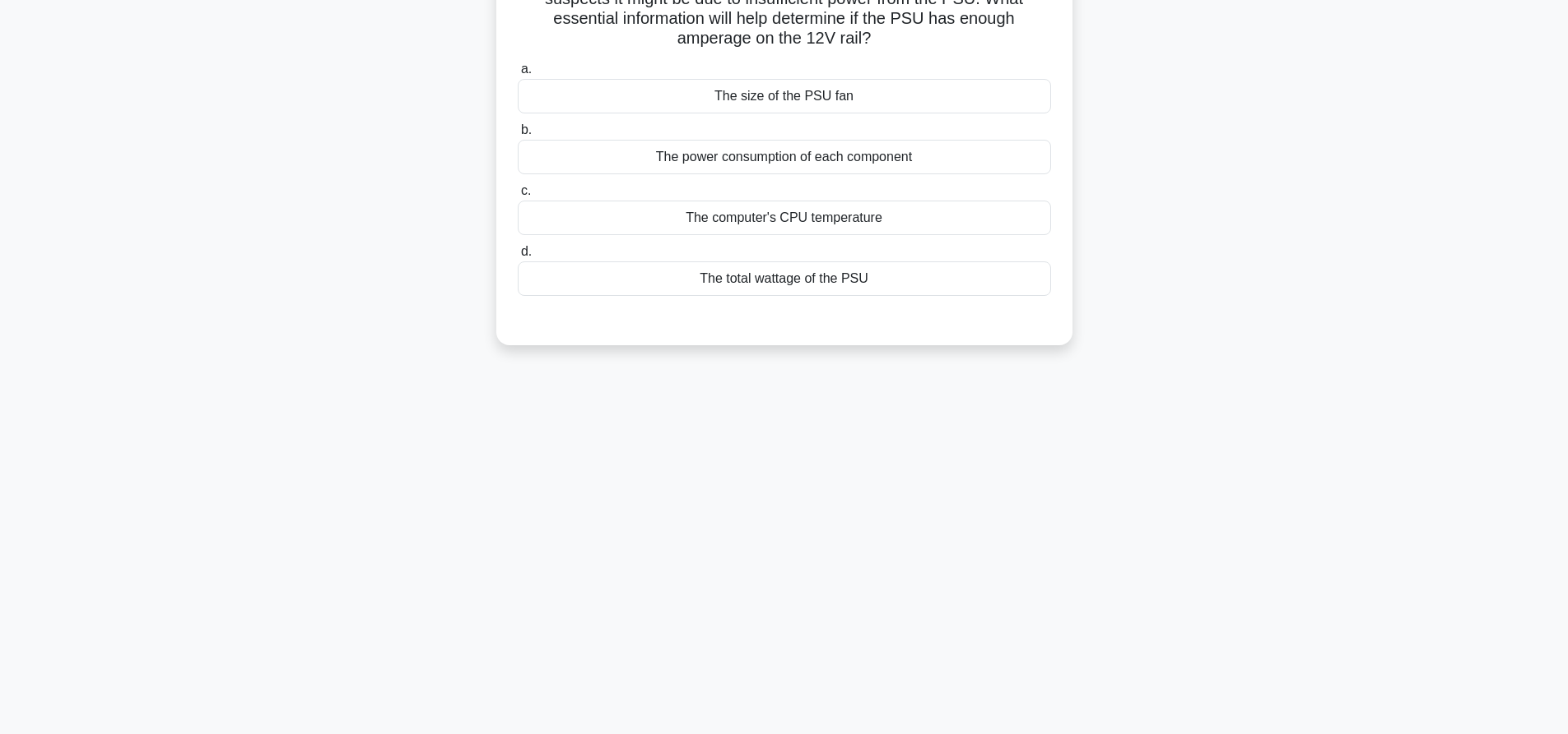
scroll to position [0, 0]
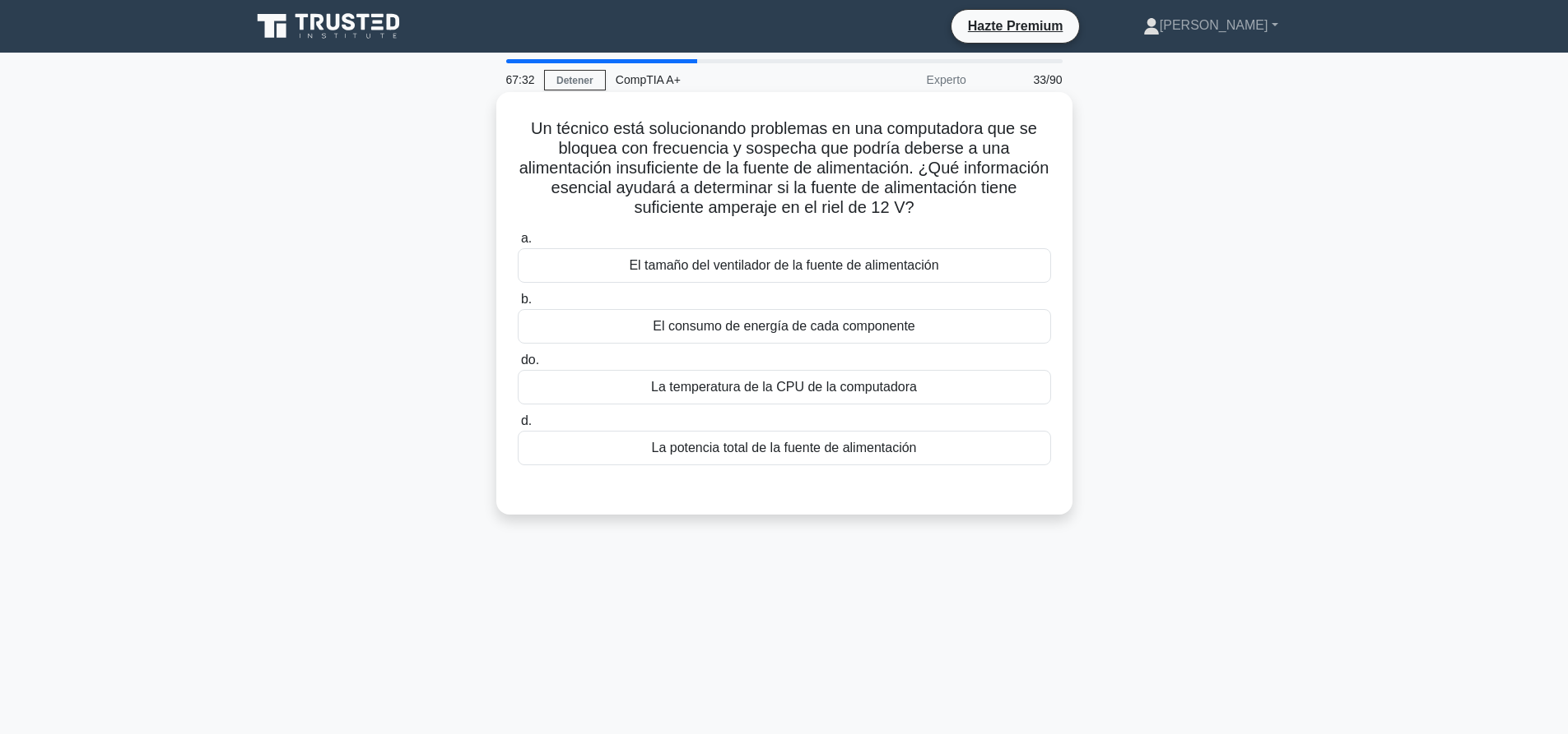
click at [781, 436] on div "La potencia total de la fuente de alimentación" at bounding box center [784, 448] width 533 height 35
click at [518, 427] on input "d. La potencia total de la fuente de alimentación" at bounding box center [518, 422] width 0 height 11
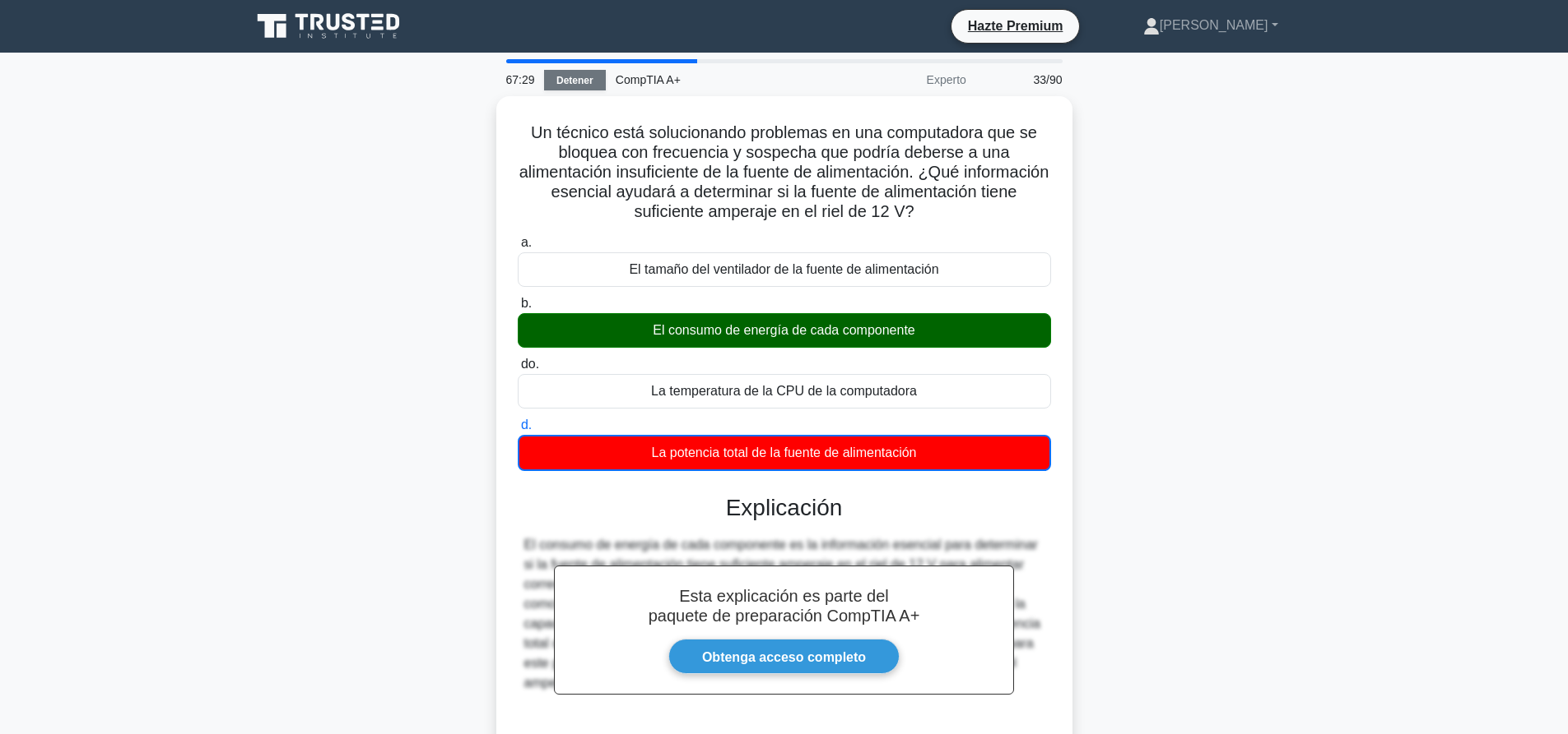
click at [561, 81] on font "Detener" at bounding box center [574, 80] width 37 height 12
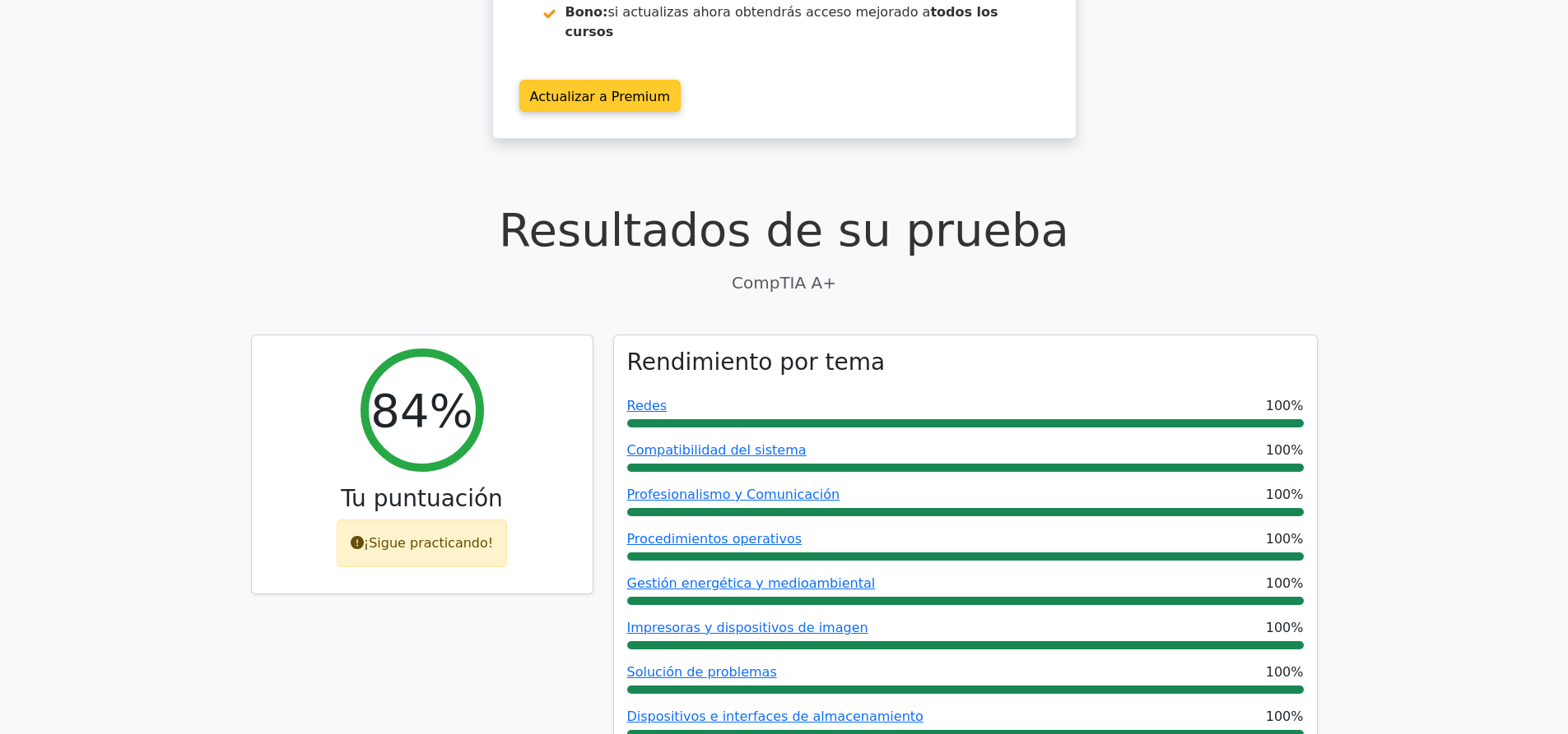
scroll to position [329, 0]
